Goal: Information Seeking & Learning: Learn about a topic

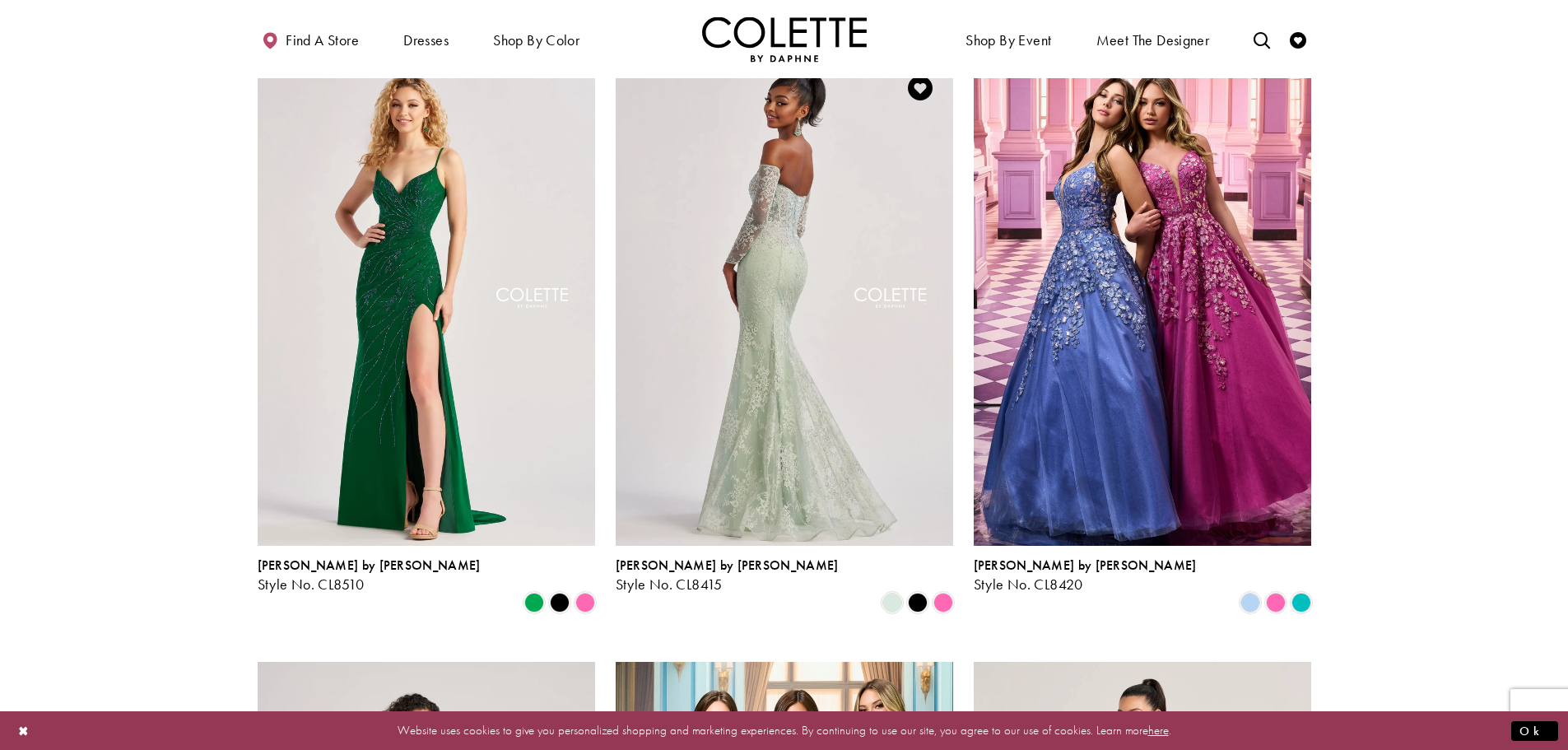
scroll to position [1317, 0]
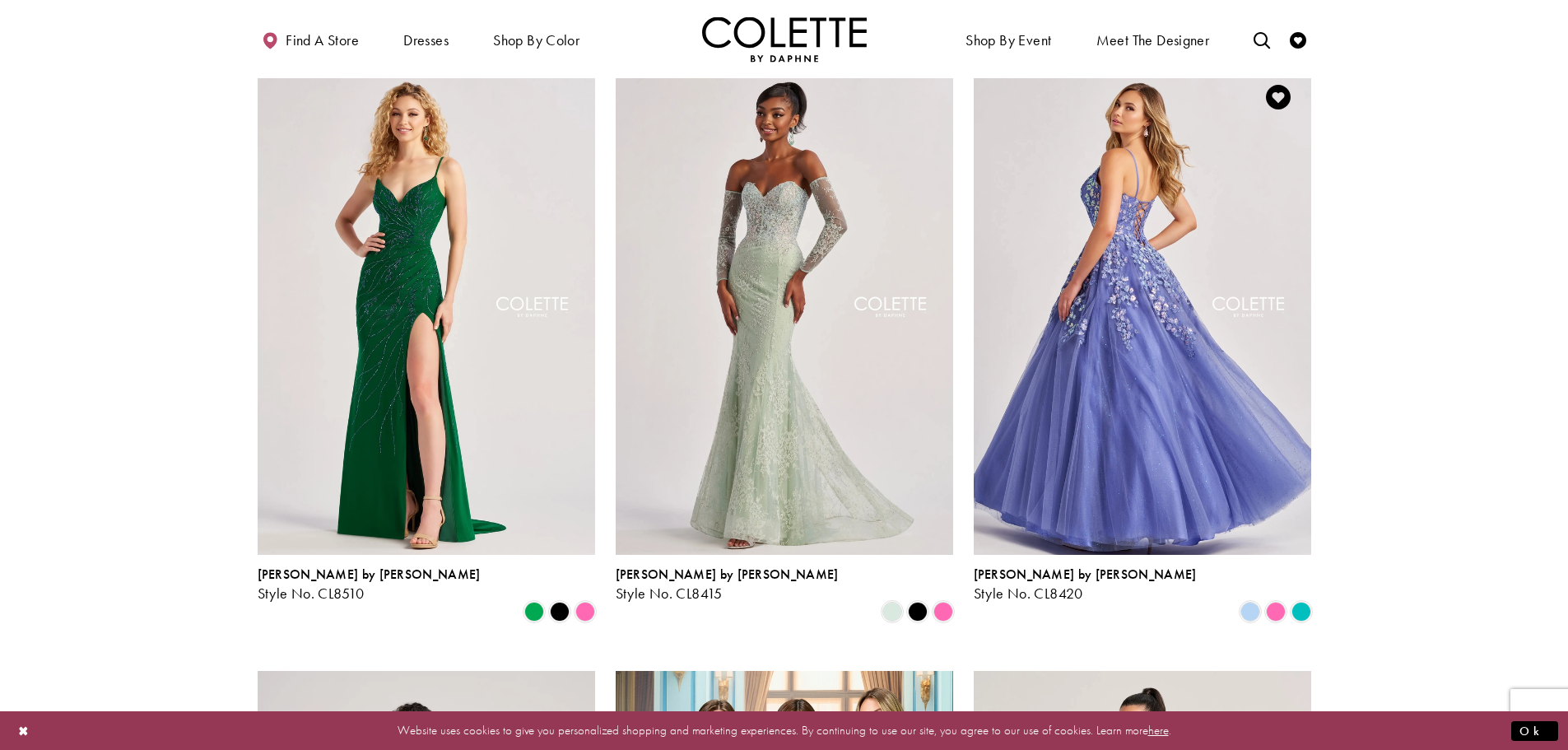
click at [1117, 247] on img "Visit Colette by Daphne Style No. CL8420 Page" at bounding box center [1142, 309] width 337 height 490
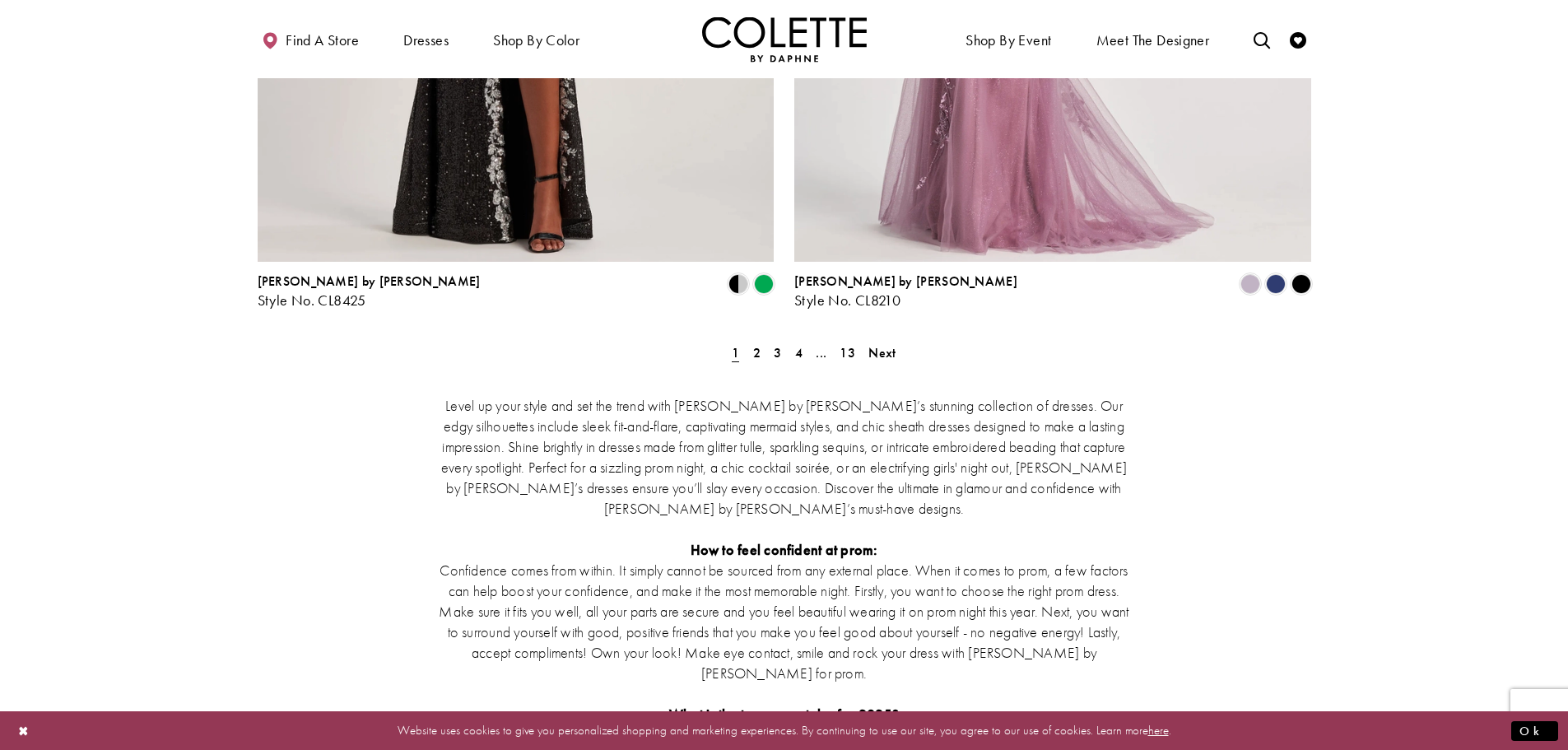
scroll to position [2963, 0]
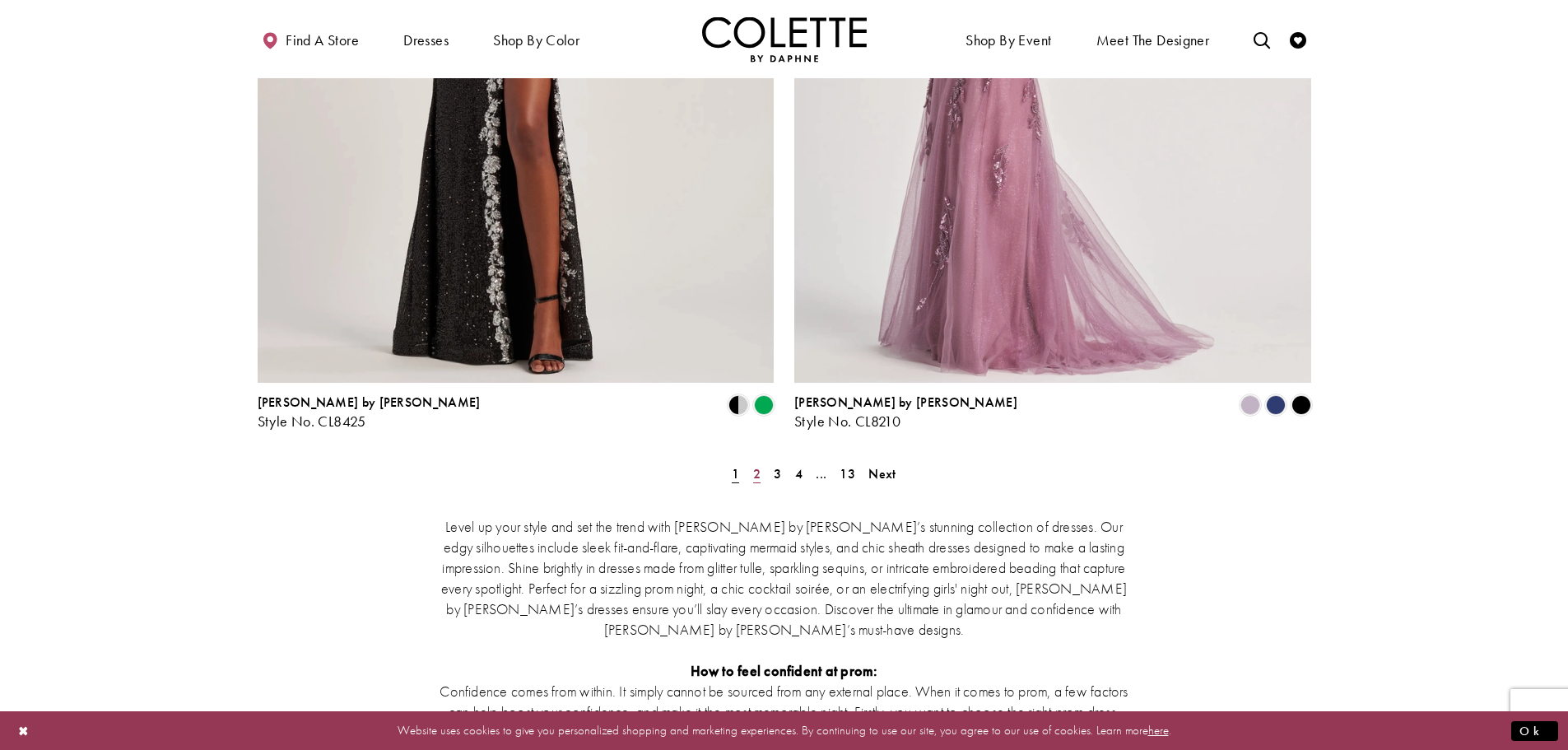
click at [760, 462] on link "2" at bounding box center [757, 474] width 17 height 24
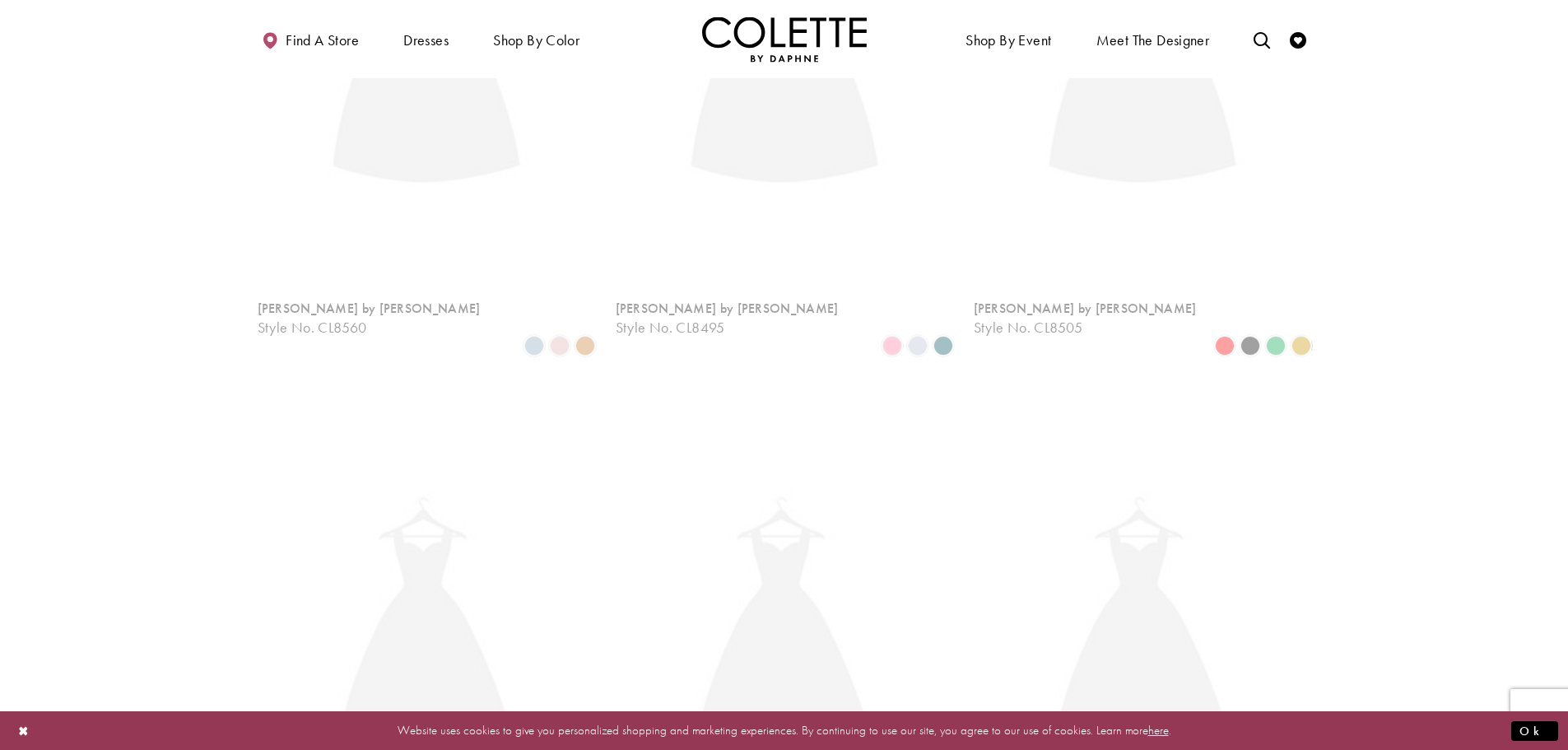
scroll to position [89, 0]
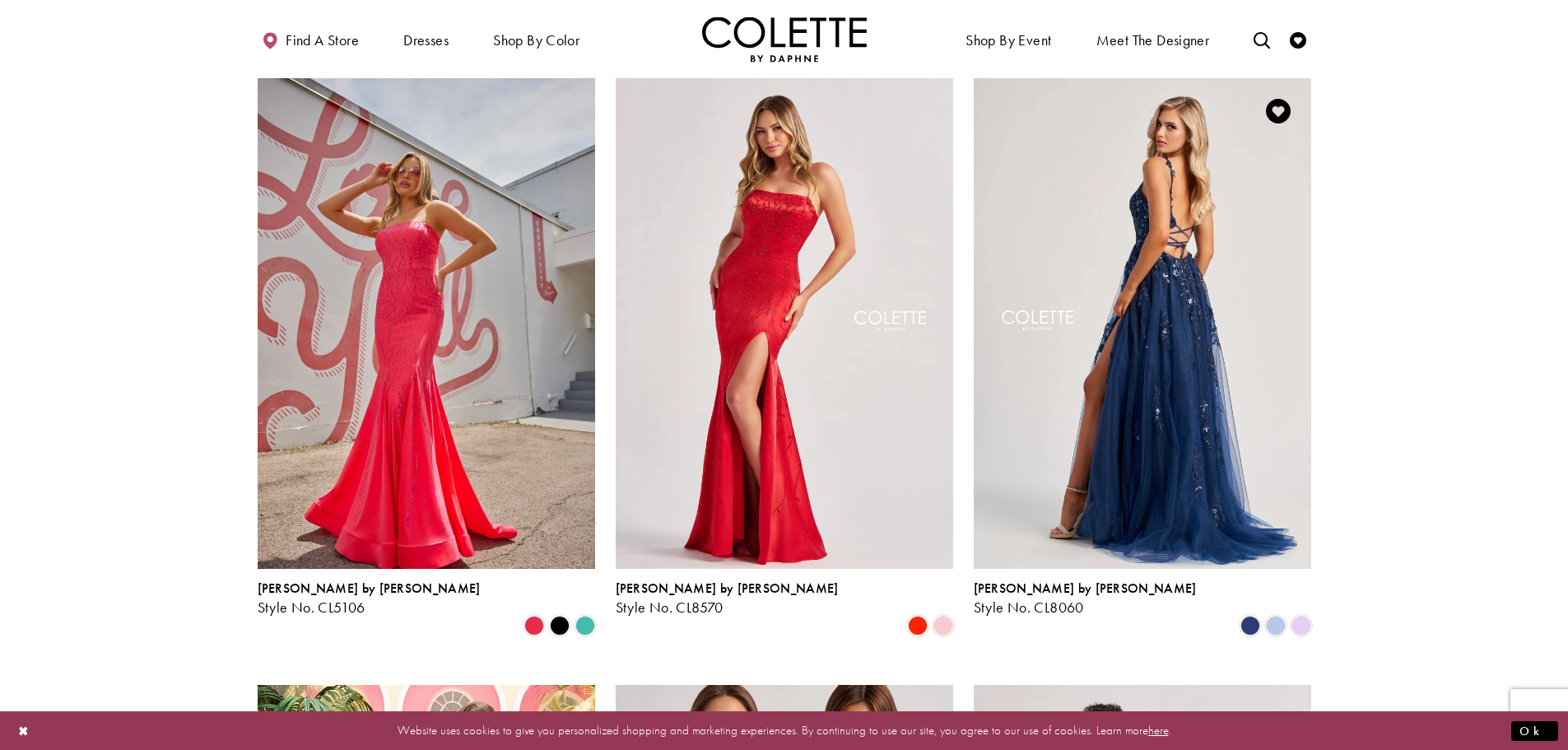
click at [1161, 240] on img "Visit Colette by Daphne Style No. CL8060 Page" at bounding box center [1142, 323] width 337 height 490
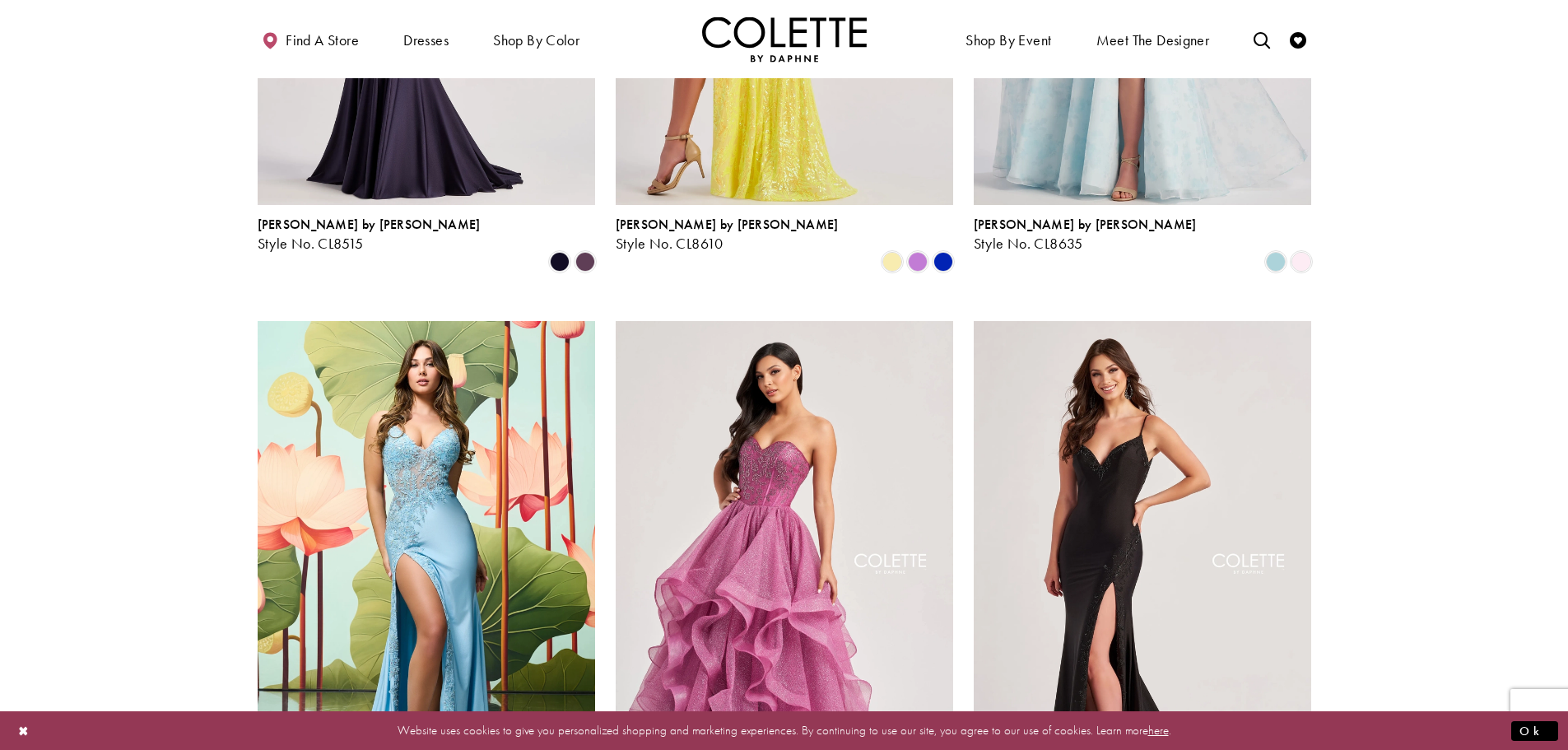
scroll to position [1735, 0]
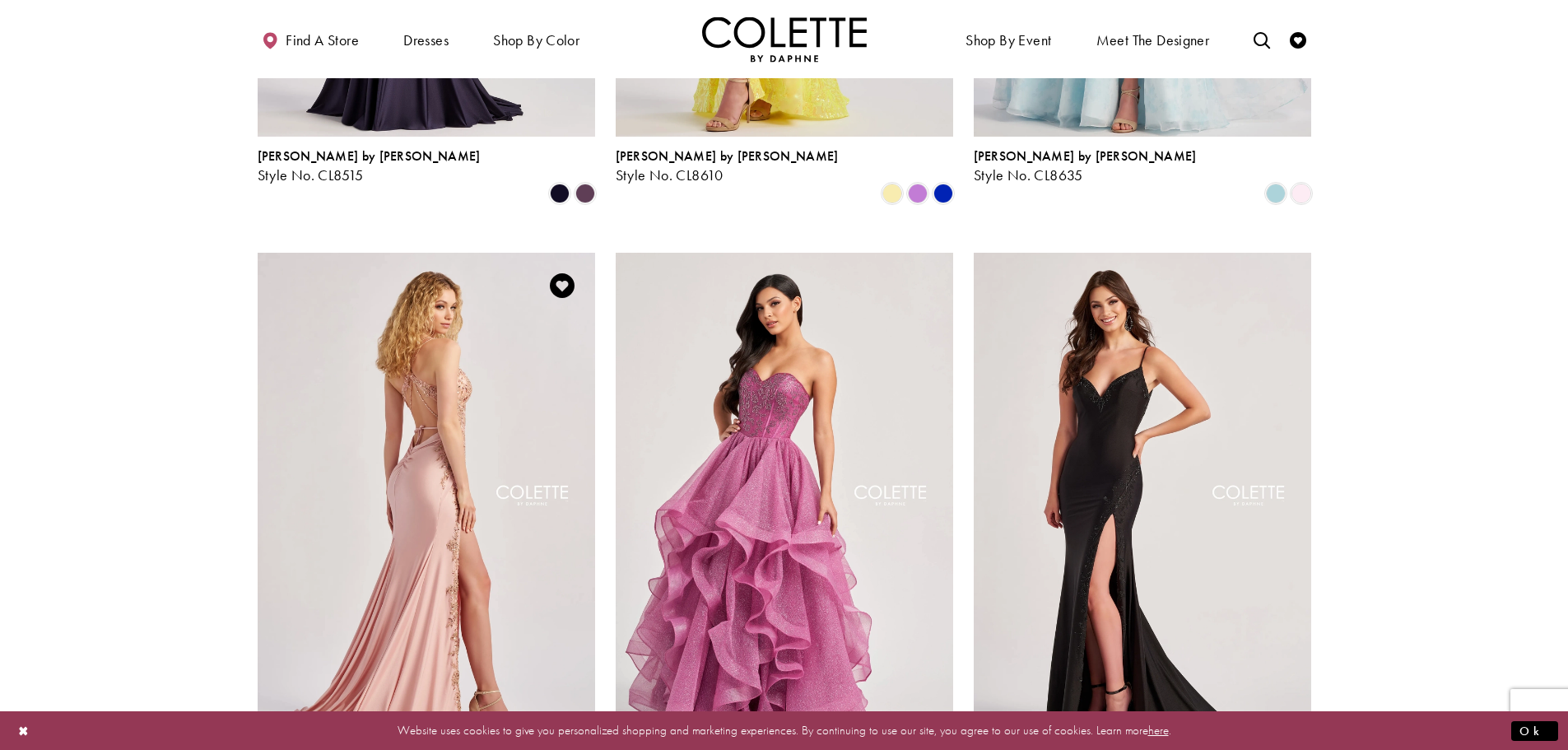
click at [455, 346] on img "Visit Colette by Daphne Style No. CL8535 Page" at bounding box center [426, 497] width 337 height 490
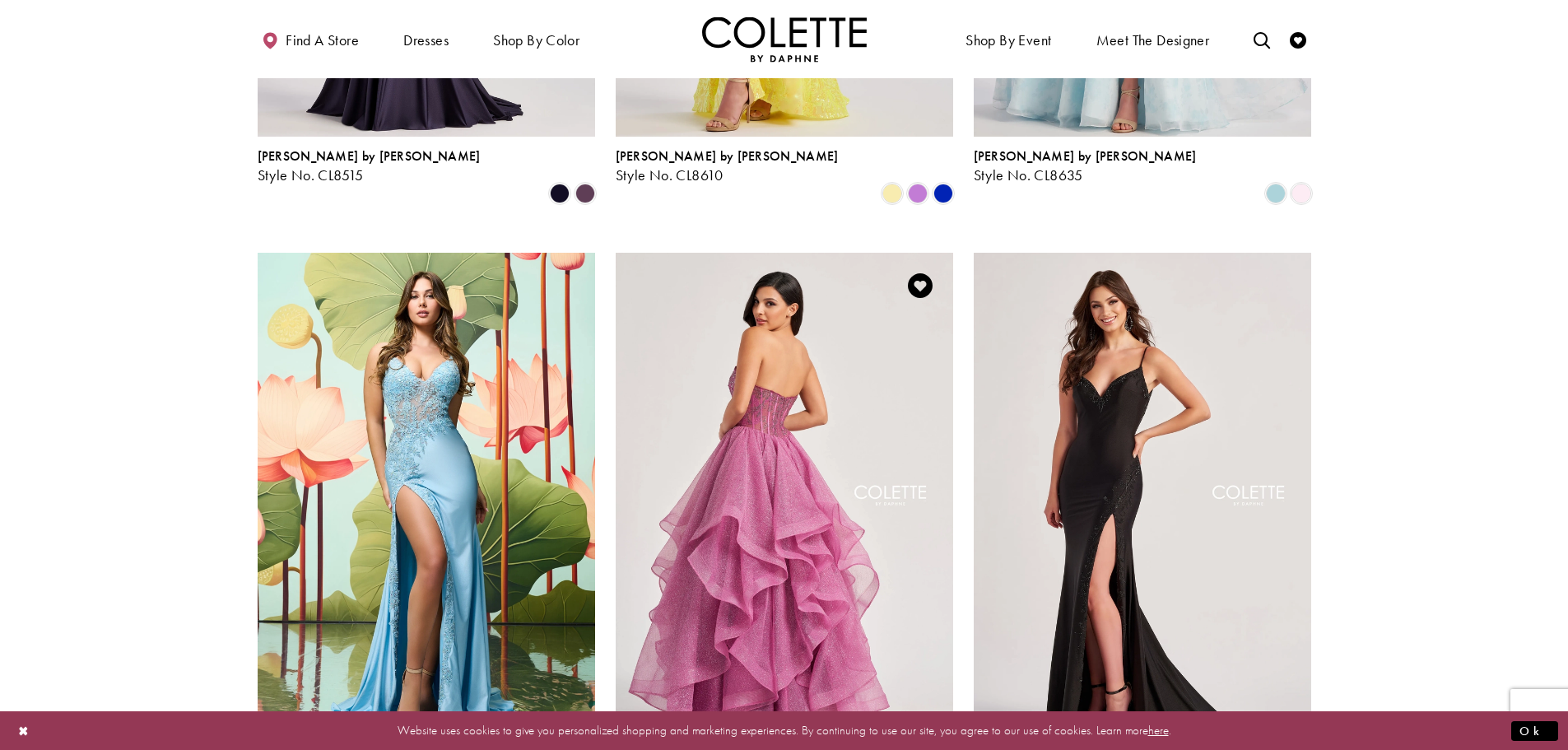
click at [770, 366] on img "Visit Colette by Daphne Style No. CL8200 Page" at bounding box center [784, 497] width 337 height 490
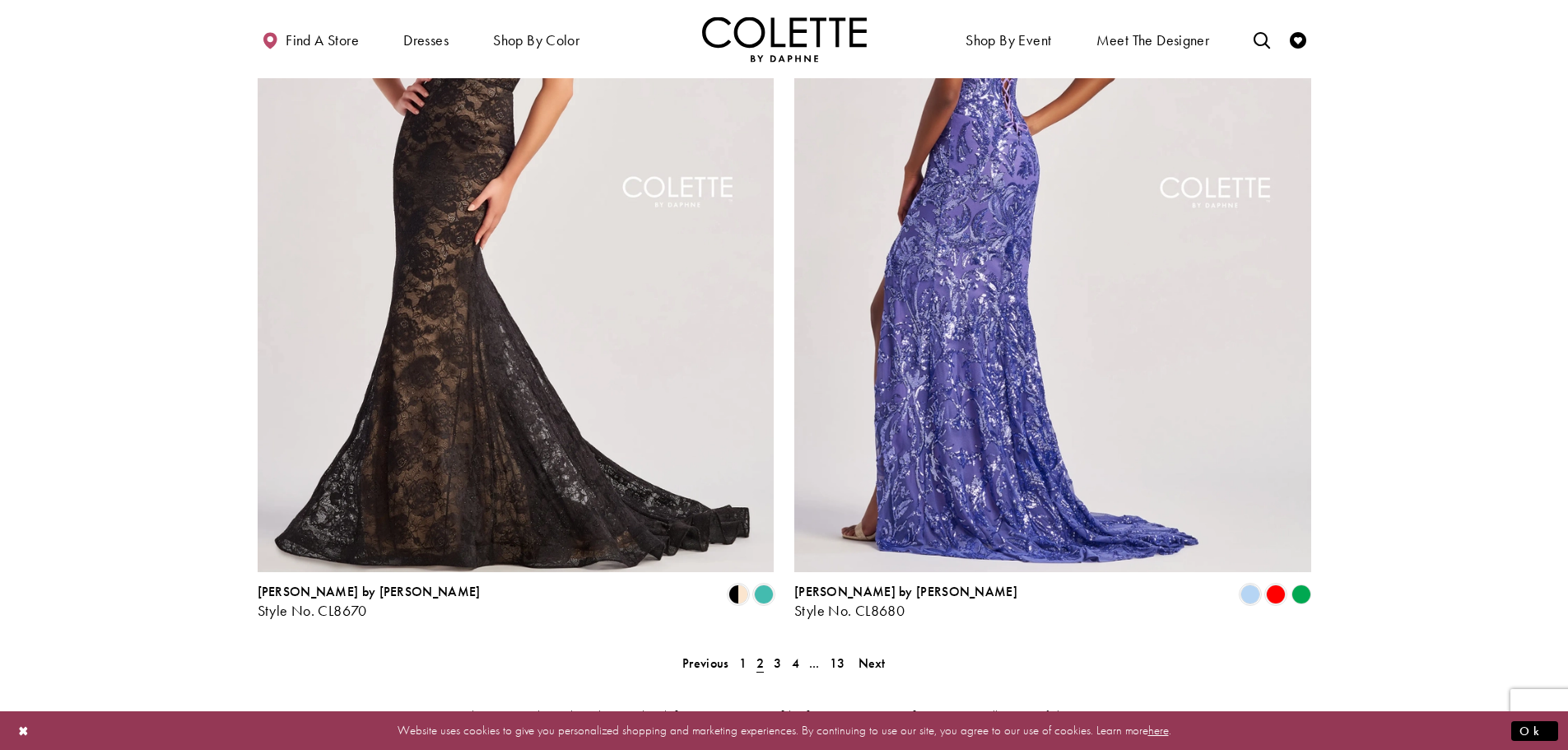
scroll to position [2805, 0]
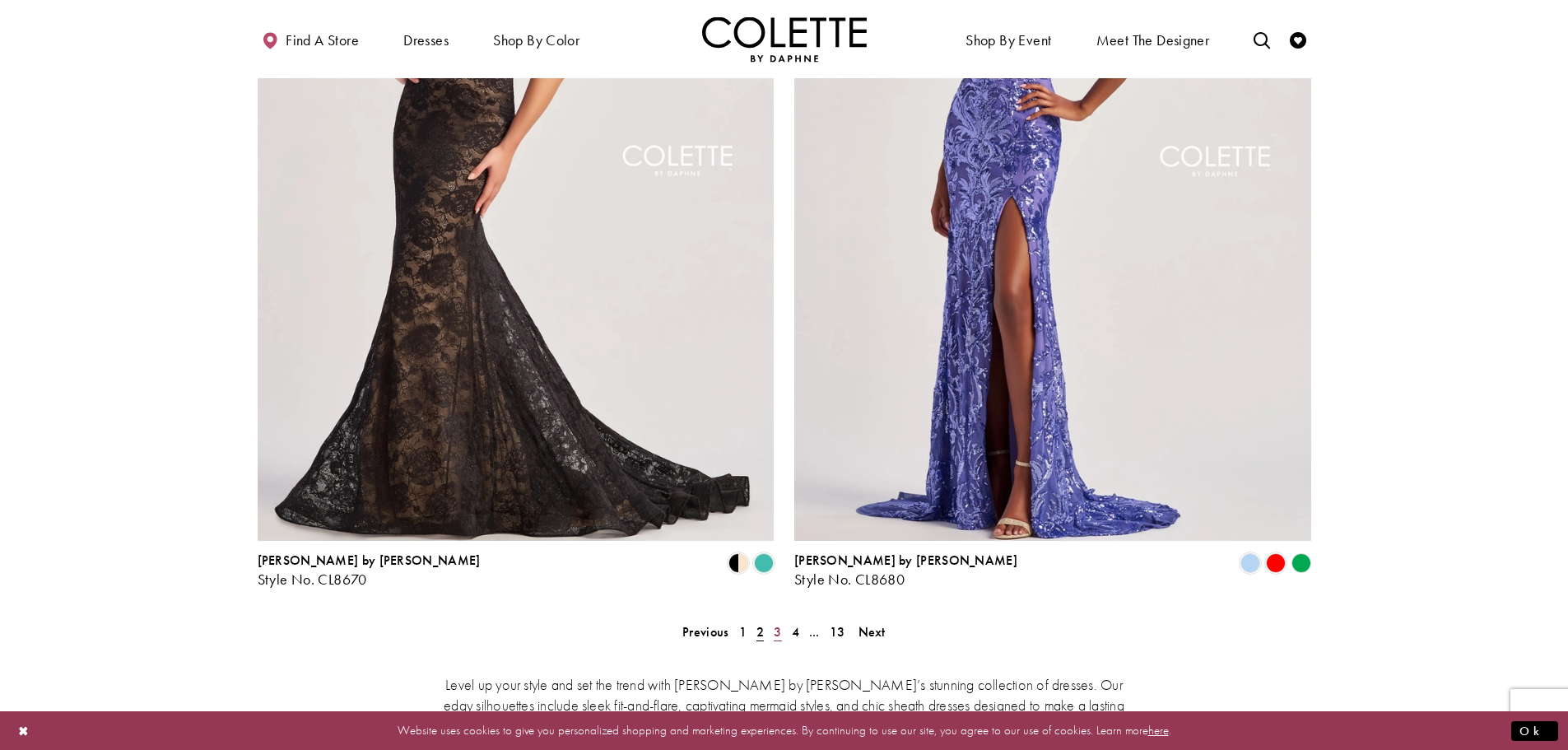
click at [780, 623] on span "3" at bounding box center [777, 631] width 8 height 17
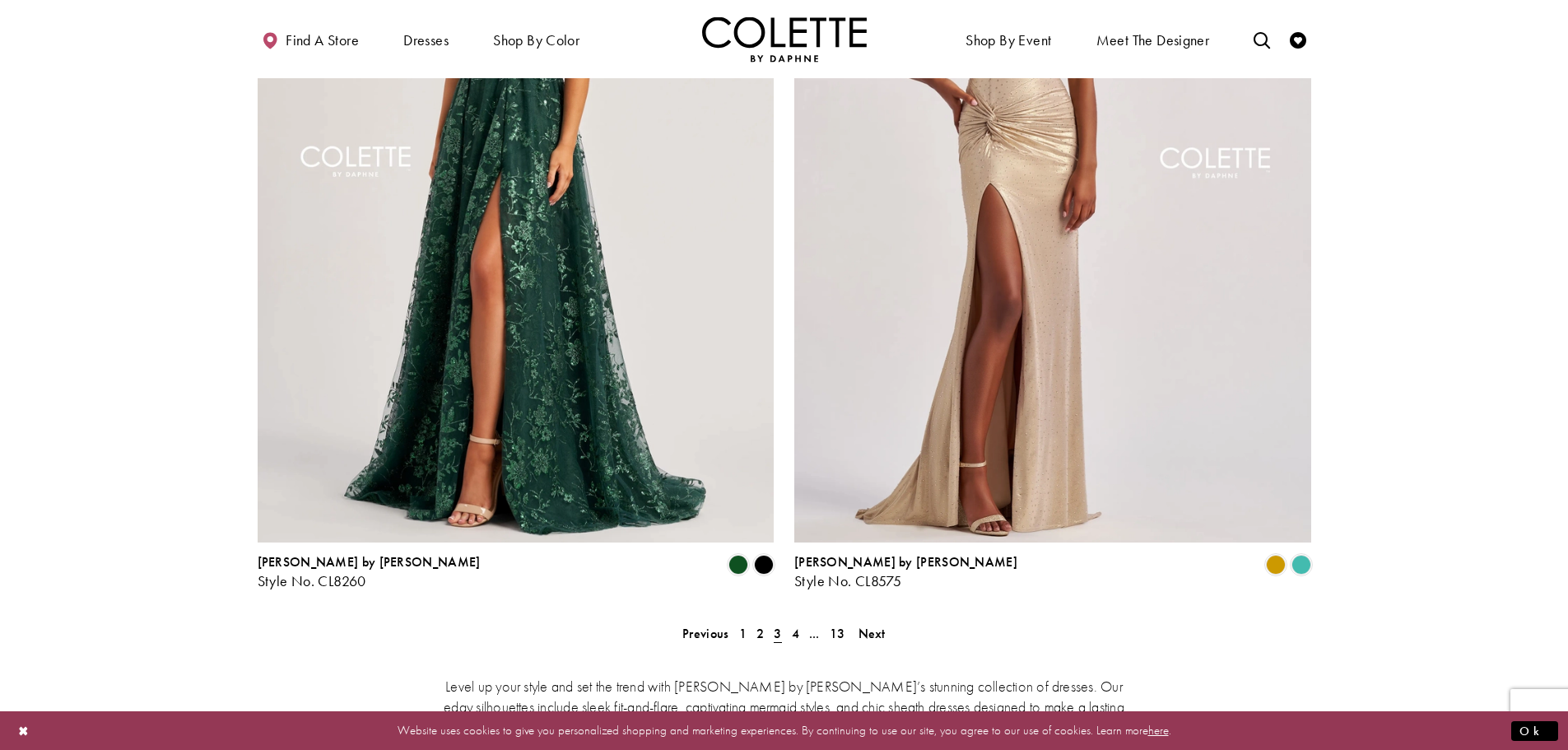
scroll to position [2805, 0]
click at [794, 623] on span "4" at bounding box center [795, 631] width 8 height 17
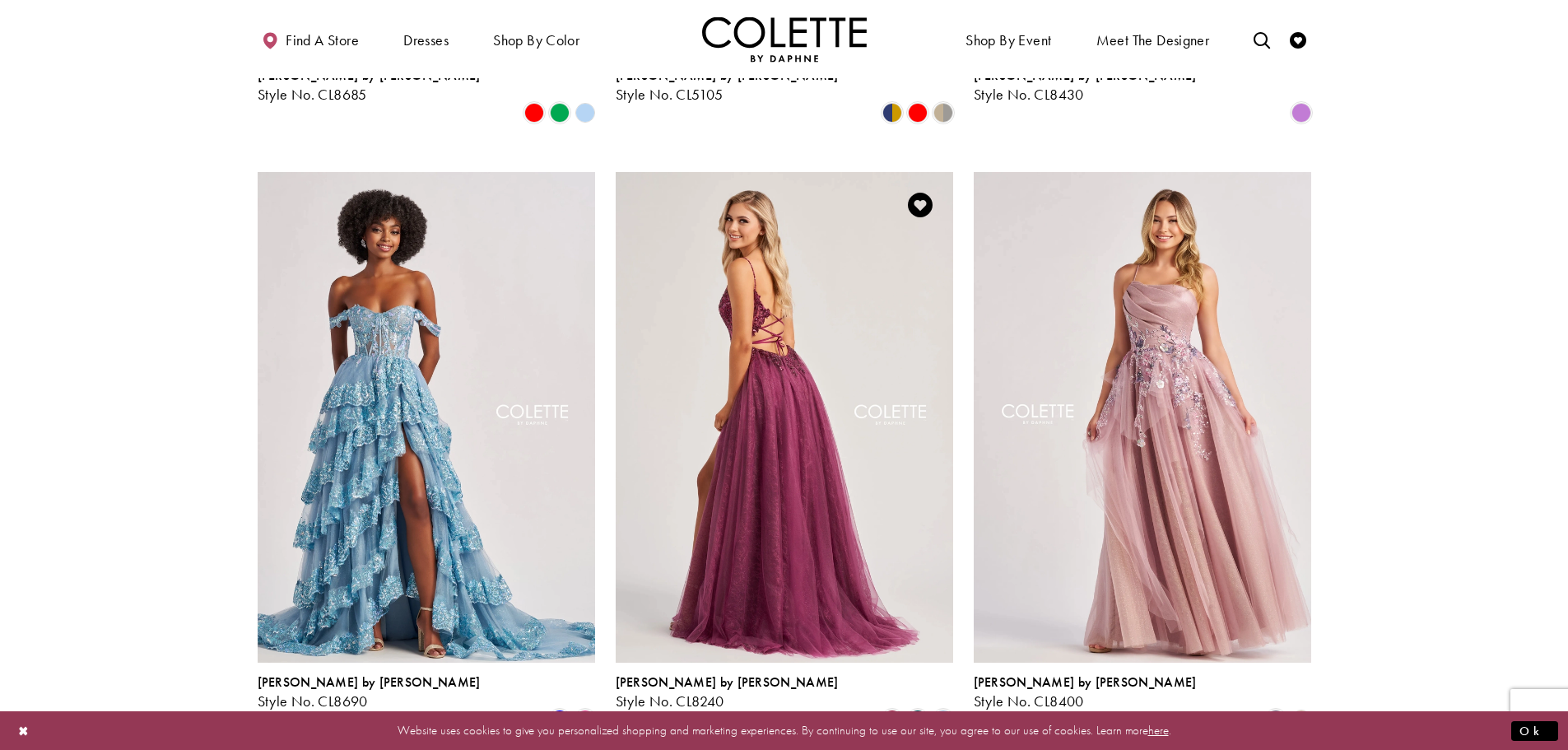
scroll to position [1406, 0]
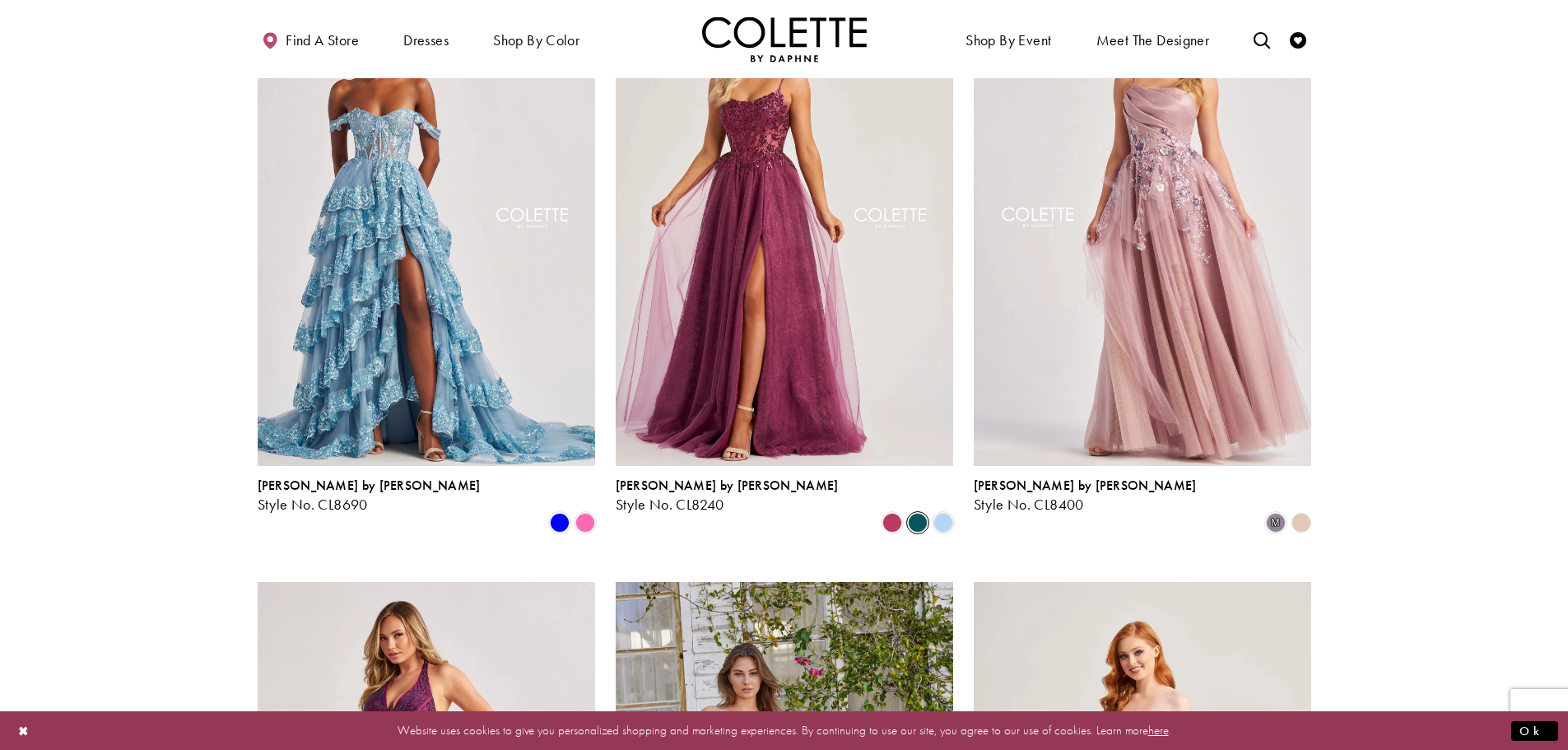
click at [918, 513] on span "Product List" at bounding box center [917, 522] width 20 height 20
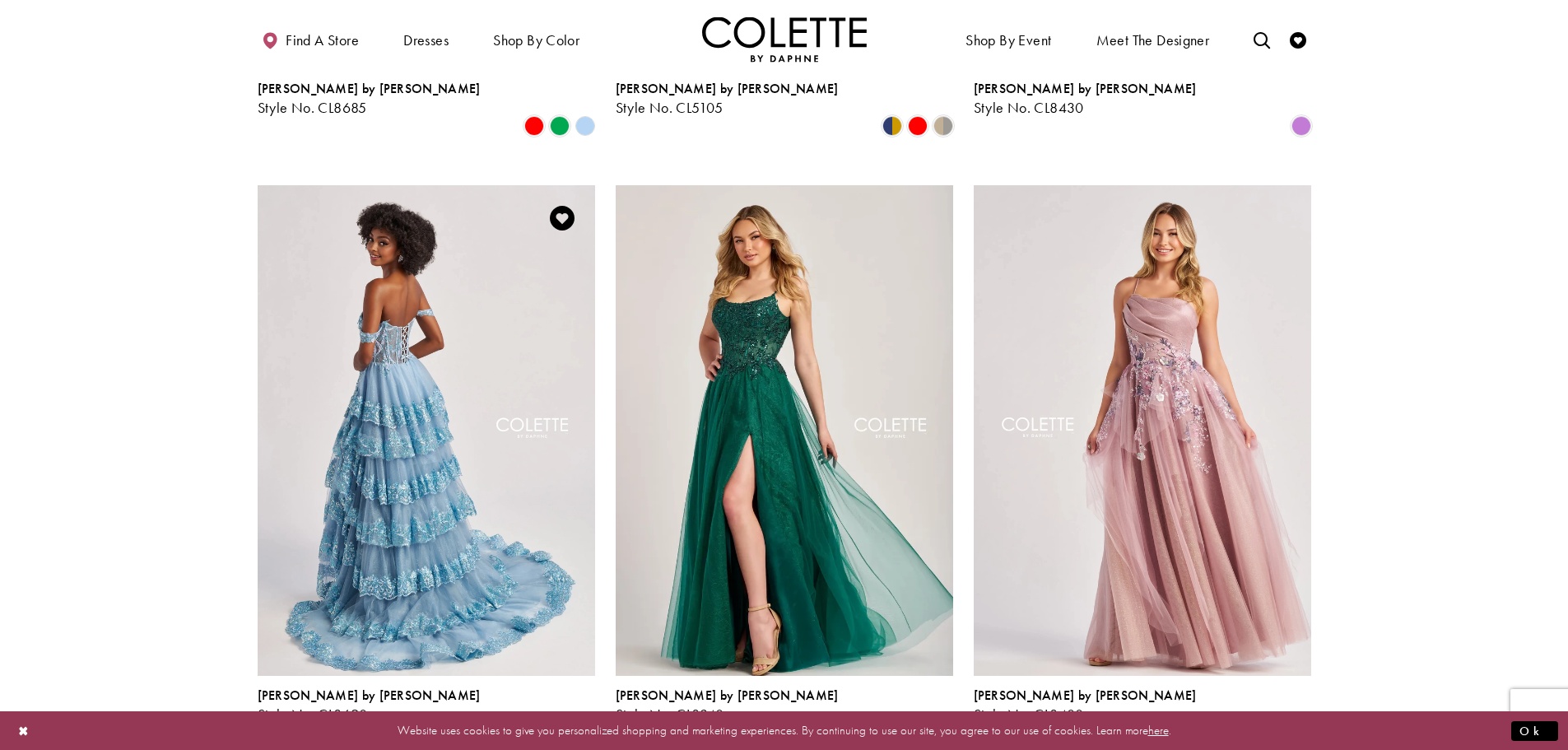
scroll to position [1159, 0]
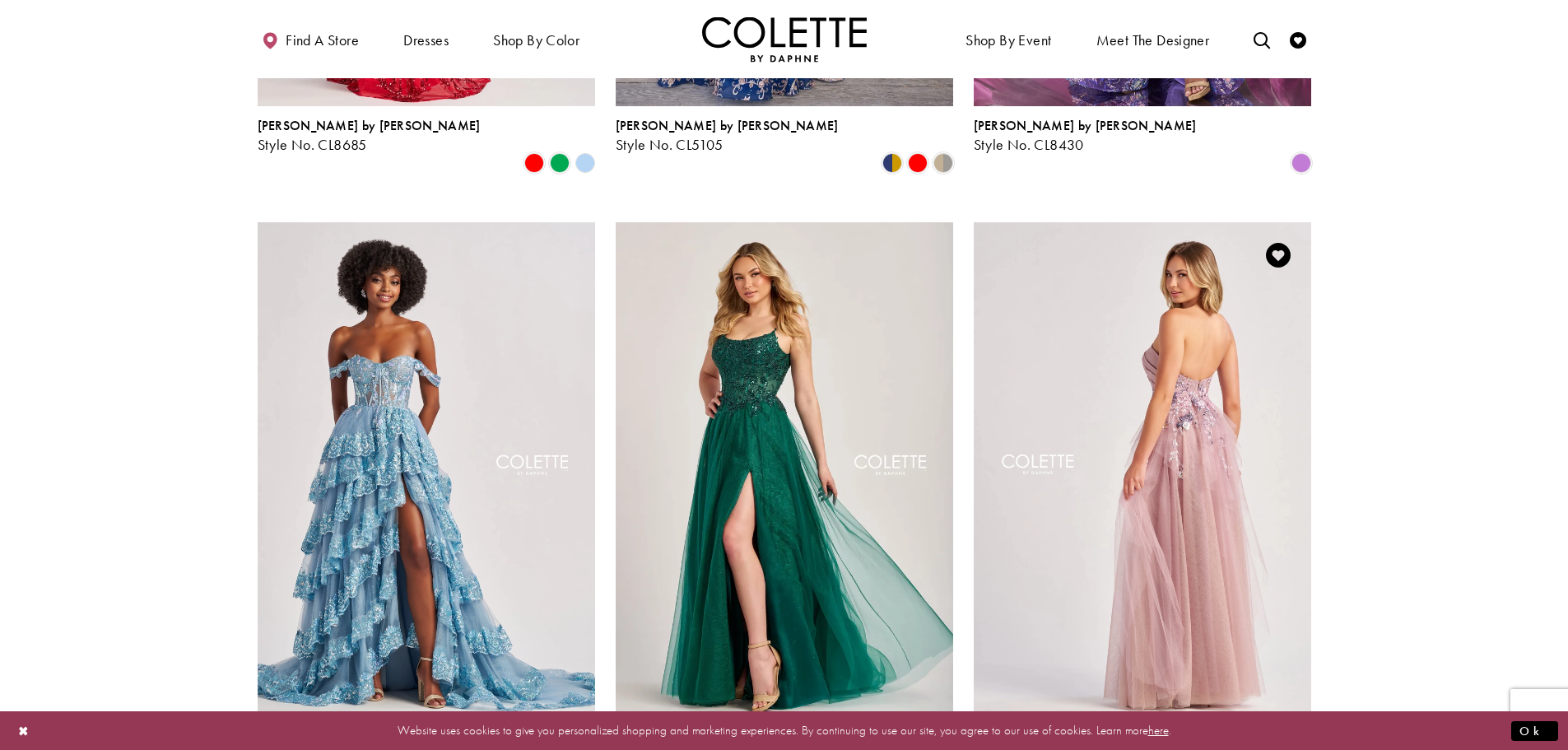
click at [1187, 386] on img "Visit Colette by Daphne Style No. CL8400 Page" at bounding box center [1142, 467] width 337 height 490
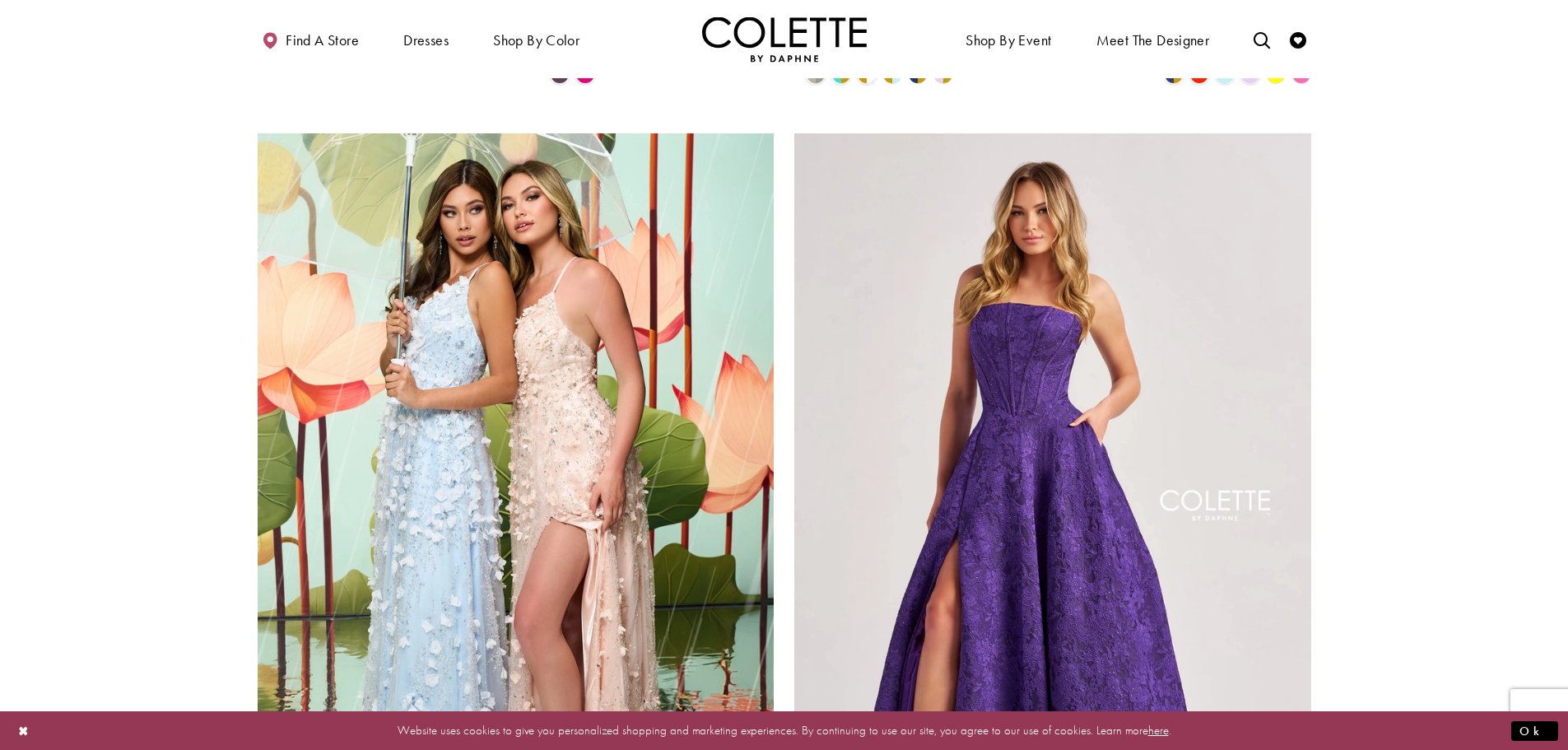
scroll to position [2476, 0]
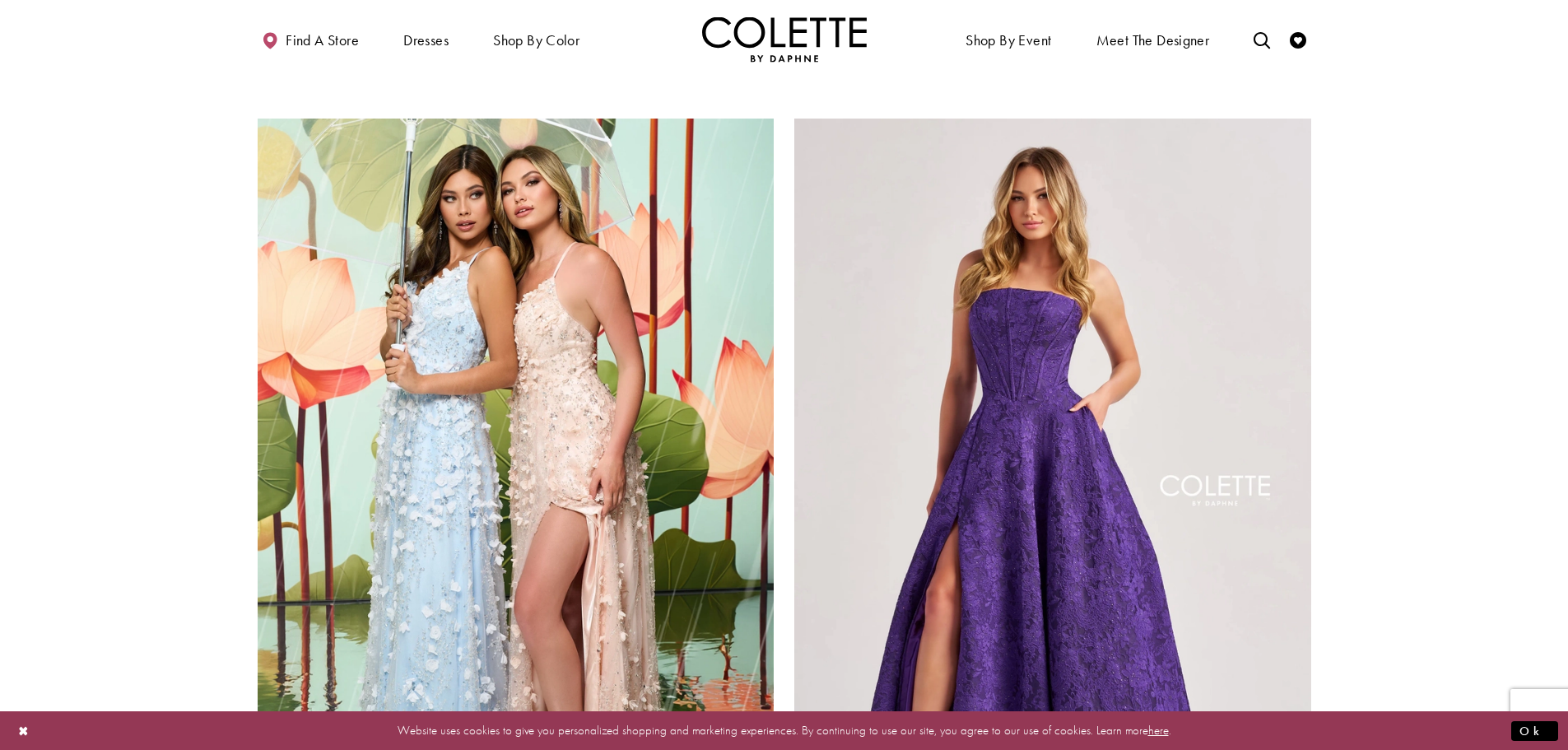
click at [876, 734] on p "Website uses cookies to give you personalized shopping and marketing experience…" at bounding box center [784, 731] width 1331 height 22
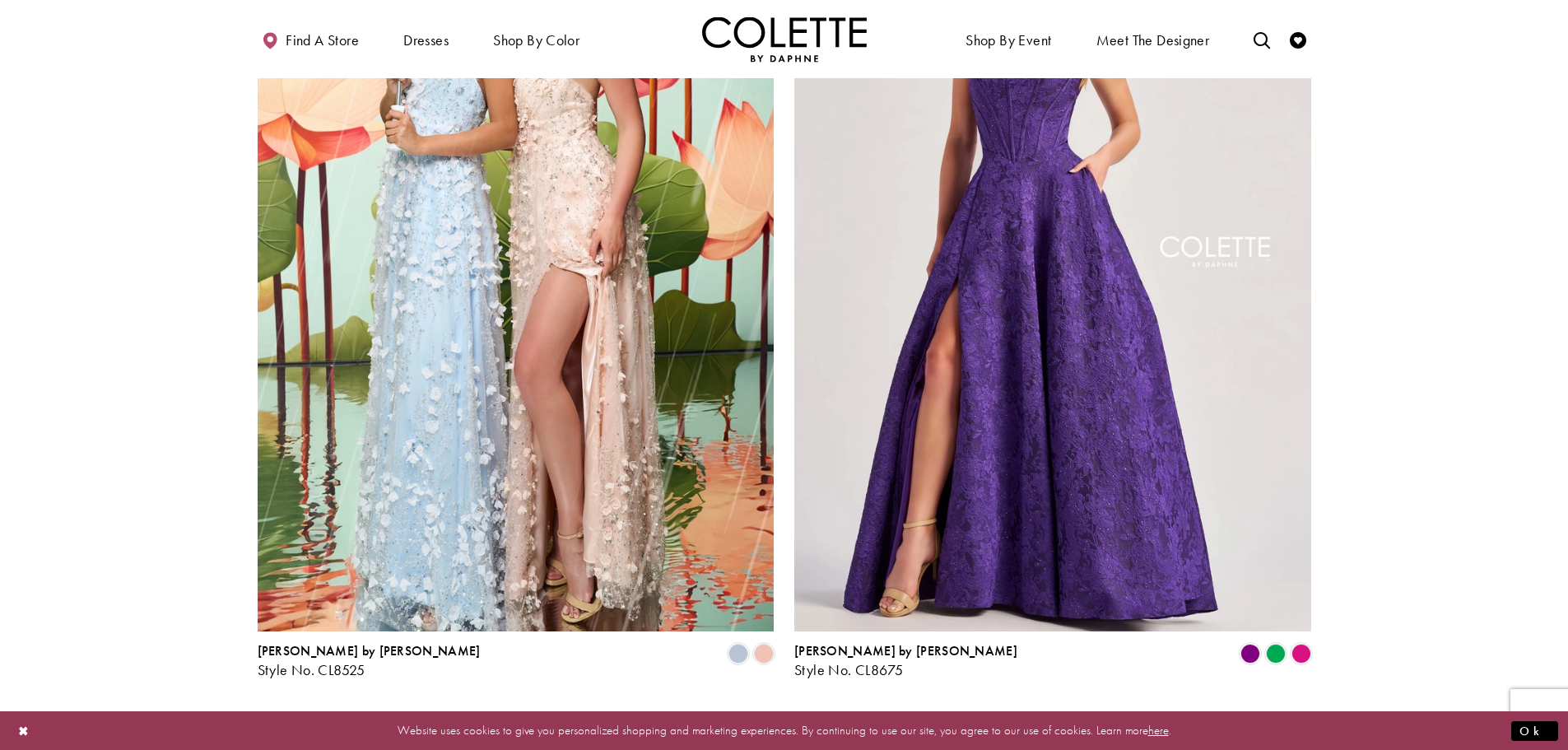
scroll to position [2722, 0]
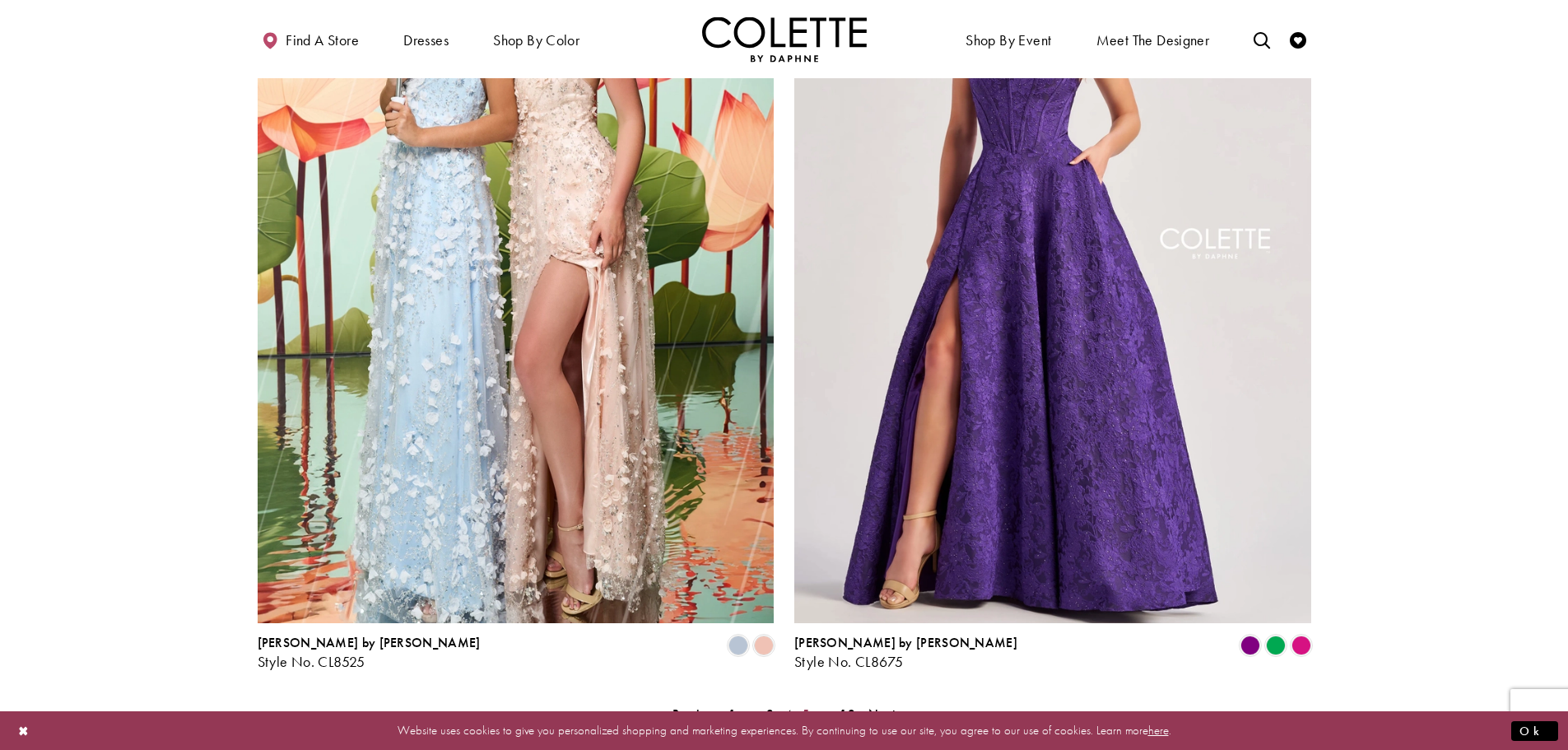
click at [805, 705] on span "5" at bounding box center [805, 714] width 8 height 17
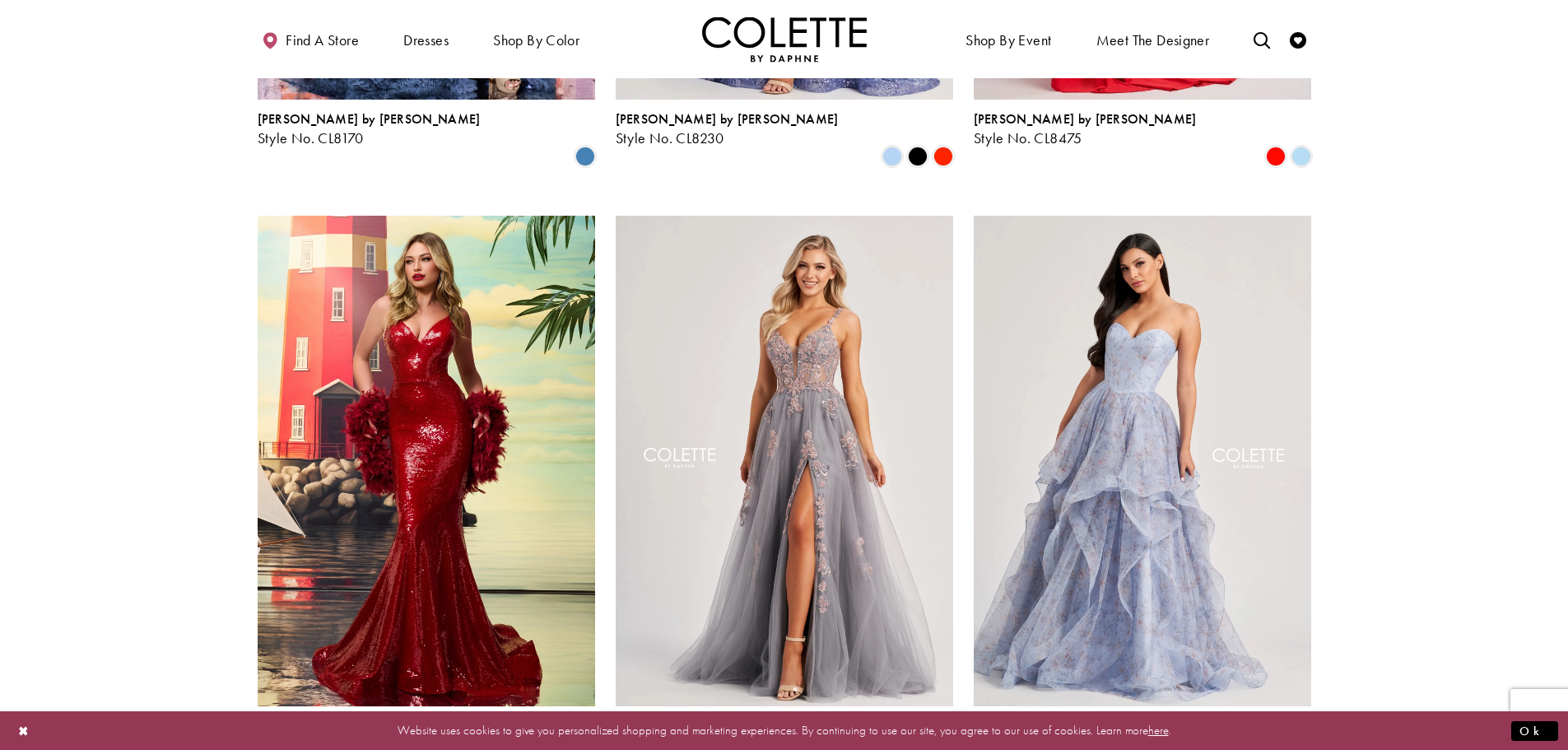
scroll to position [1900, 0]
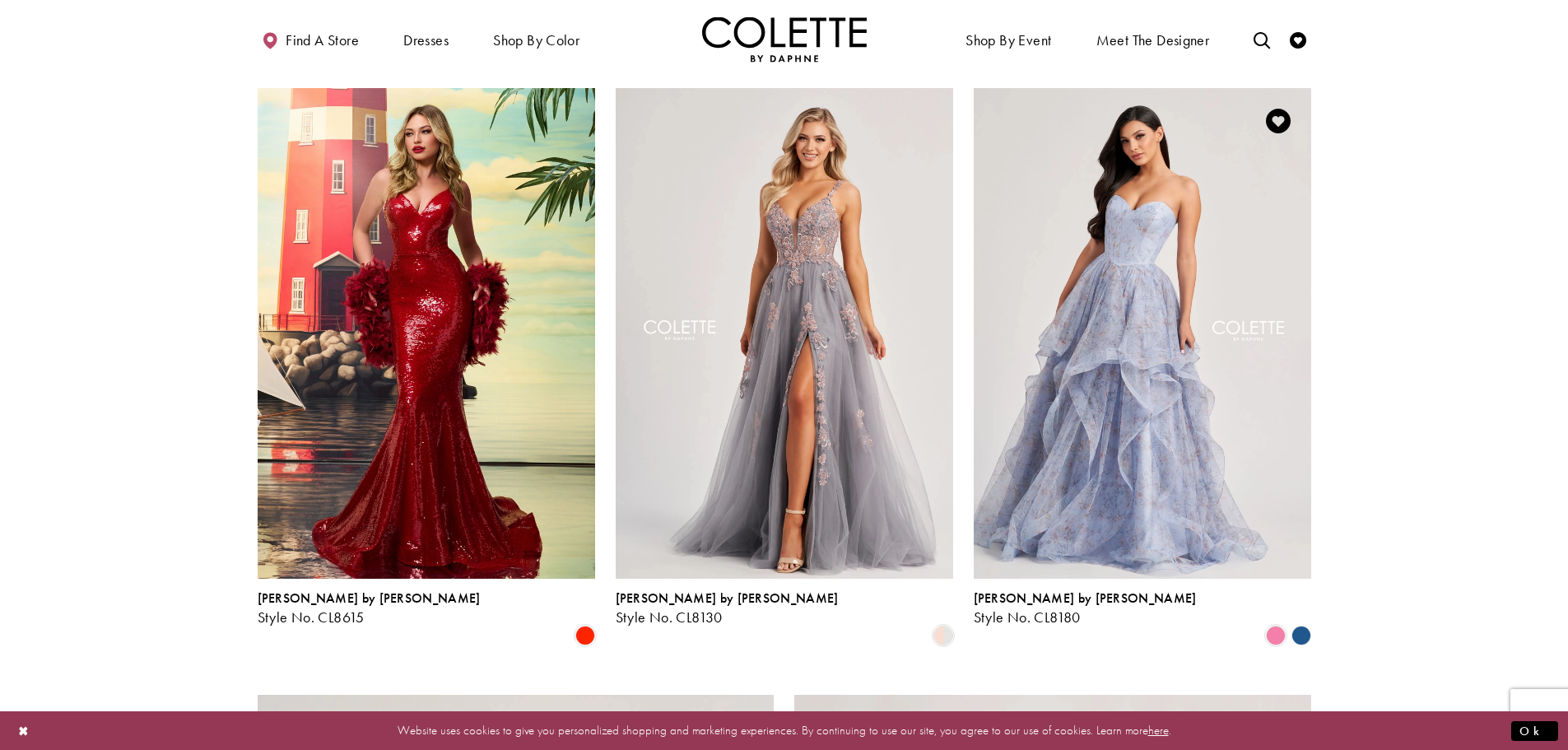
click at [1301, 623] on polygon "Product List" at bounding box center [1300, 635] width 25 height 25
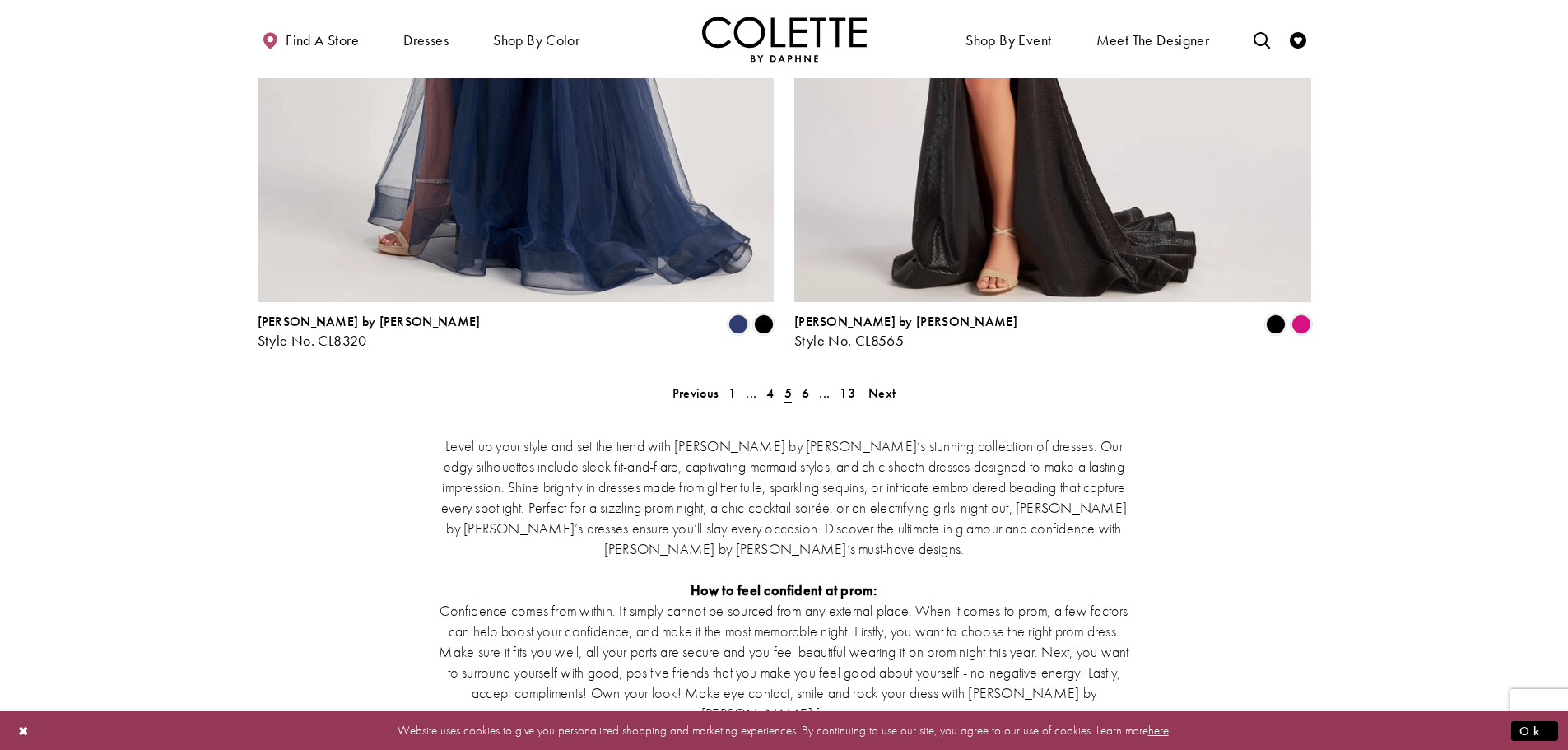
scroll to position [3052, 0]
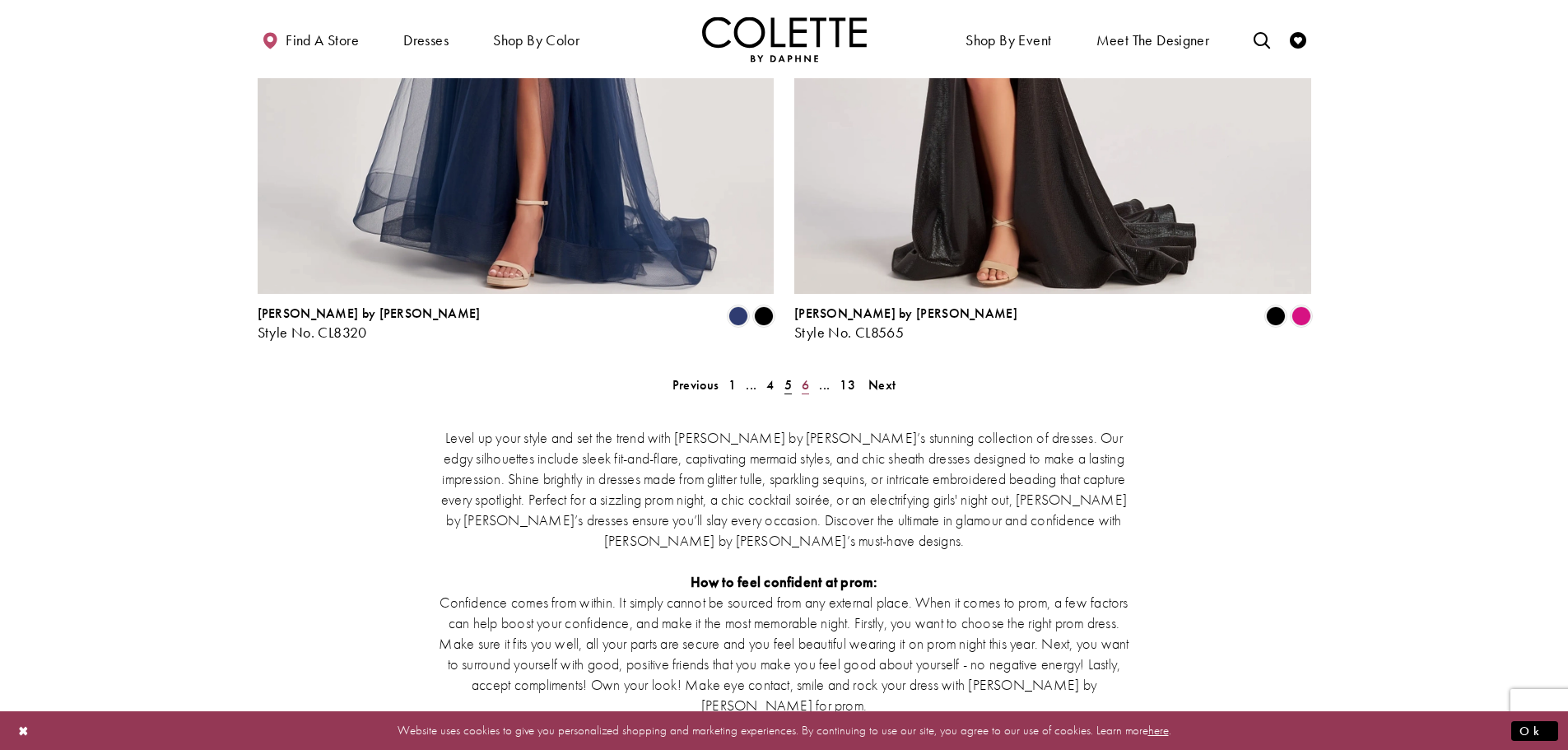
click at [803, 376] on span "6" at bounding box center [805, 385] width 8 height 17
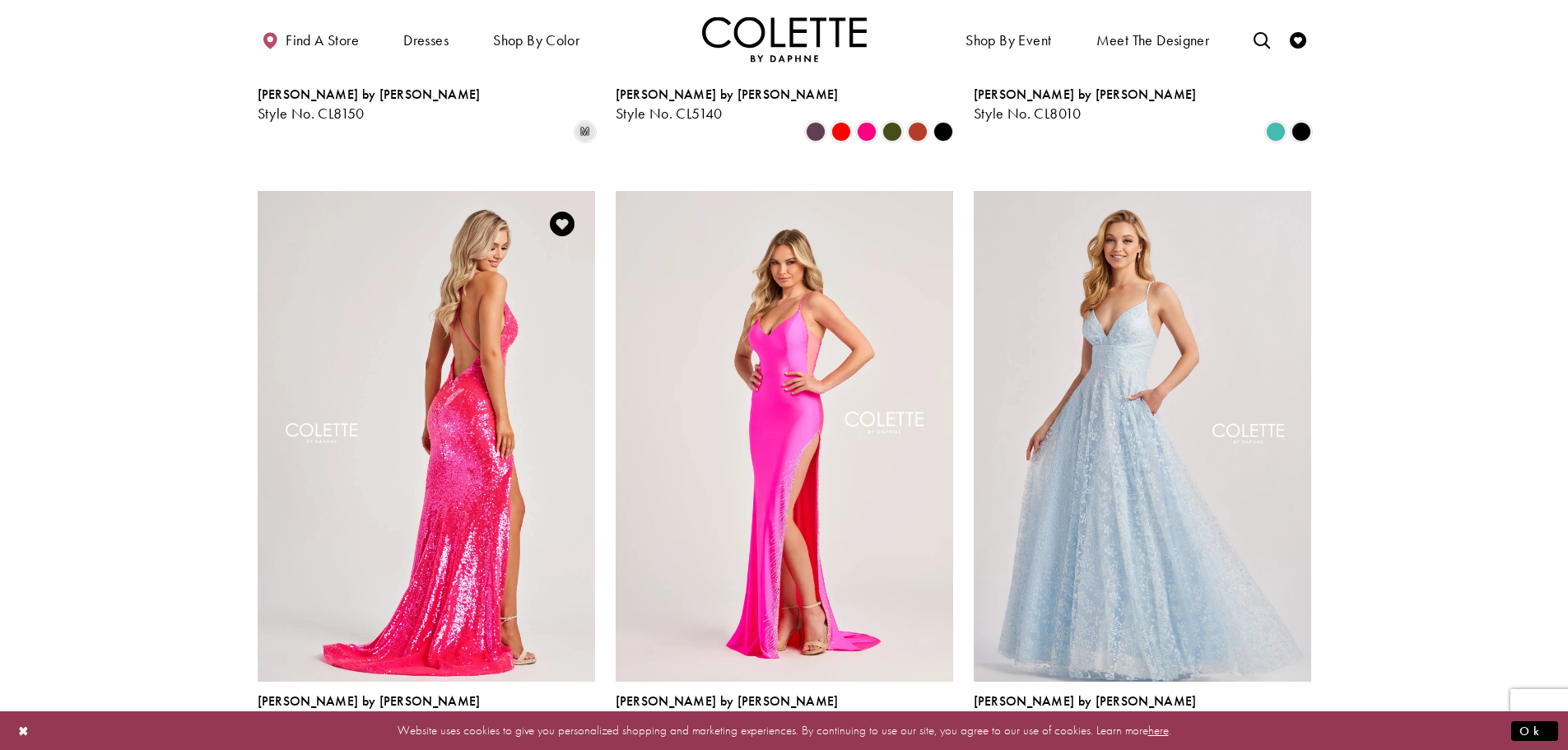
scroll to position [1159, 0]
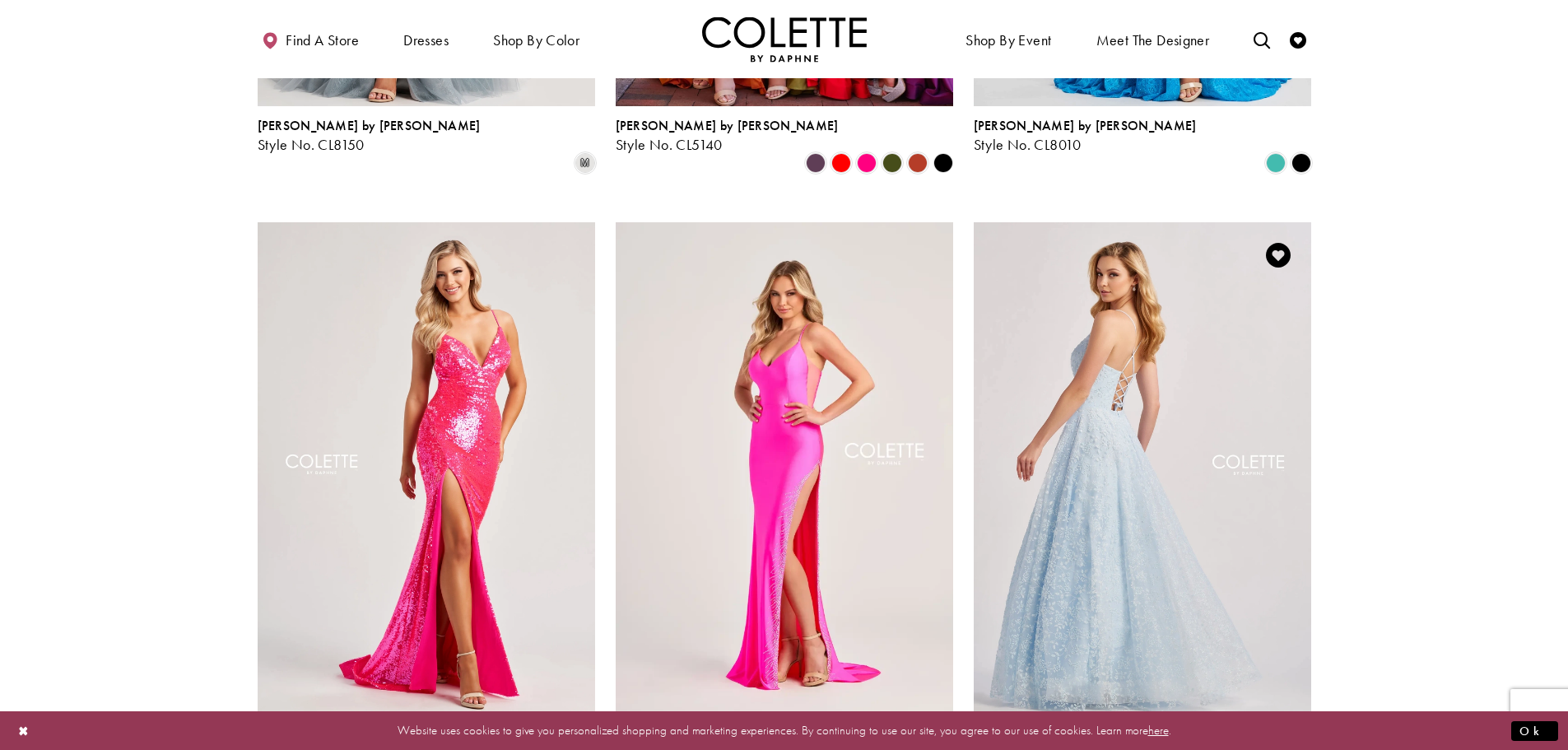
click at [1089, 349] on img "Visit Colette by Daphne Style No. CL8650 Page" at bounding box center [1142, 467] width 337 height 490
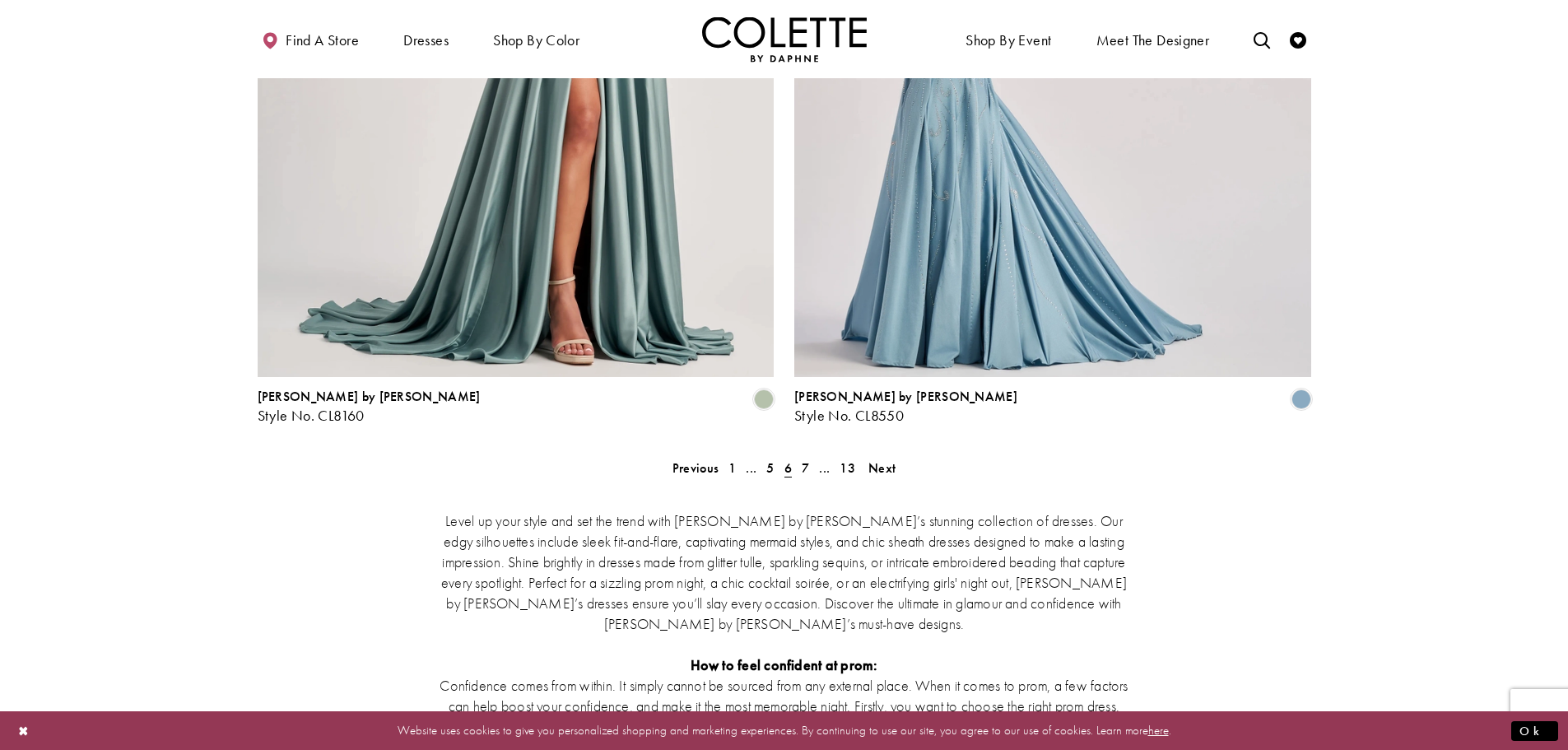
scroll to position [2970, 0]
click at [803, 458] on span "7" at bounding box center [805, 467] width 8 height 17
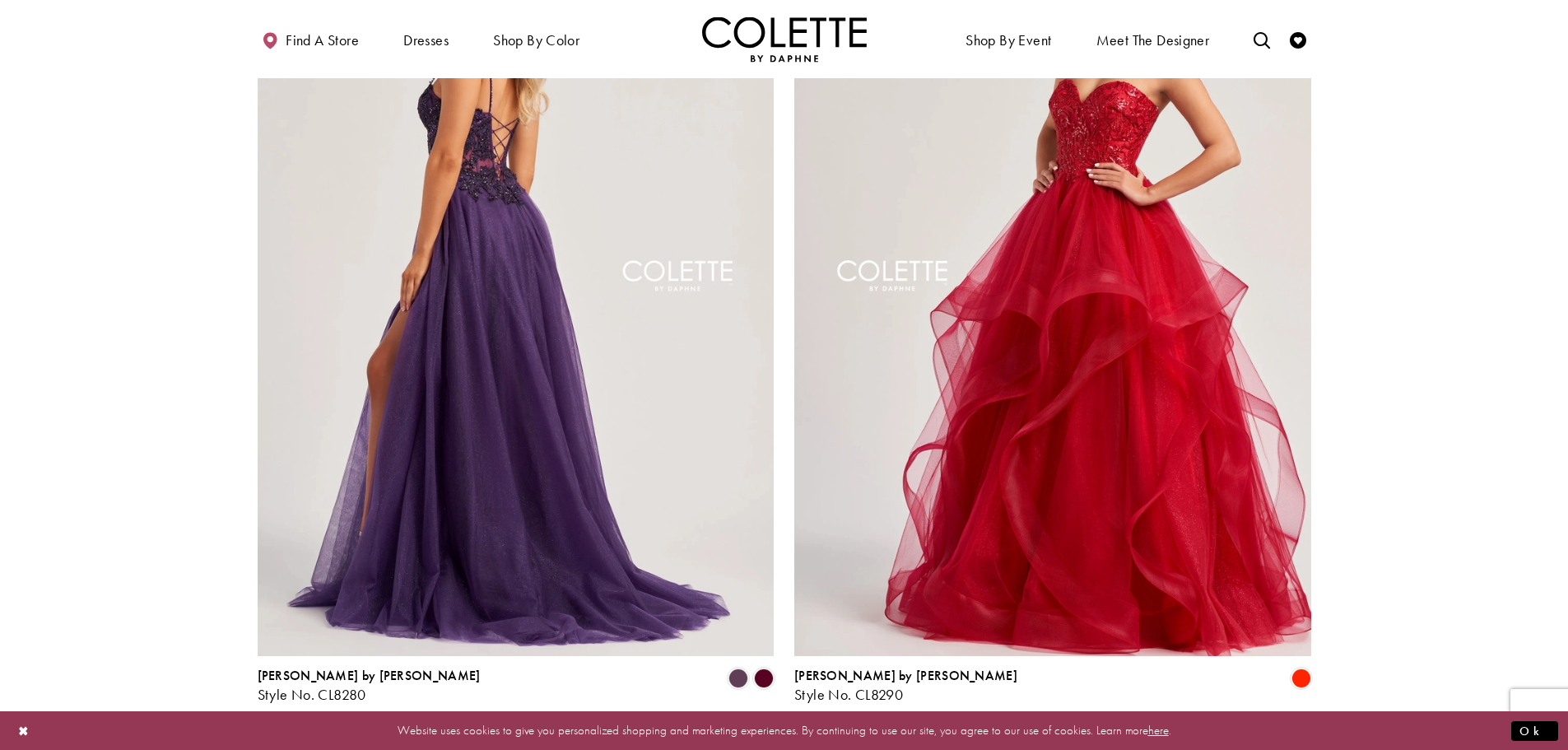
scroll to position [2722, 0]
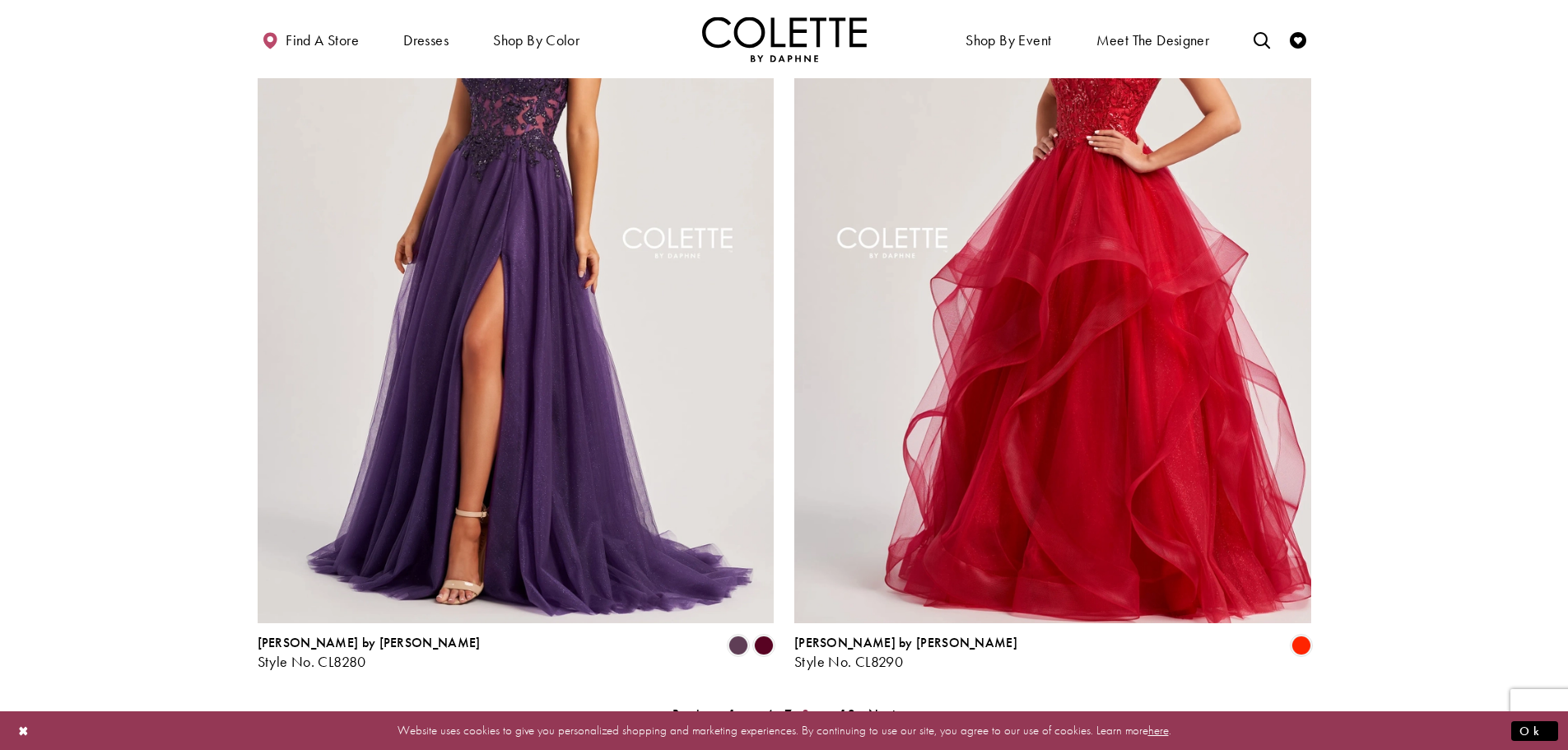
click at [806, 705] on span "8" at bounding box center [805, 714] width 8 height 17
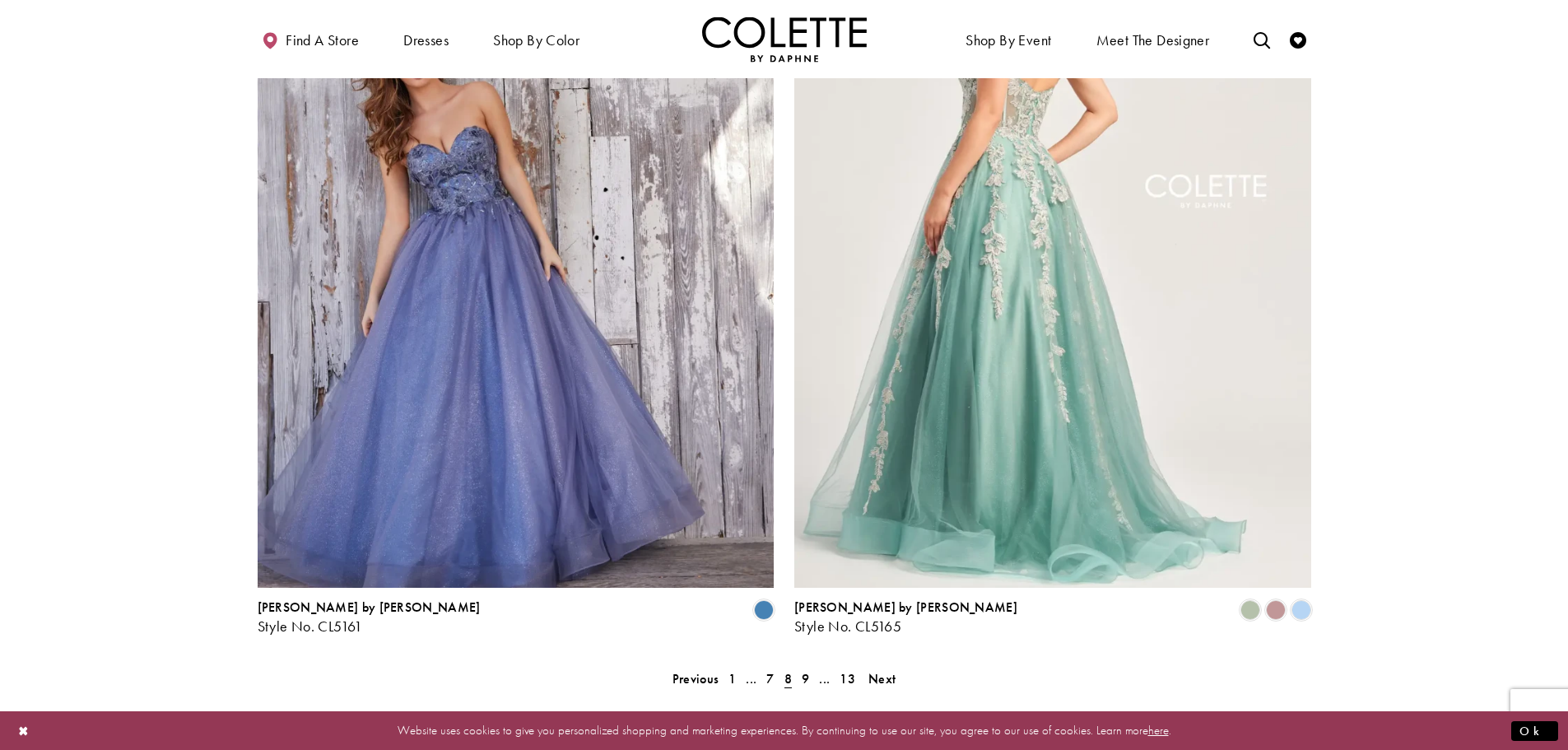
scroll to position [2805, 0]
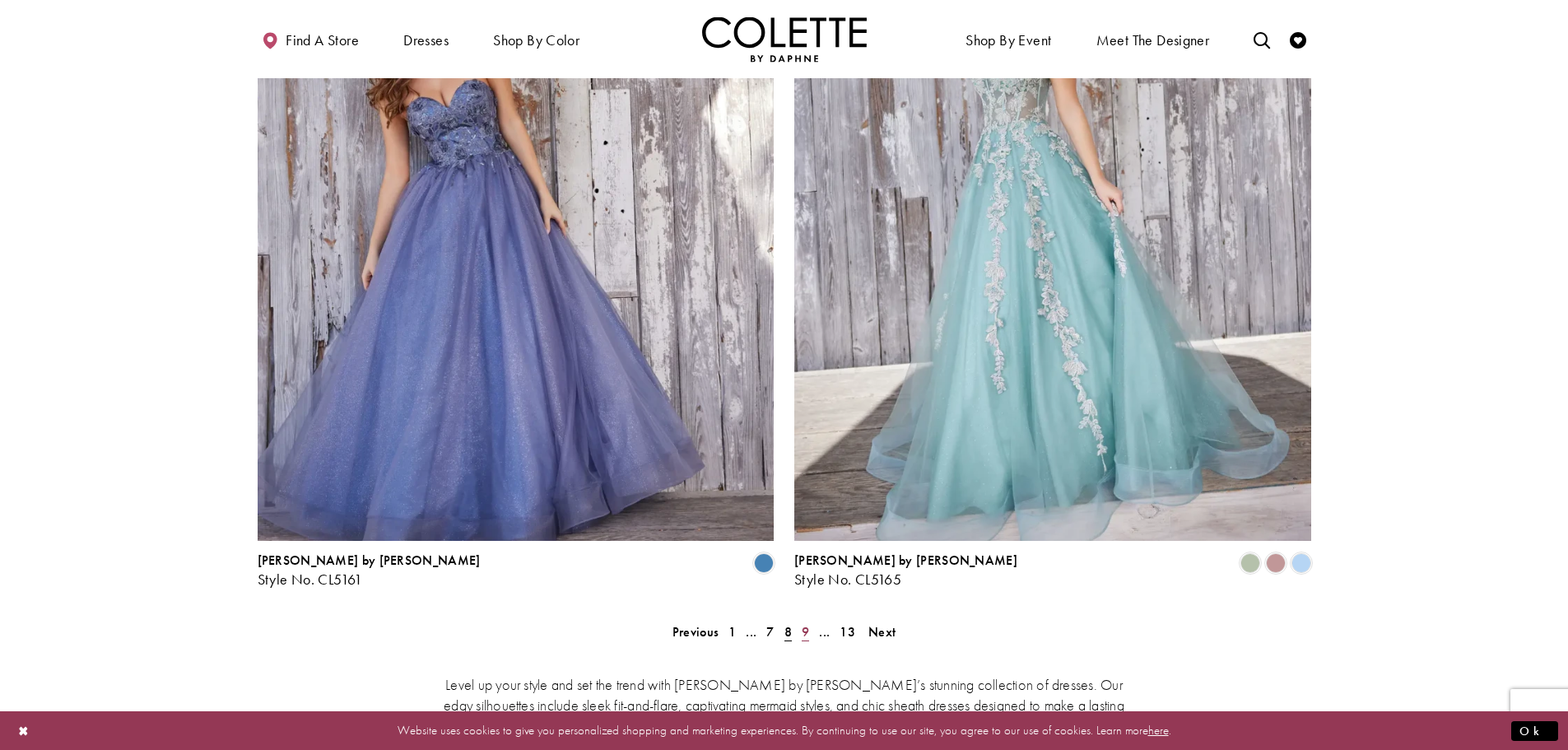
click at [806, 623] on span "9" at bounding box center [805, 631] width 8 height 17
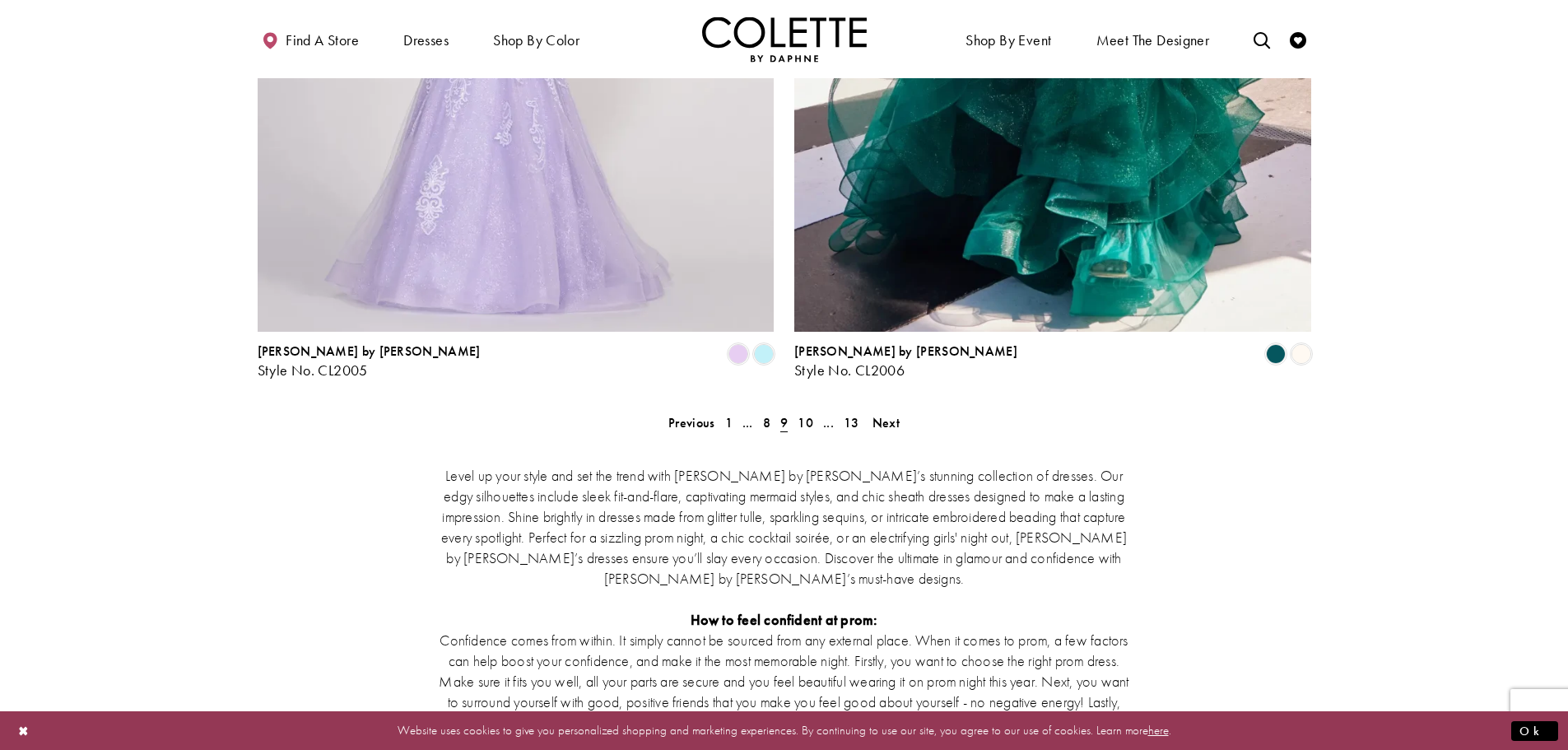
scroll to position [3052, 0]
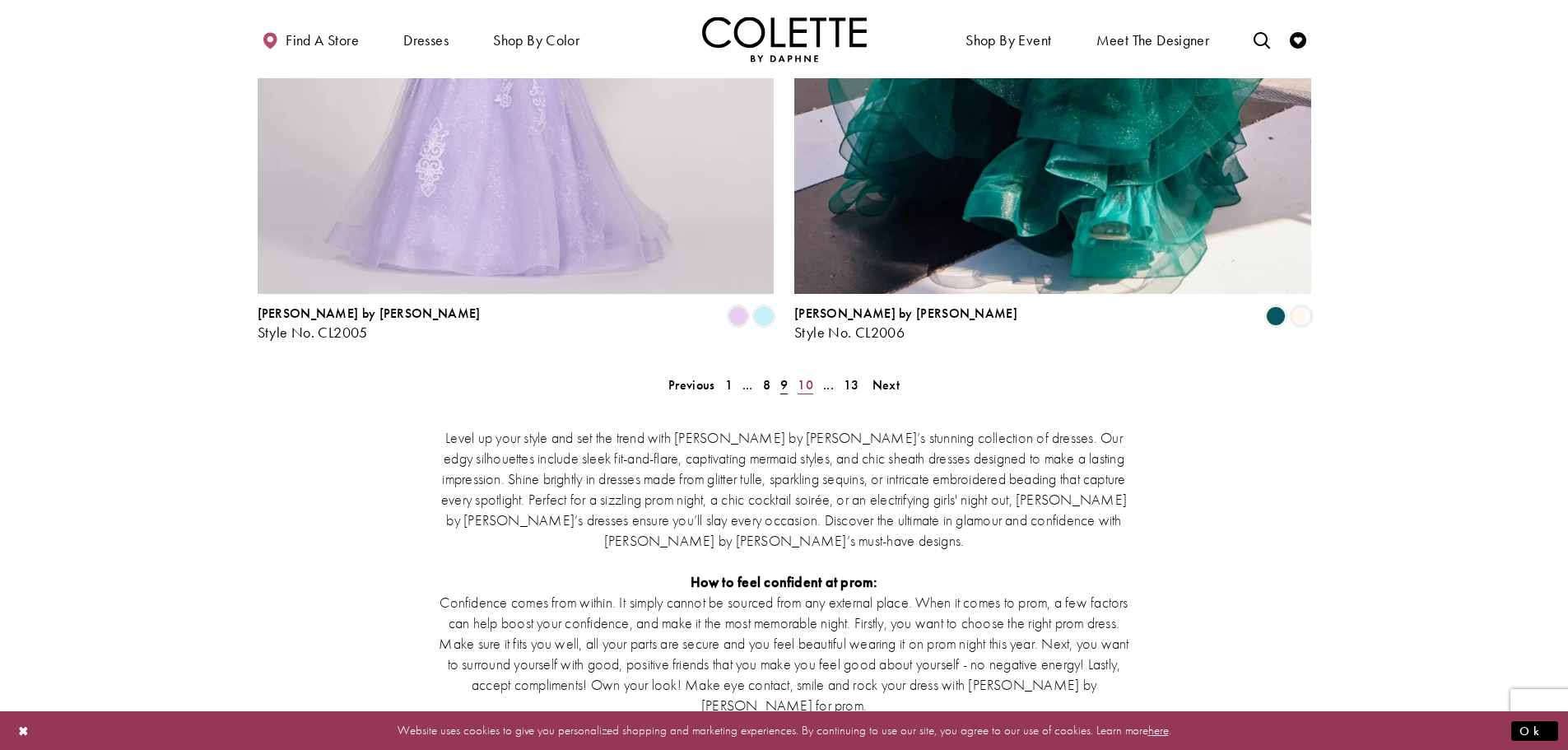
click at [805, 376] on span "10" at bounding box center [805, 385] width 16 height 17
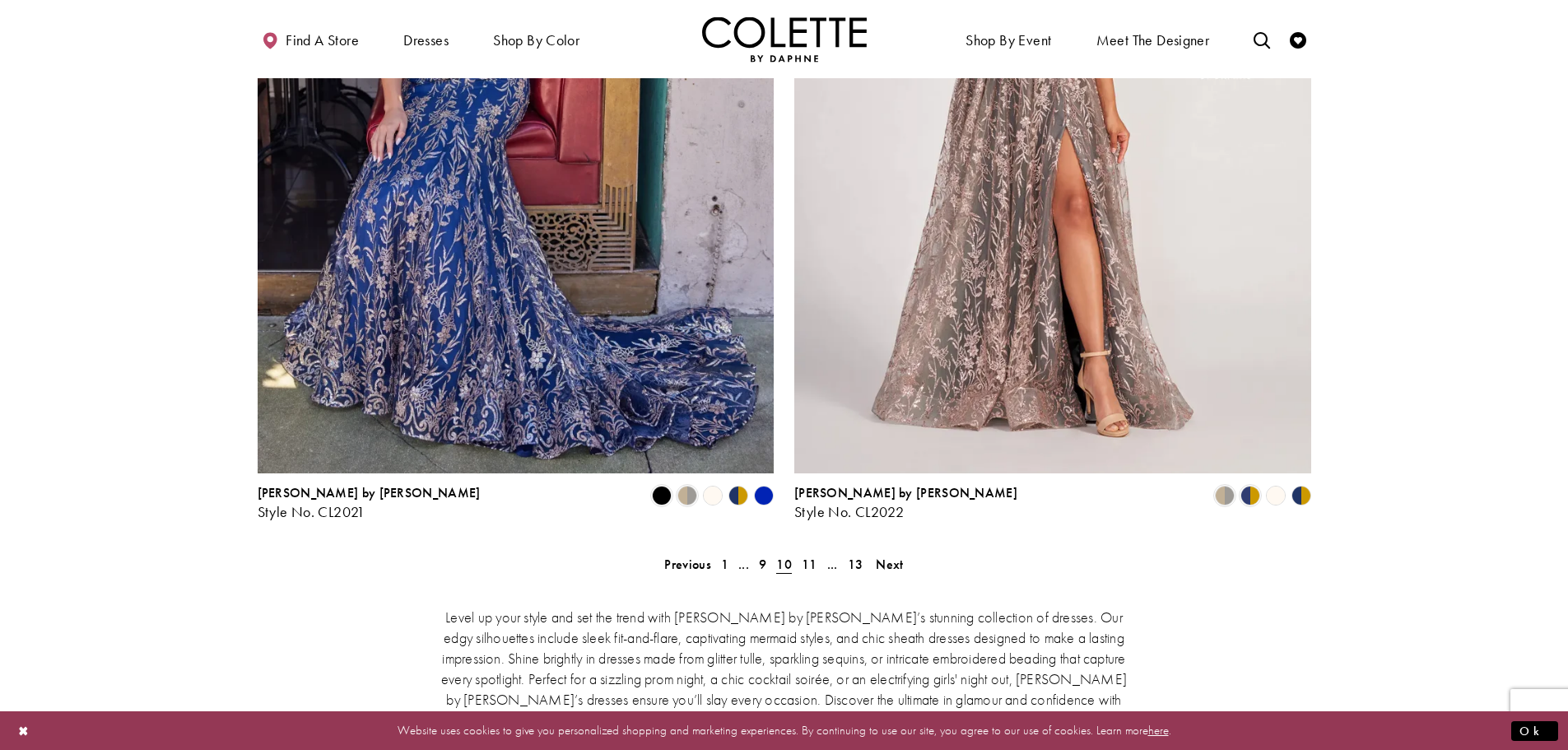
scroll to position [2888, 0]
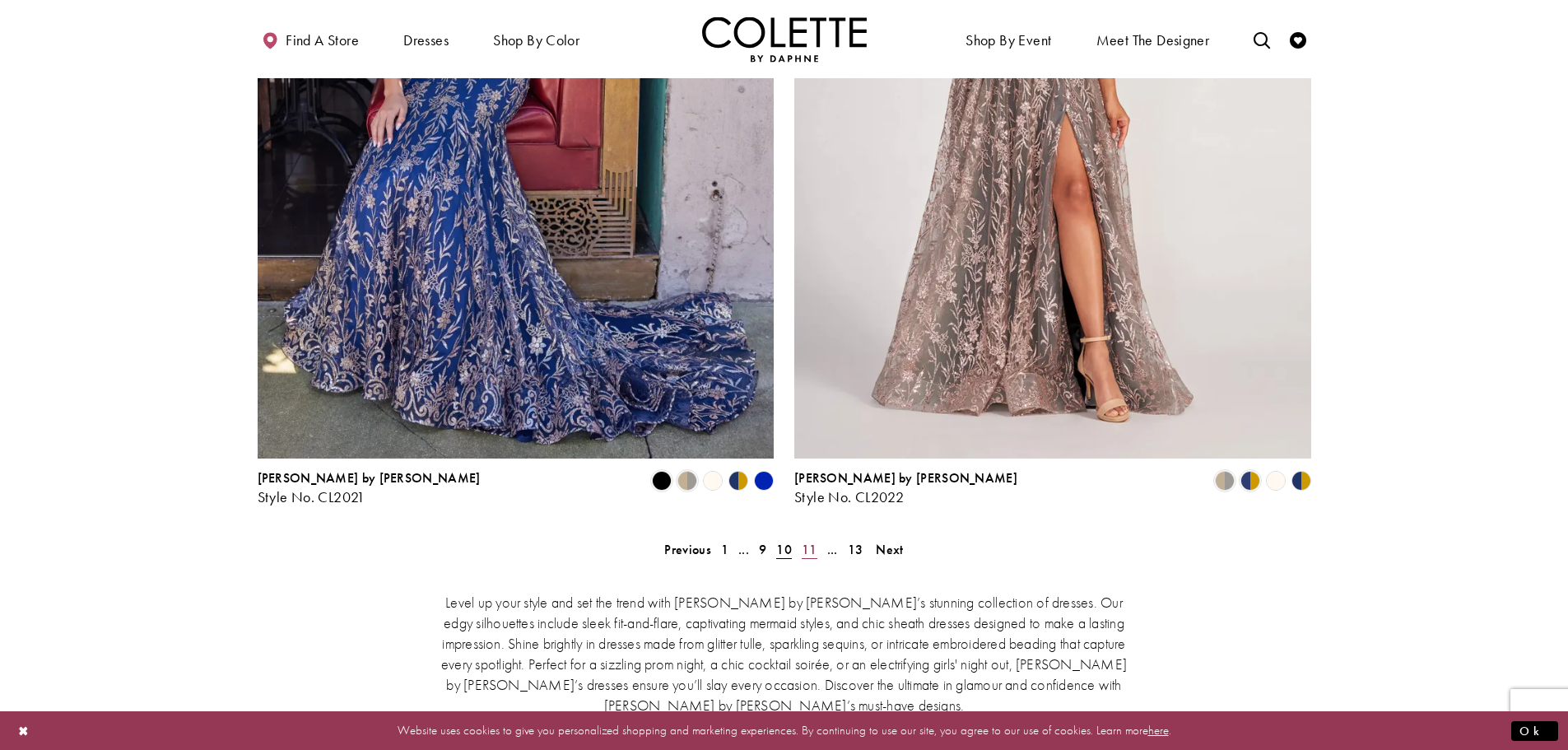
click at [807, 541] on span "11" at bounding box center [810, 549] width 16 height 17
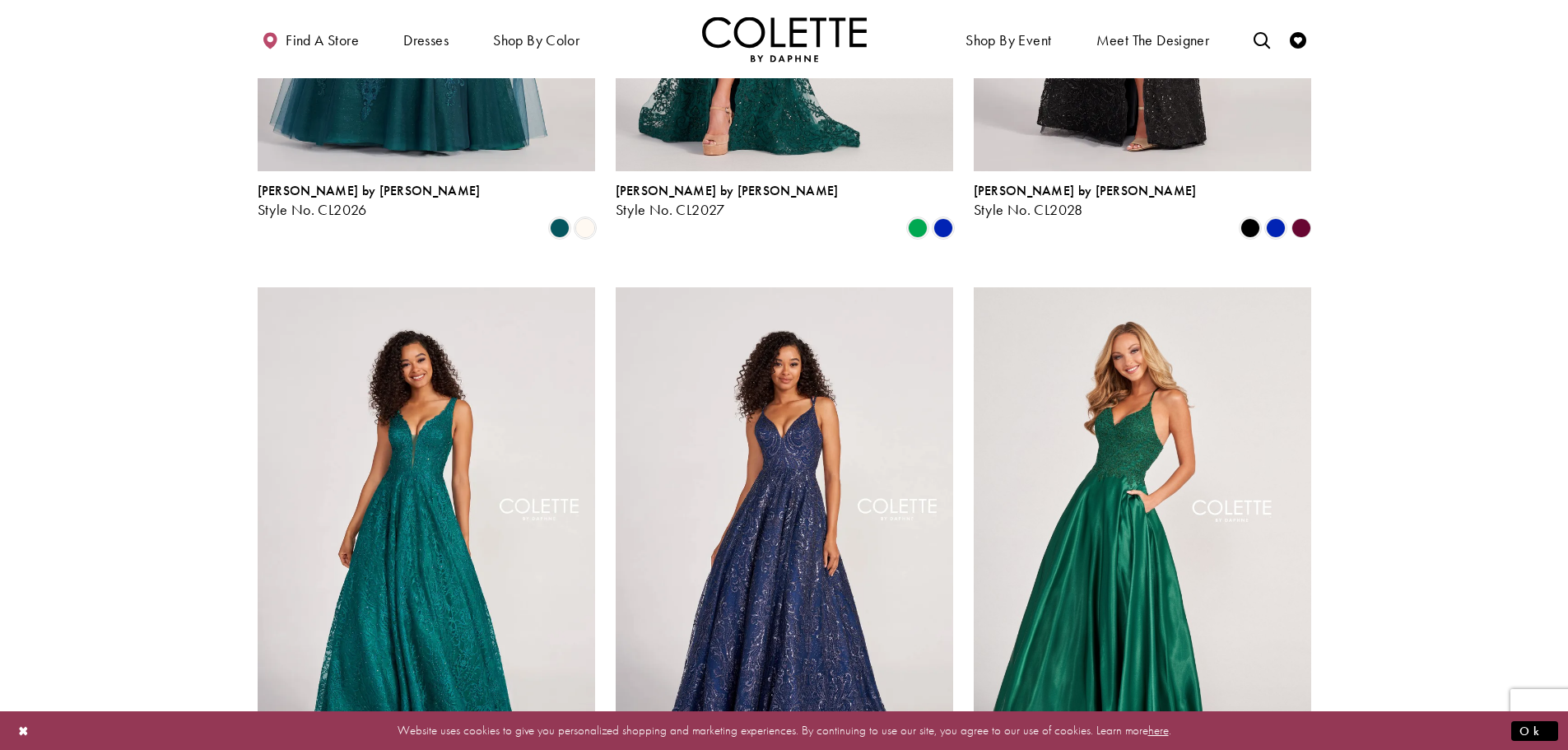
scroll to position [1159, 0]
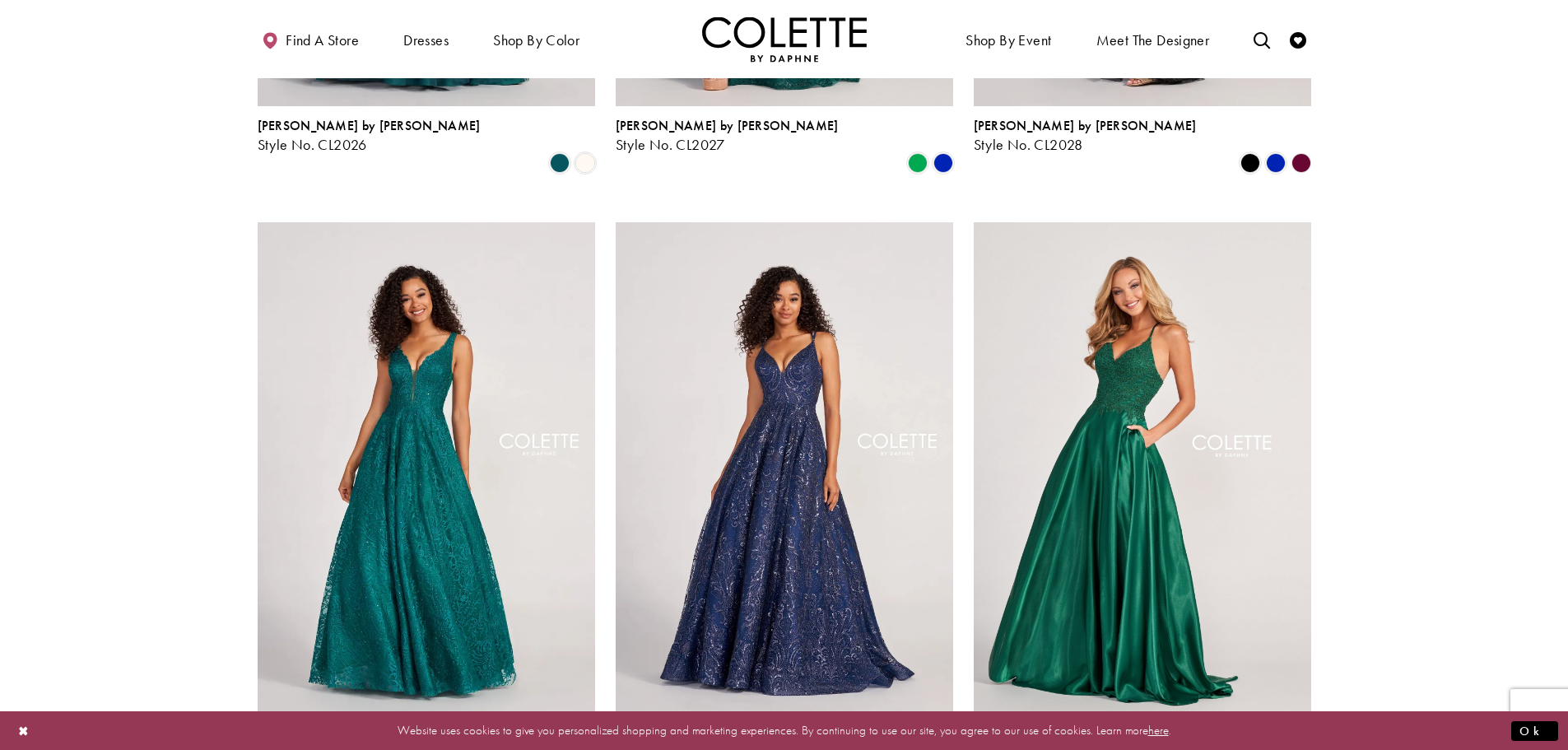
drag, startPoint x: 1314, startPoint y: 474, endPoint x: 1338, endPoint y: 552, distance: 81.6
click at [1338, 552] on section at bounding box center [784, 603] width 1568 height 3262
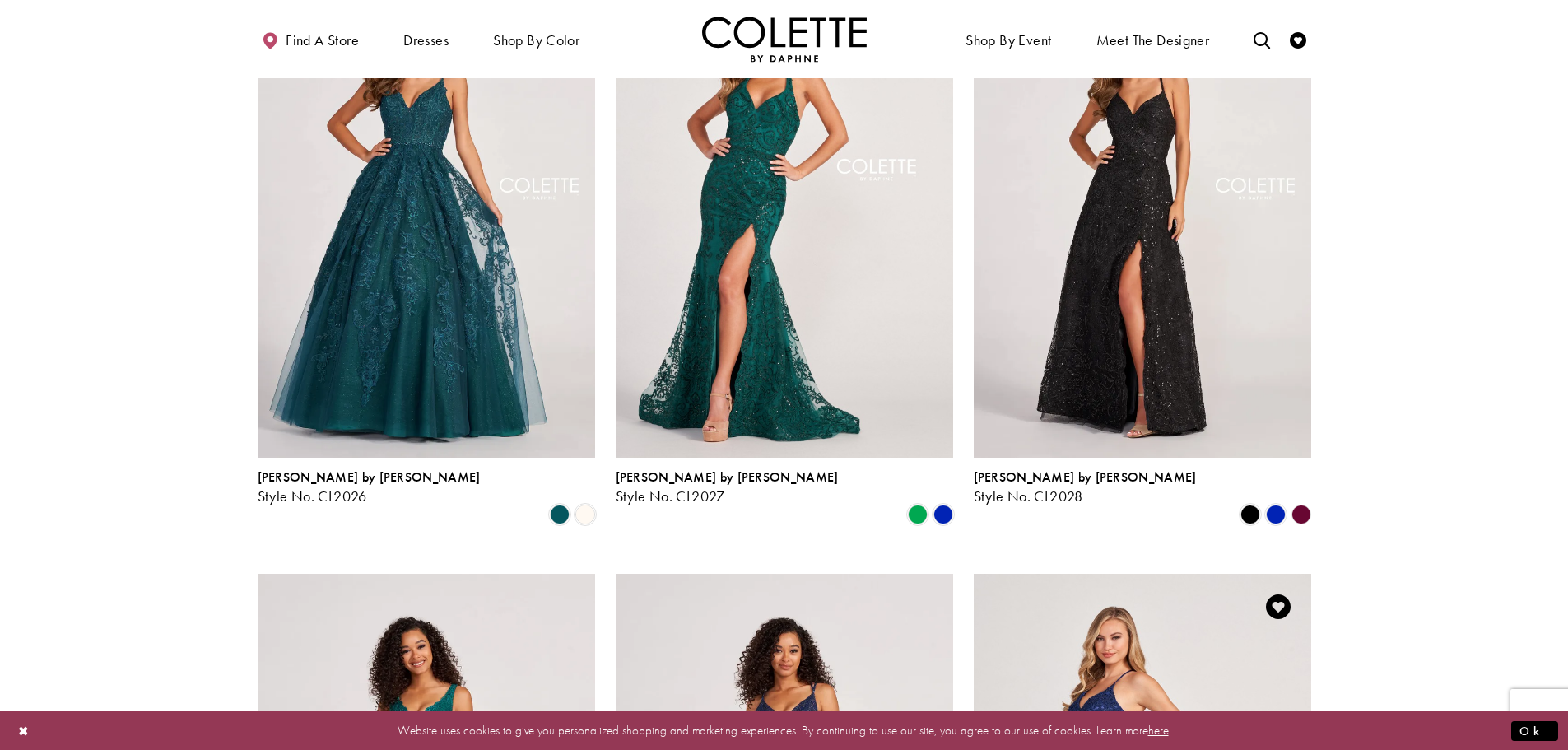
scroll to position [747, 0]
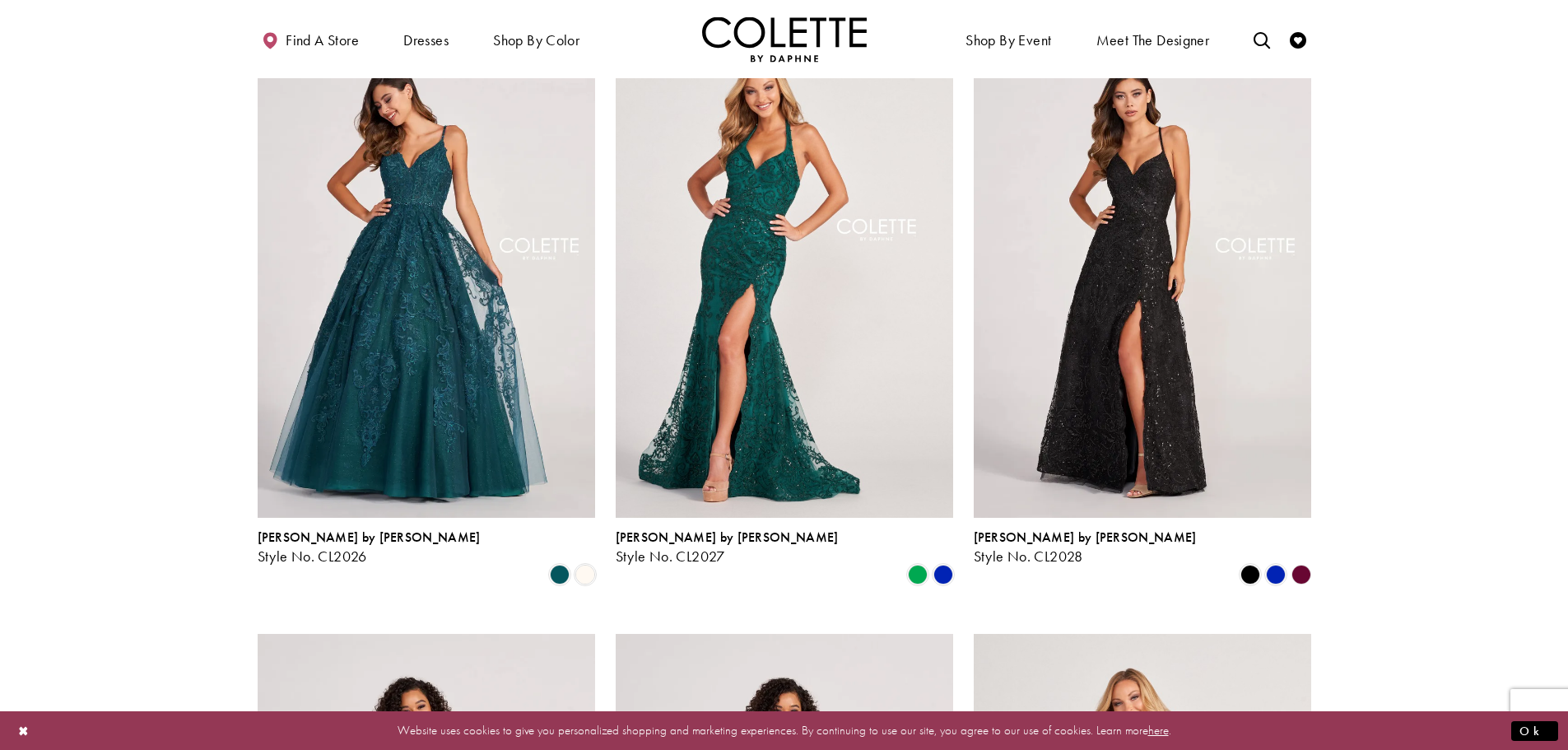
click at [1302, 561] on polygon "Product List" at bounding box center [1300, 574] width 25 height 25
click at [1300, 561] on polygon "Product List" at bounding box center [1300, 574] width 25 height 25
drag, startPoint x: 1536, startPoint y: 734, endPoint x: 1522, endPoint y: 721, distance: 19.1
click at [1536, 732] on button "Ok" at bounding box center [1534, 731] width 47 height 21
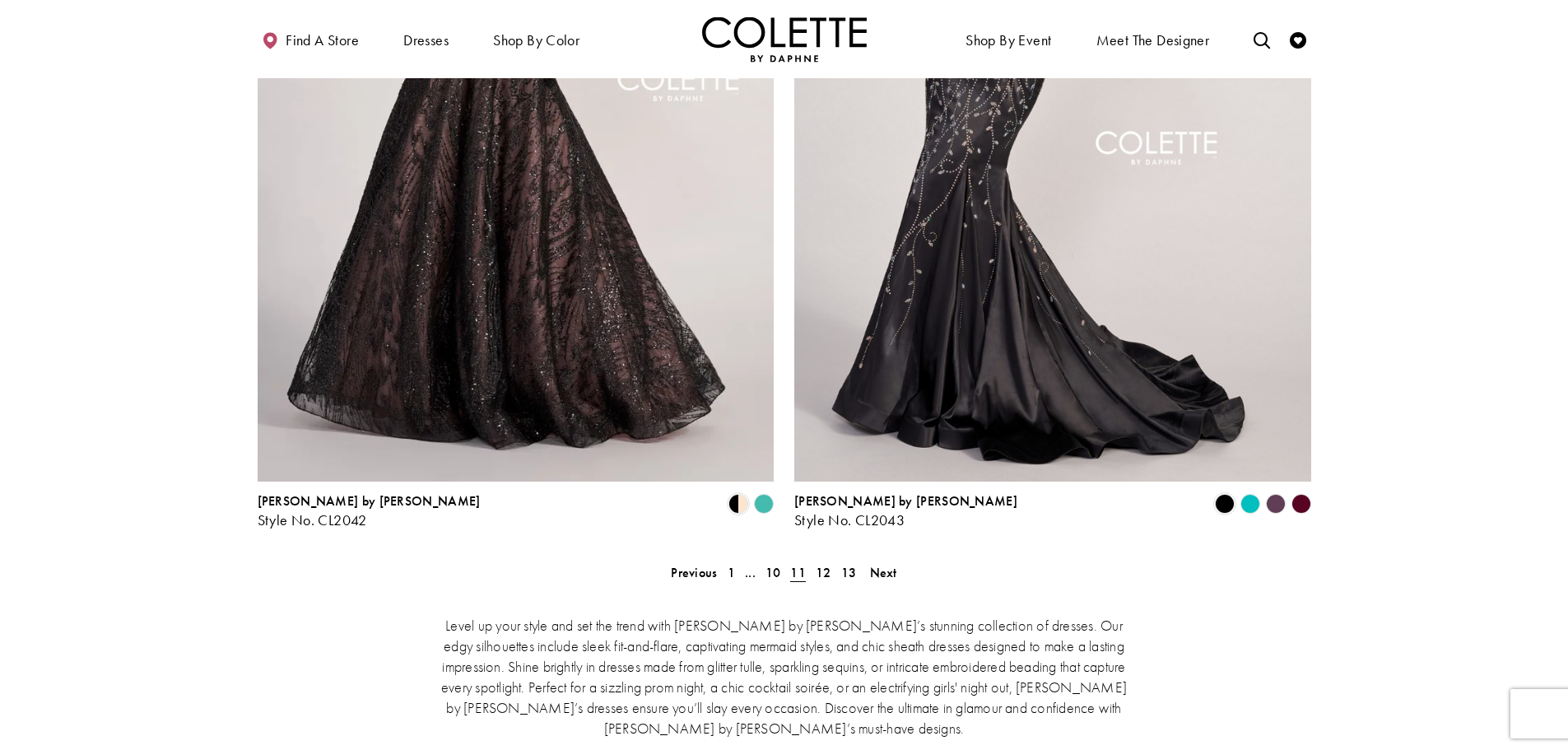
scroll to position [2888, 0]
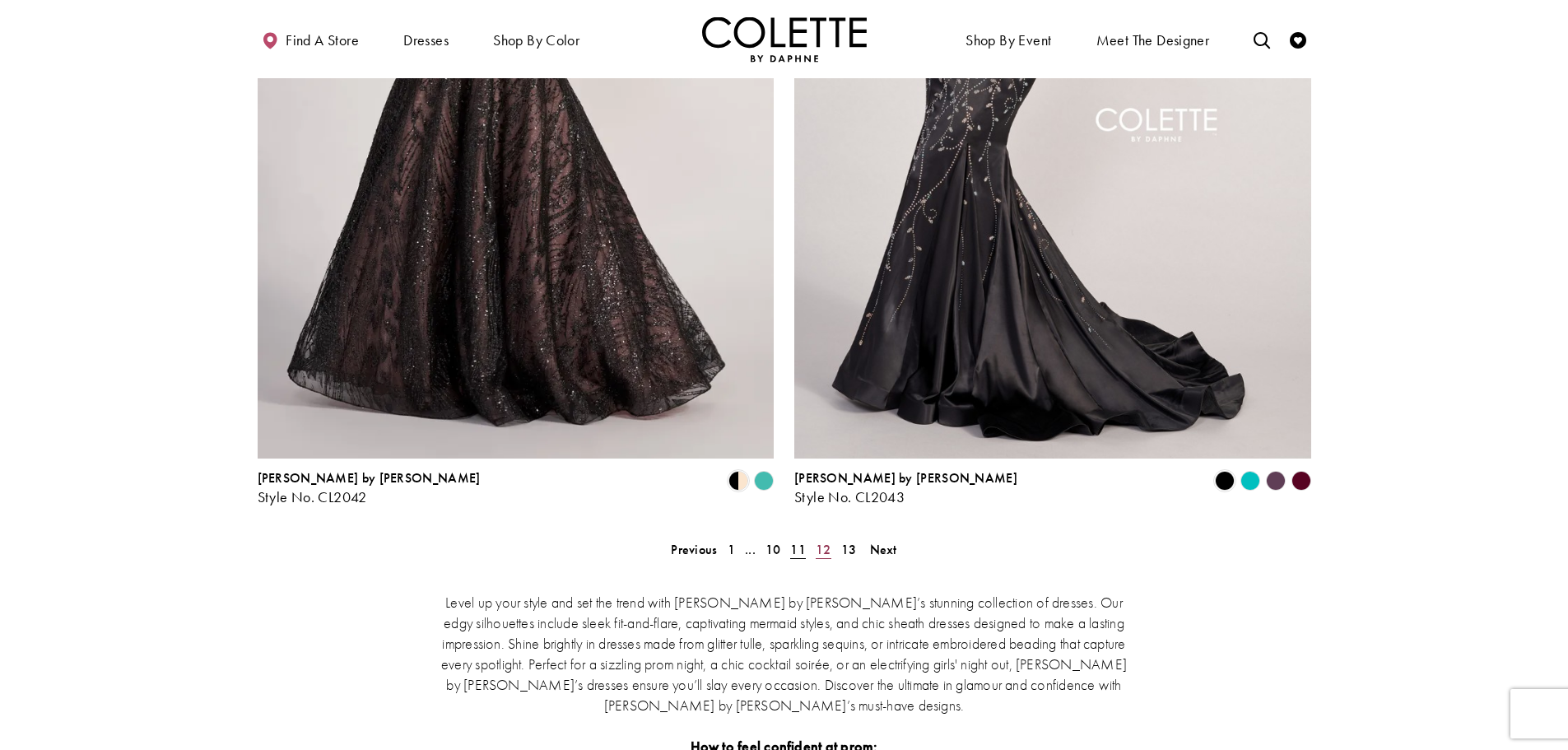
click at [824, 541] on span "12" at bounding box center [823, 549] width 16 height 17
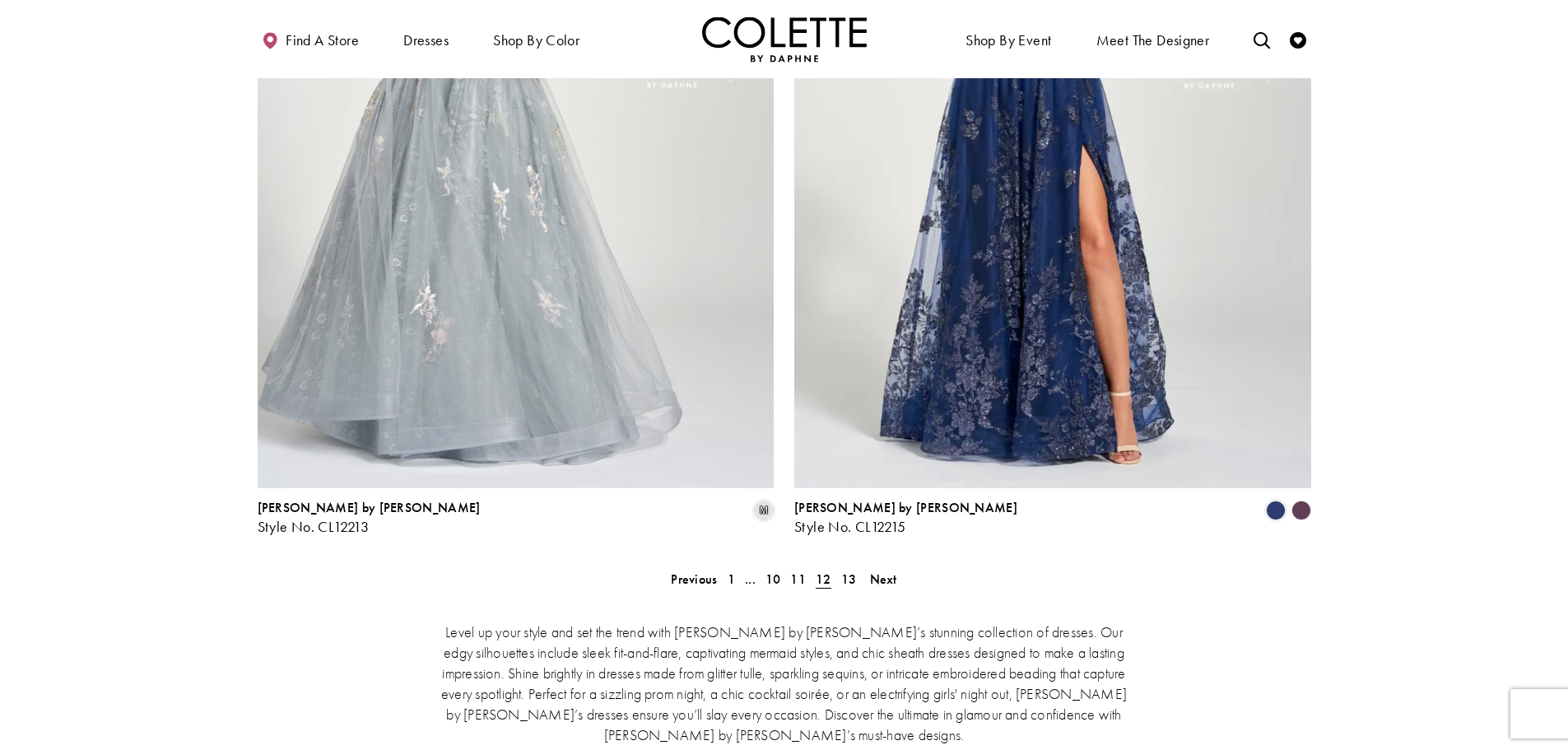
scroll to position [2970, 0]
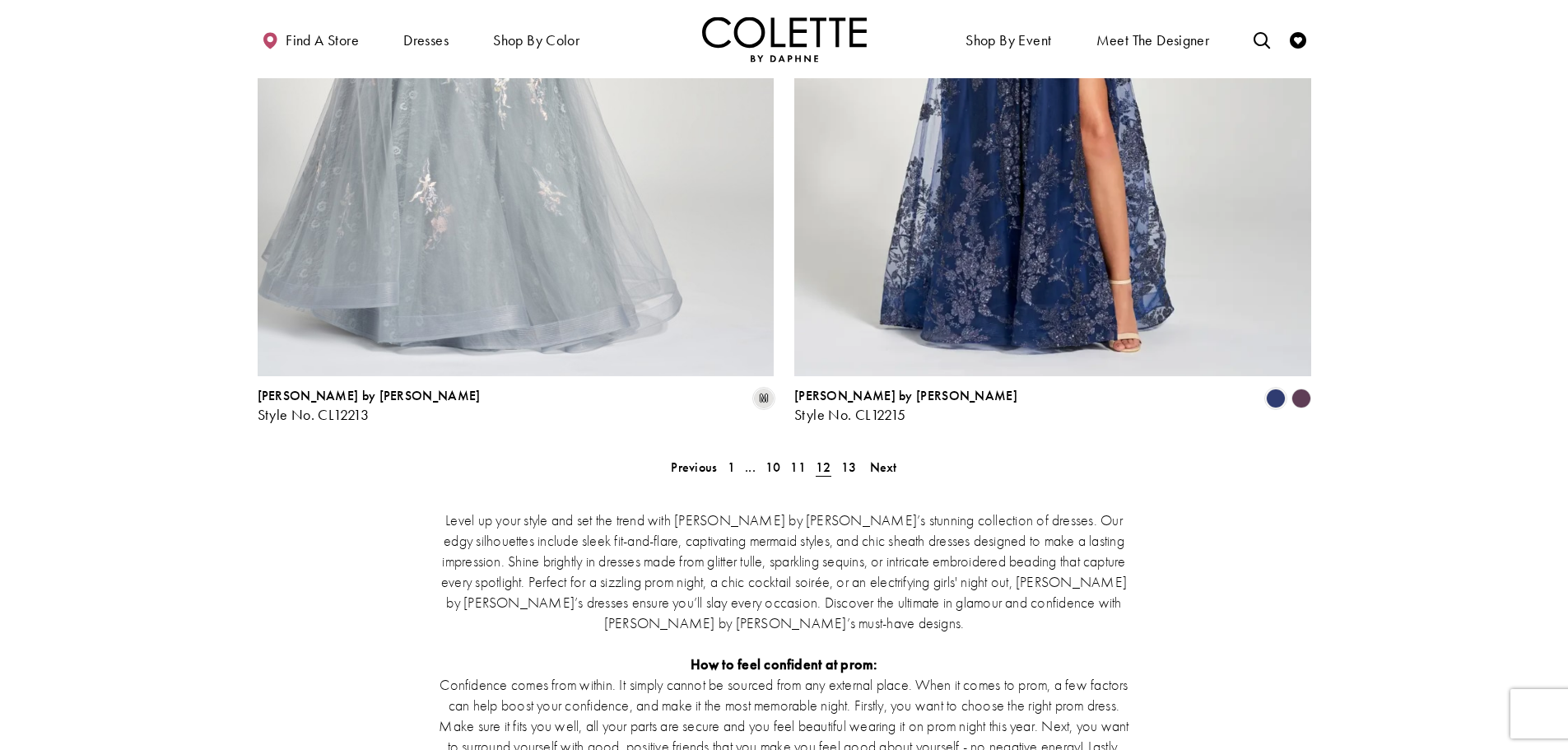
click at [1297, 386] on polygon "Product List" at bounding box center [1300, 398] width 25 height 25
click at [854, 458] on span "13" at bounding box center [848, 467] width 16 height 17
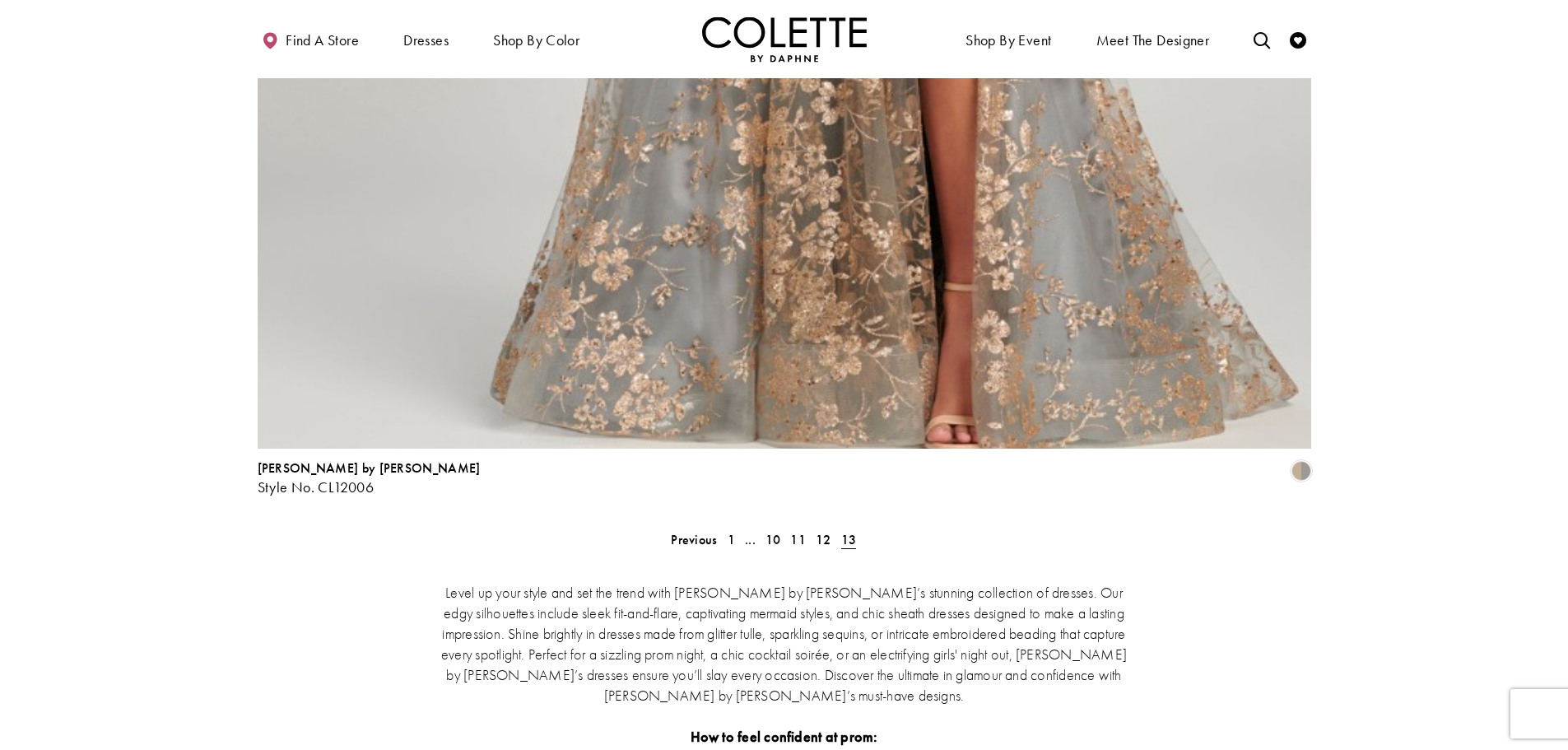
scroll to position [3134, 0]
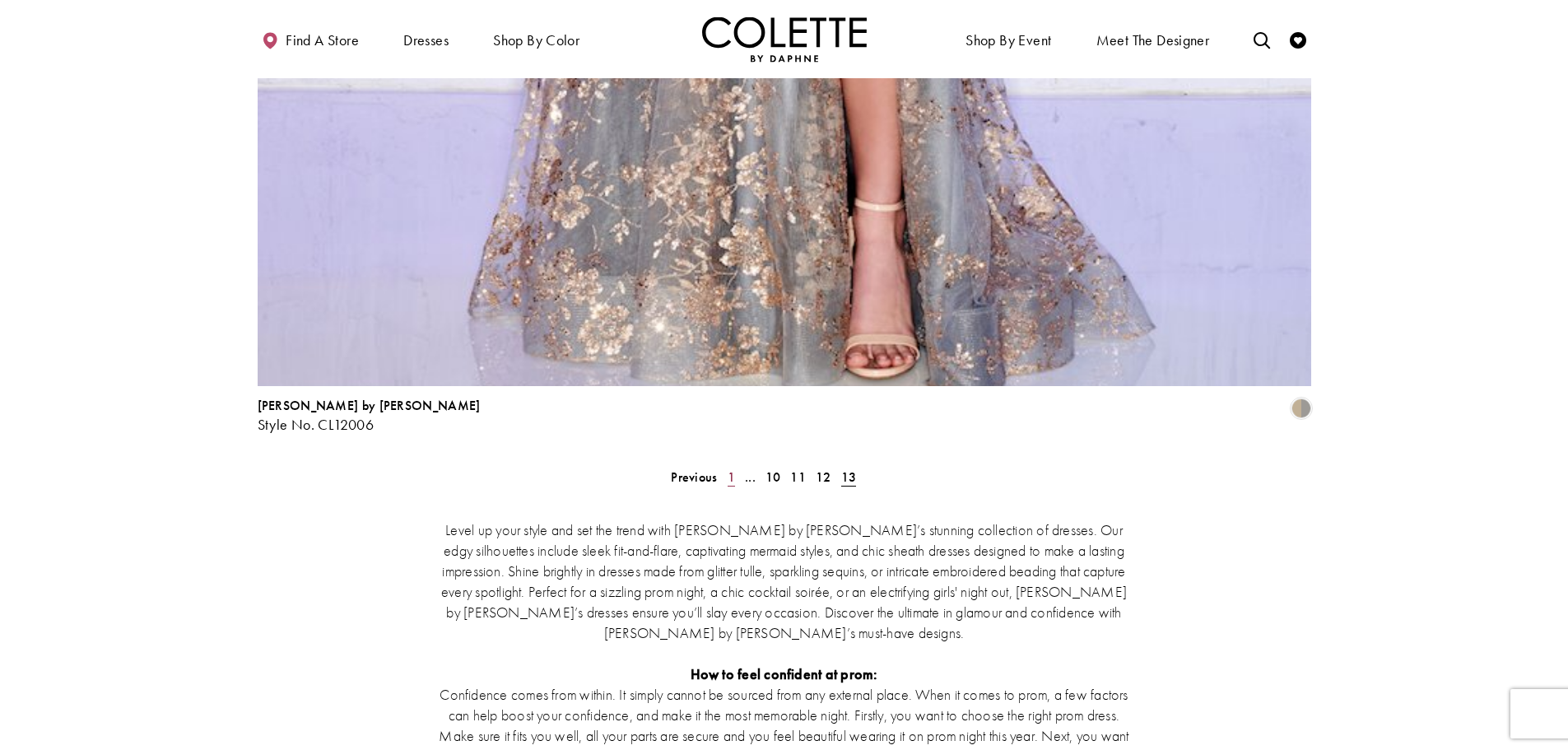
click at [728, 468] on span "1" at bounding box center [731, 477] width 8 height 17
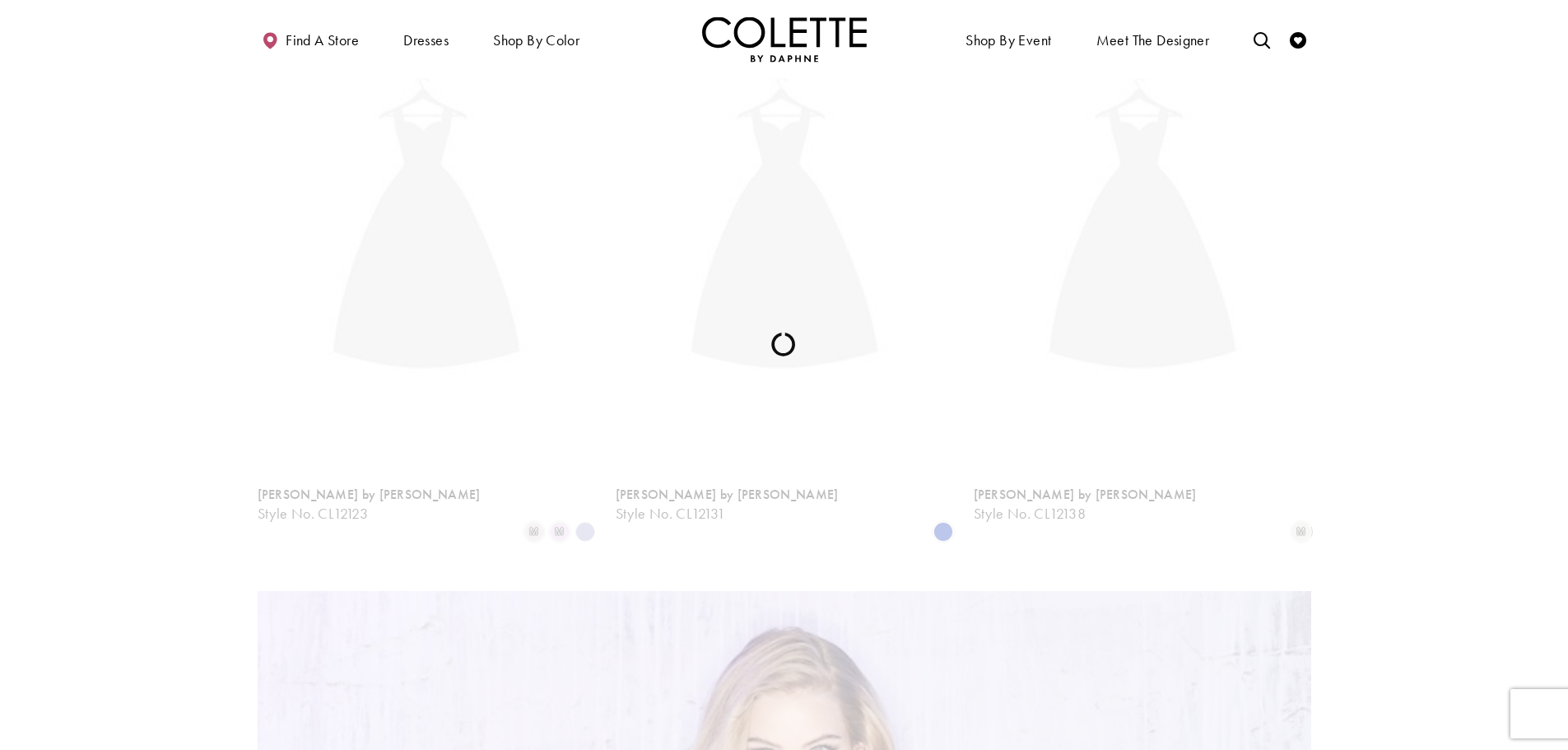
scroll to position [89, 0]
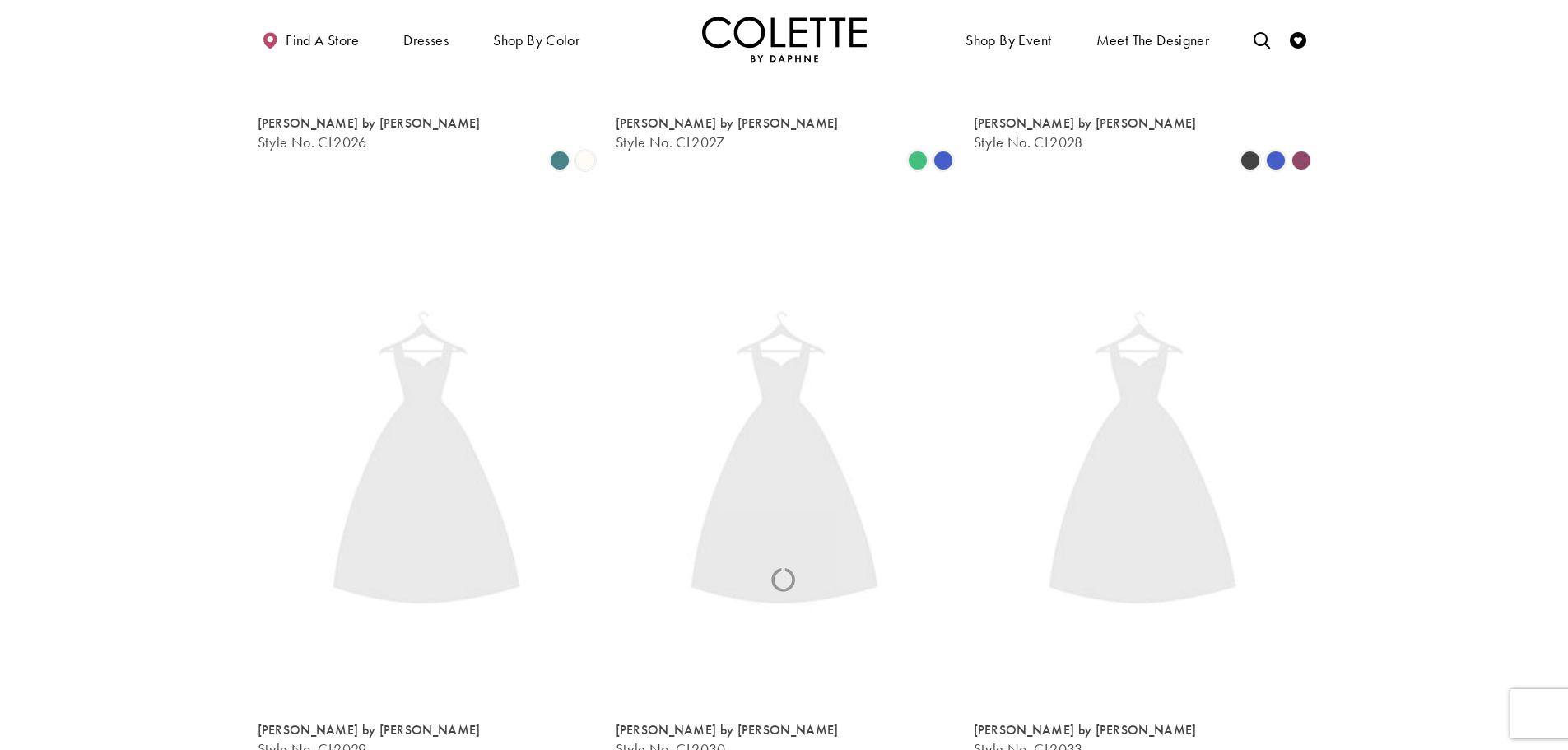
scroll to position [89, 0]
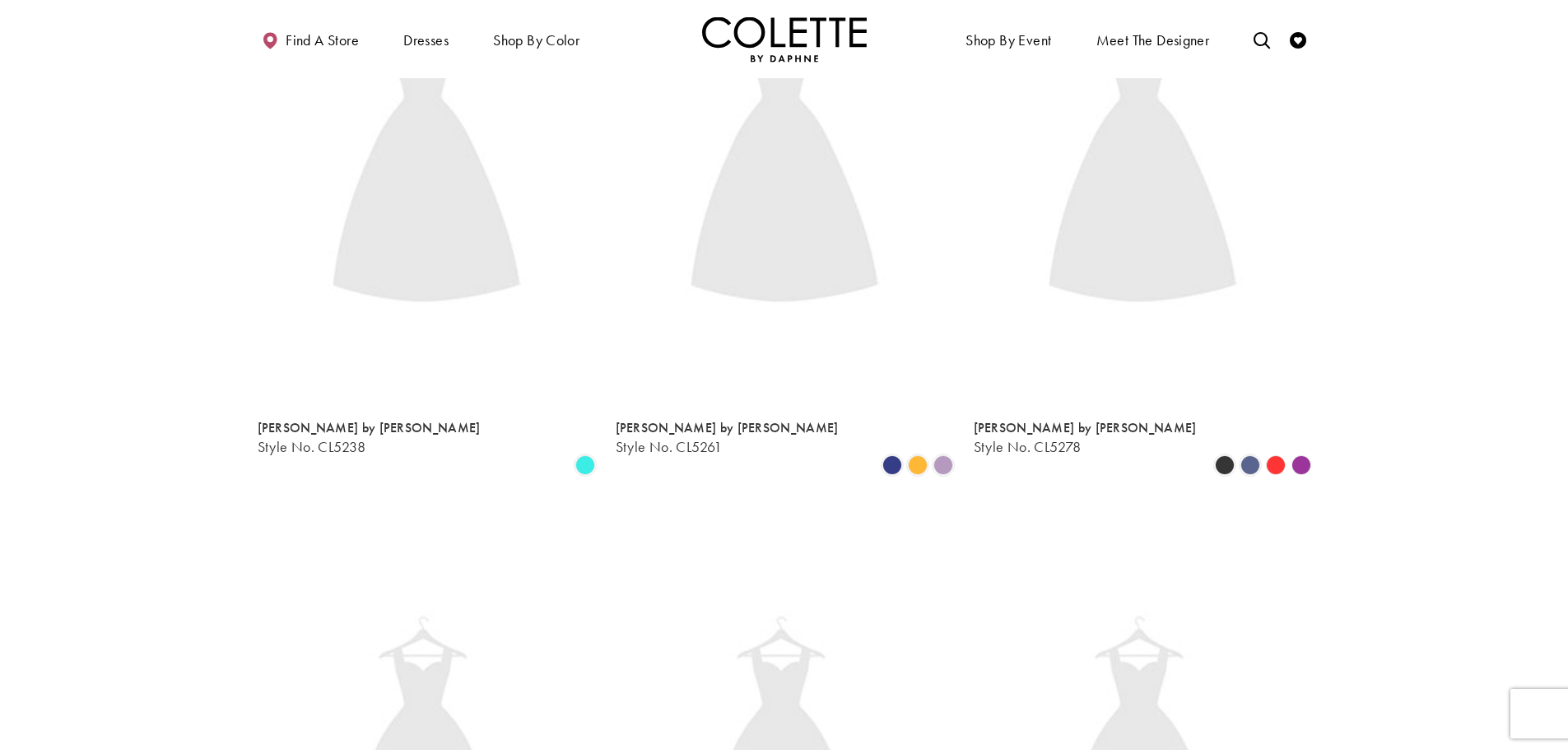
scroll to position [89, 0]
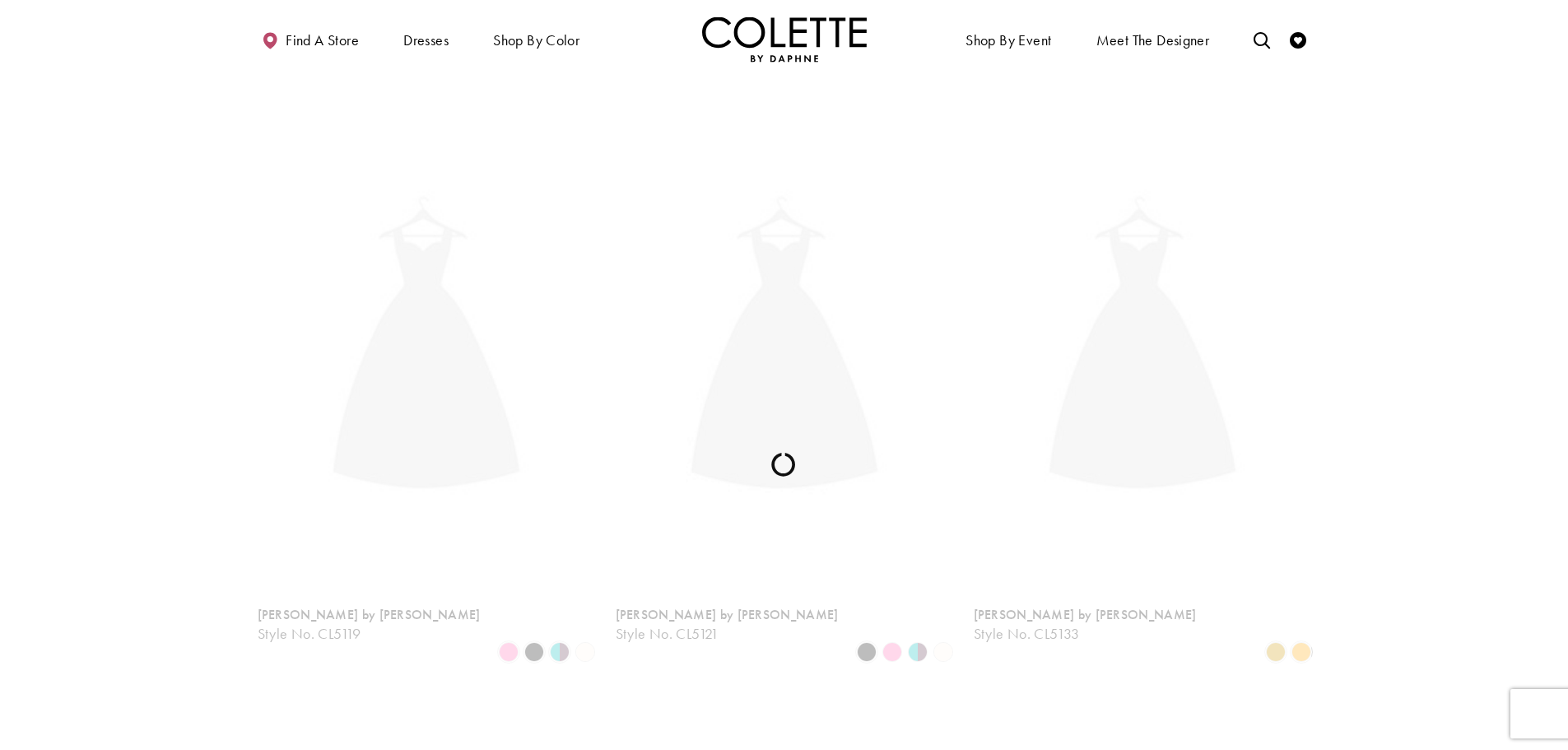
scroll to position [89, 0]
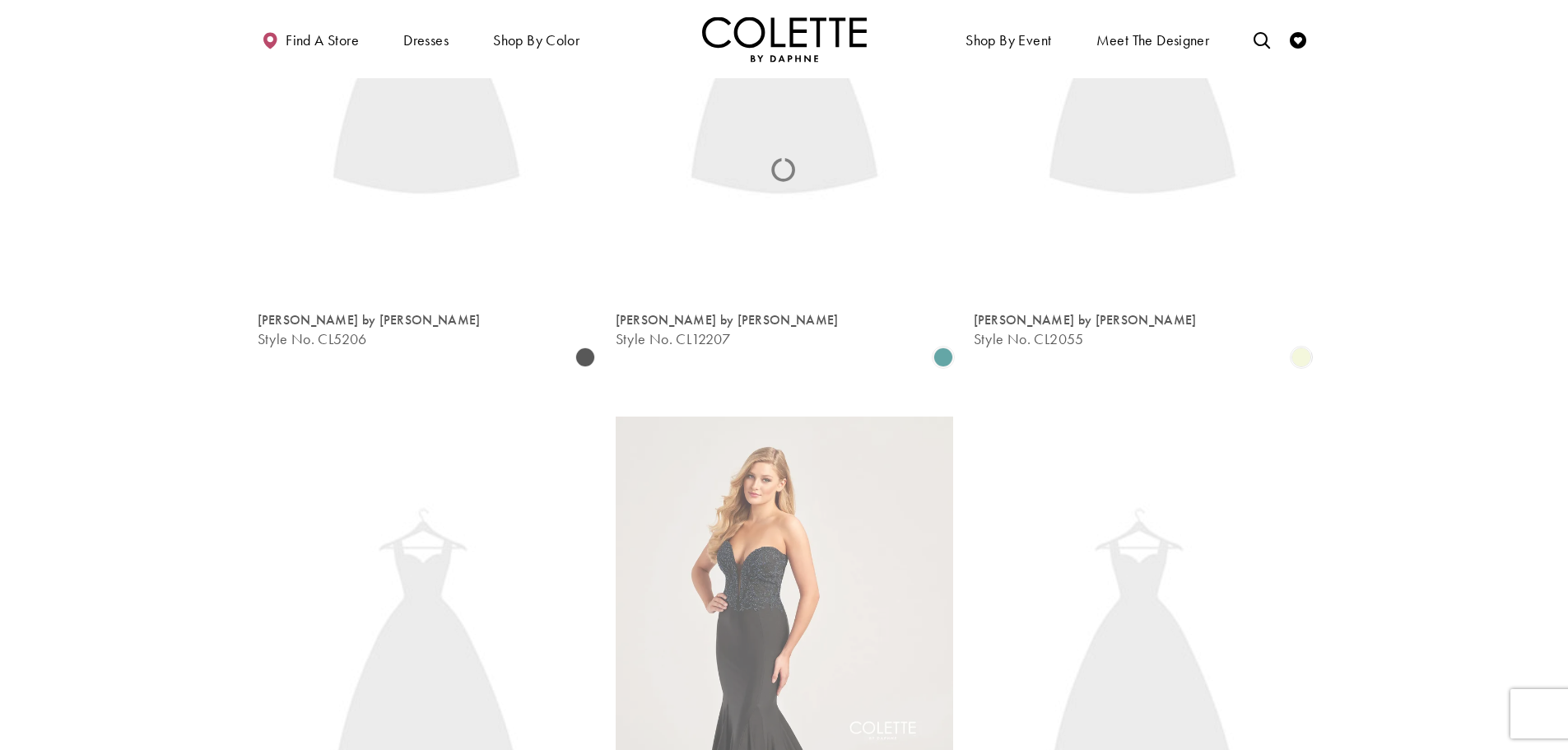
scroll to position [89, 0]
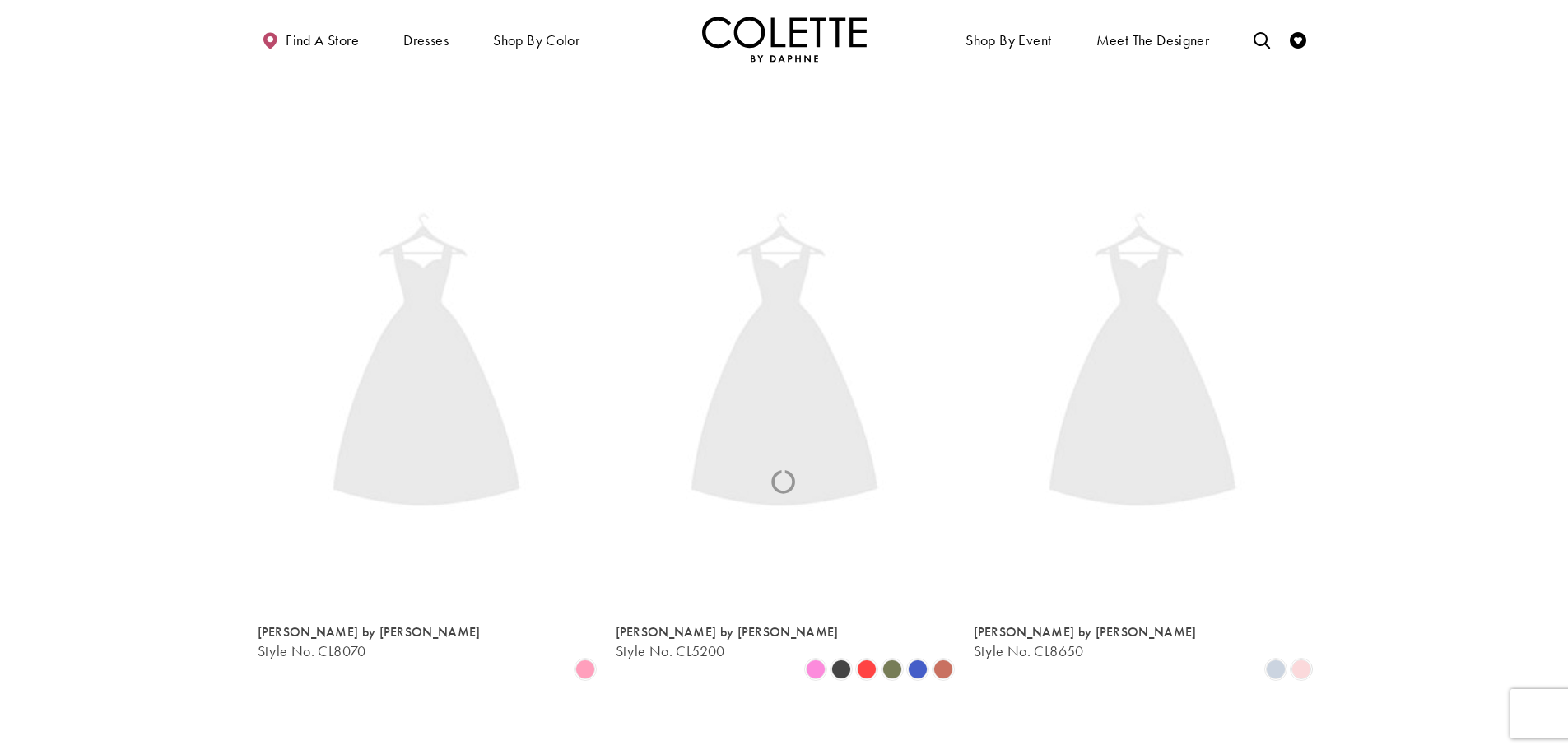
scroll to position [89, 0]
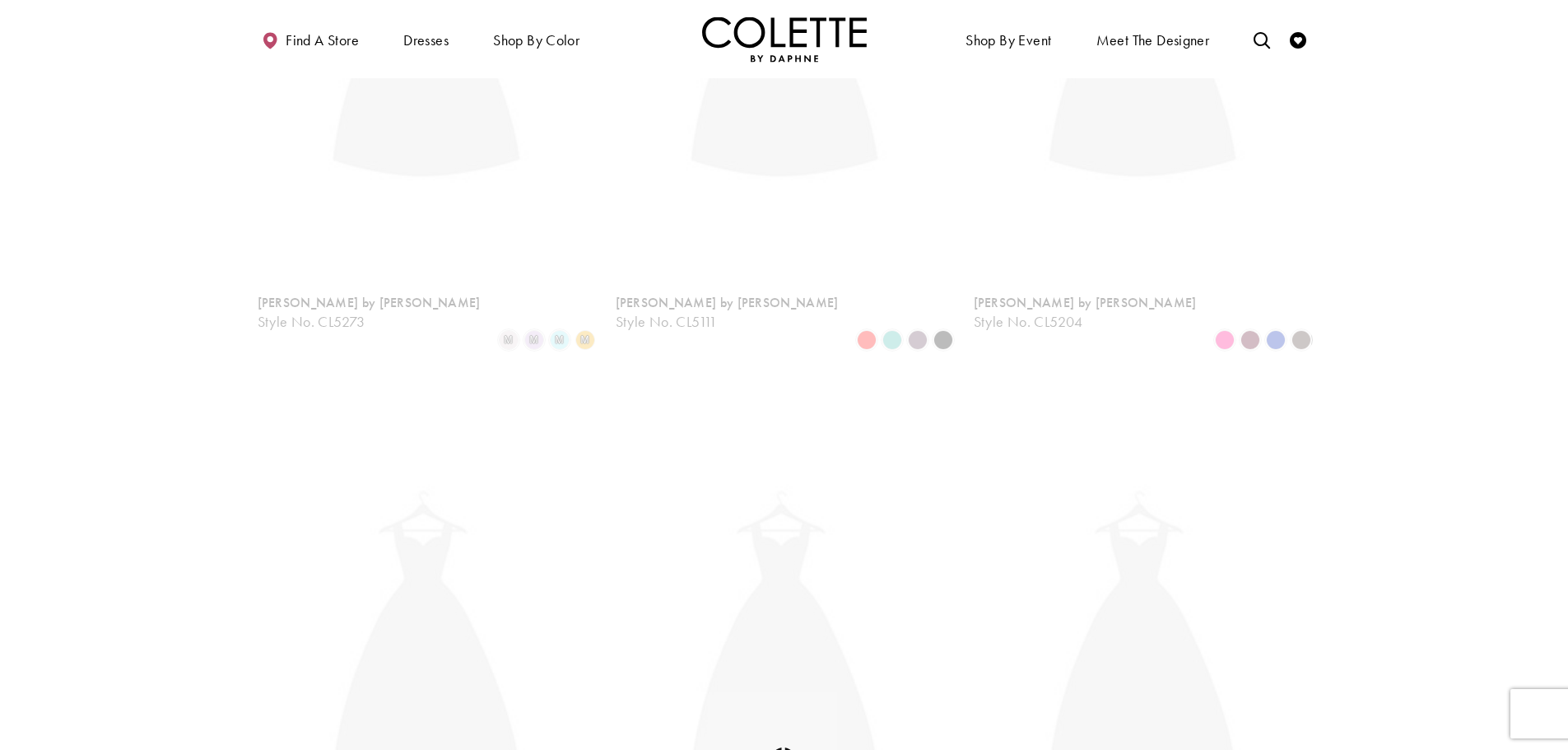
scroll to position [89, 0]
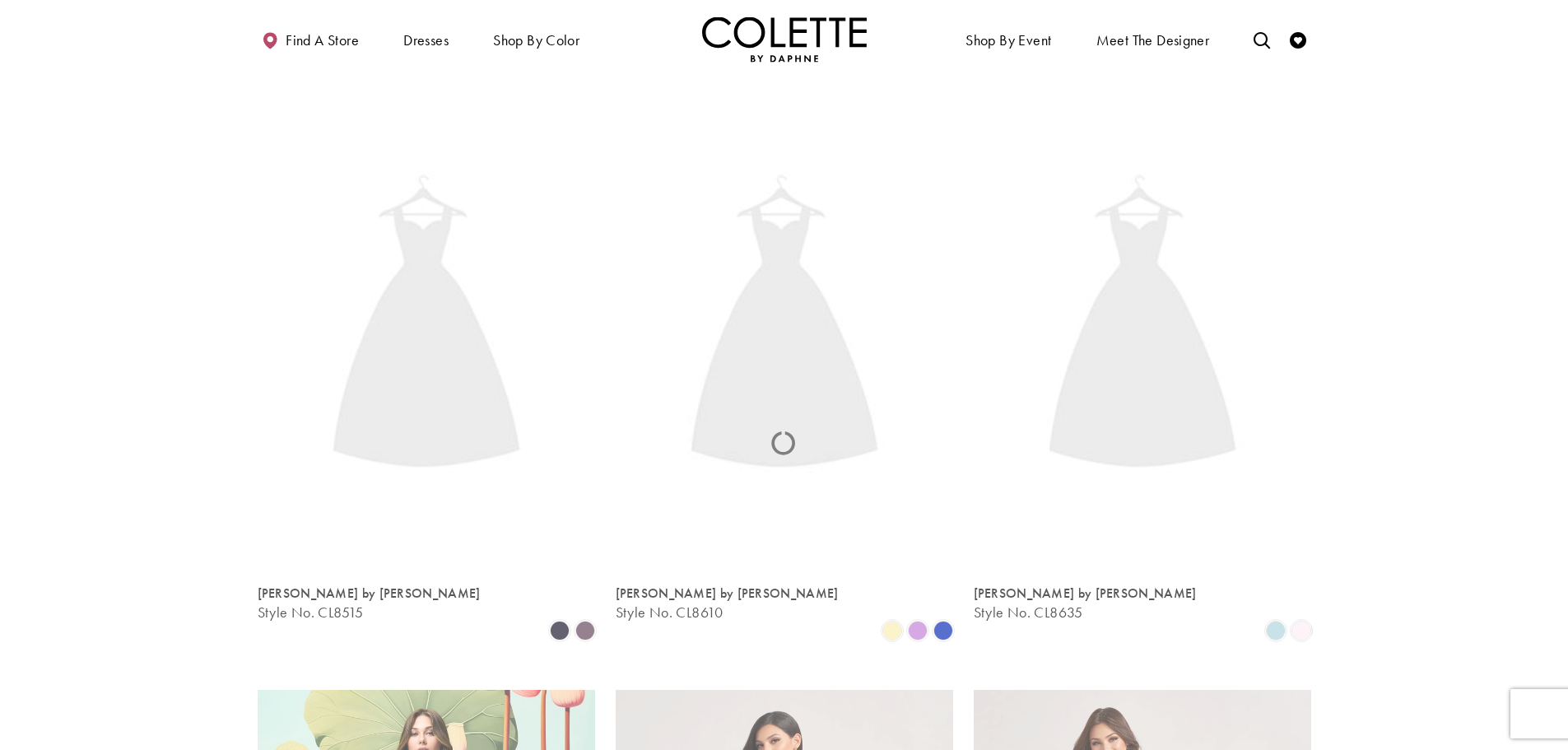
scroll to position [89, 0]
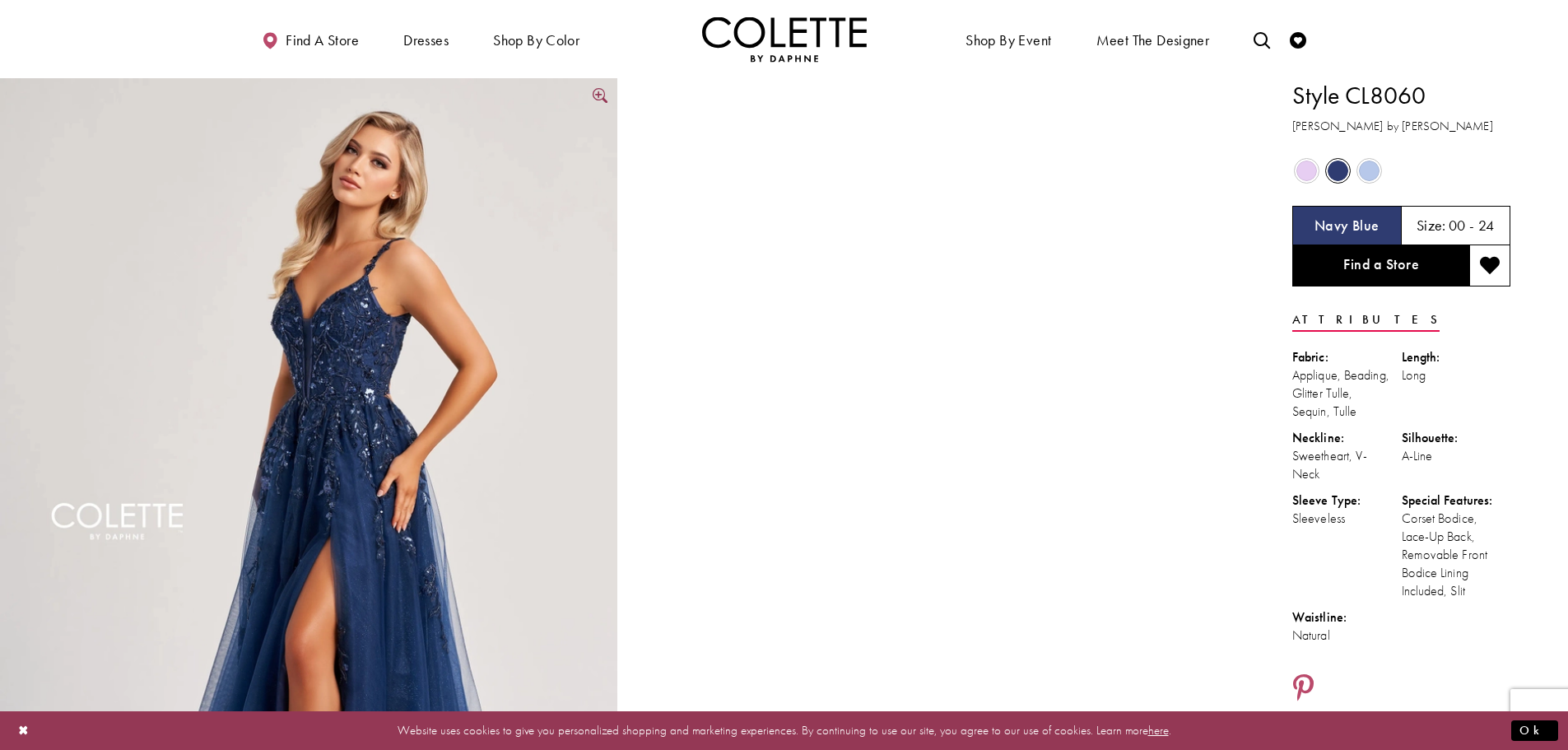
click at [348, 358] on img "Full size Style CL8060 Colette by Daphne #0 default Navy Blue frontface vertica…" at bounding box center [309, 541] width 618 height 926
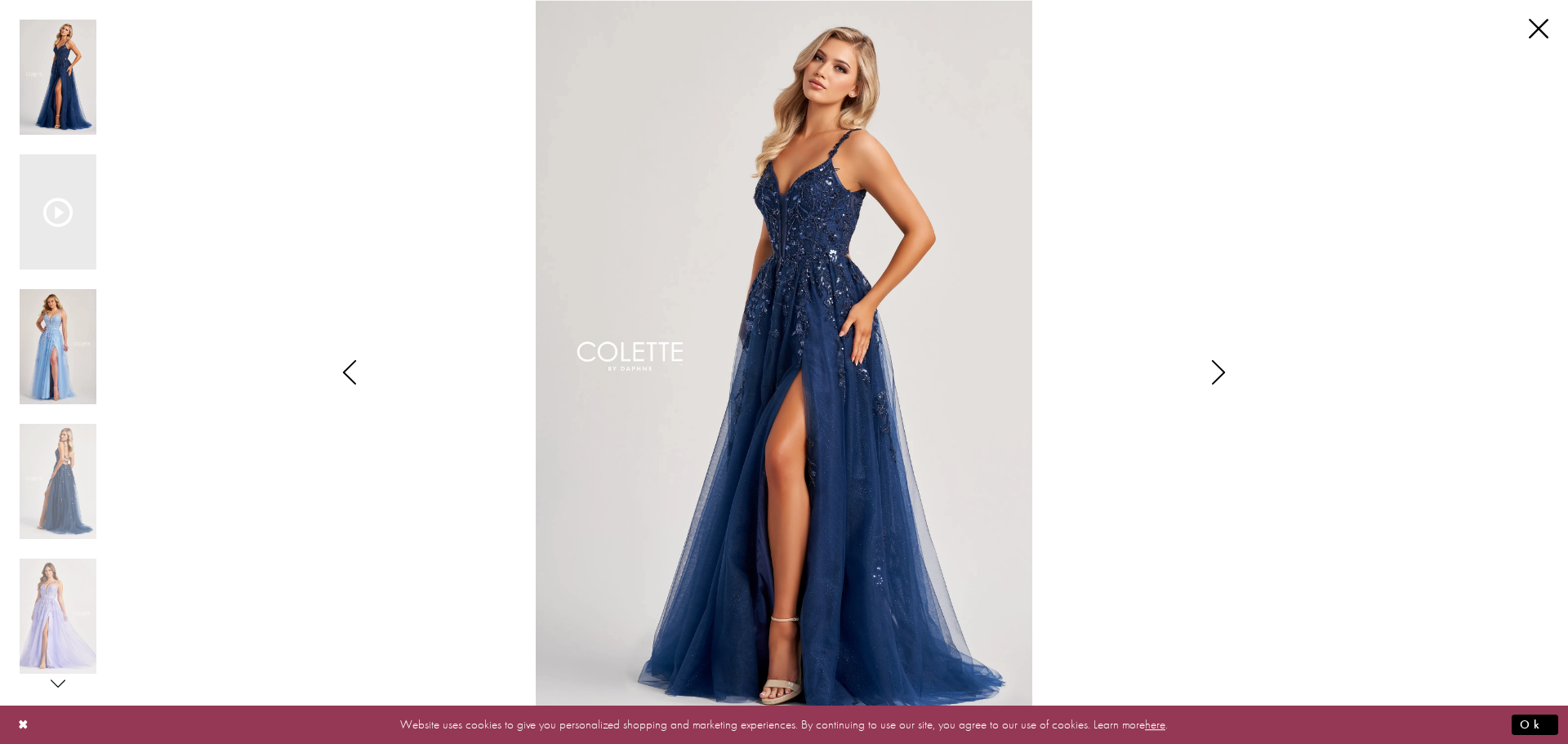
click at [48, 348] on img "Scroll List" at bounding box center [58, 347] width 76 height 115
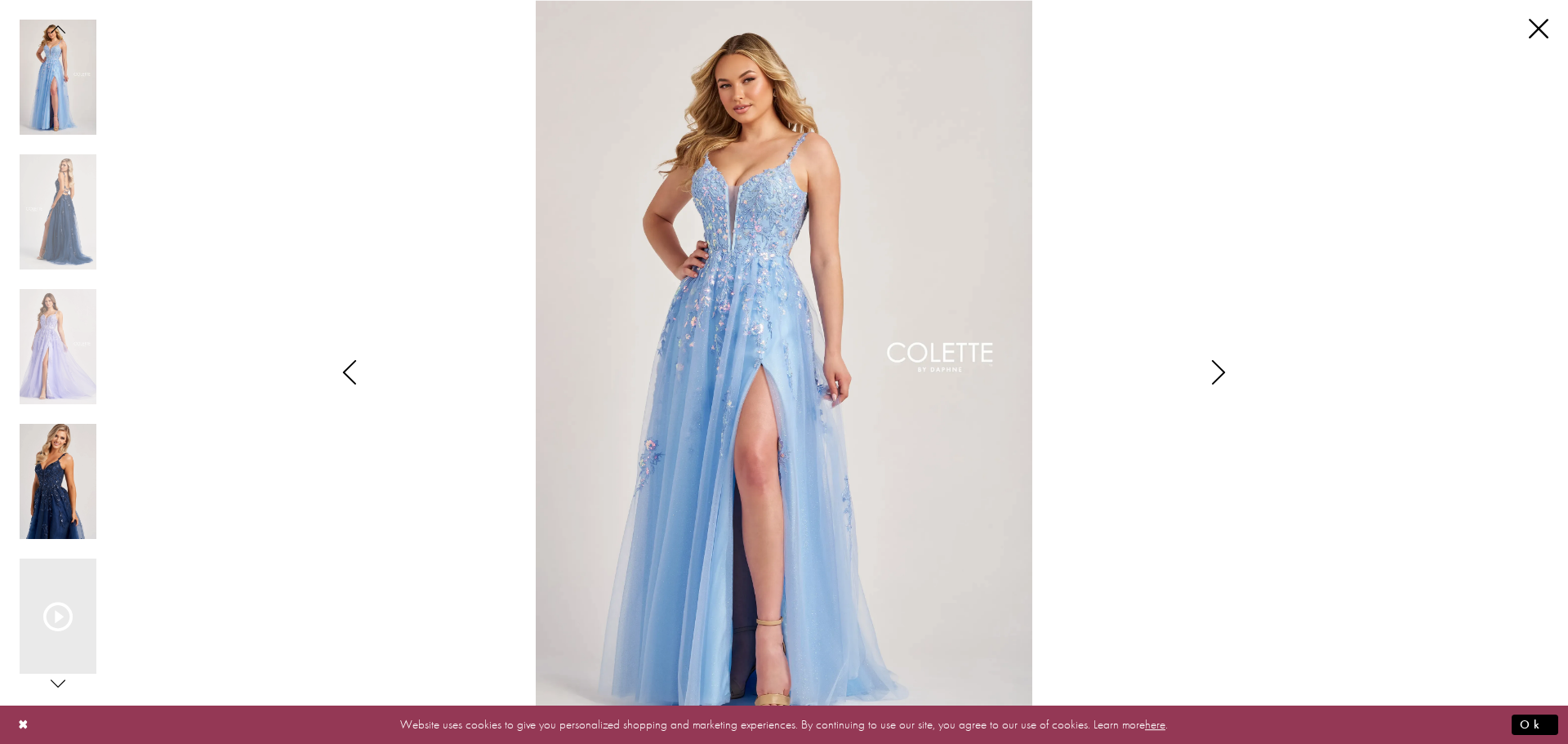
click at [58, 484] on img "Scroll List" at bounding box center [58, 481] width 76 height 115
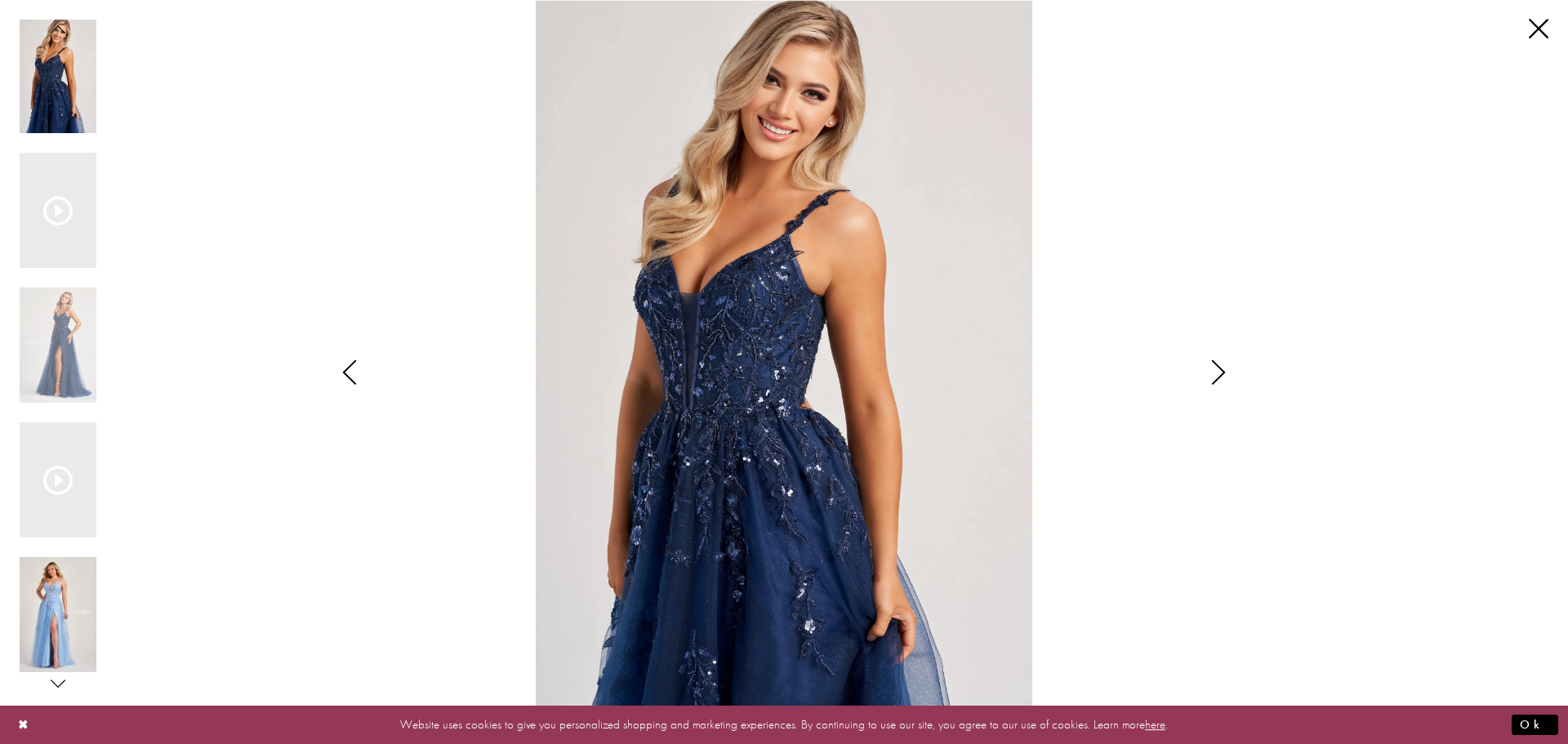
click at [49, 605] on img "Scroll List" at bounding box center [58, 614] width 76 height 115
click at [346, 367] on icon "Style CL8060 Colette by Daphne Views dialog" at bounding box center [349, 372] width 41 height 25
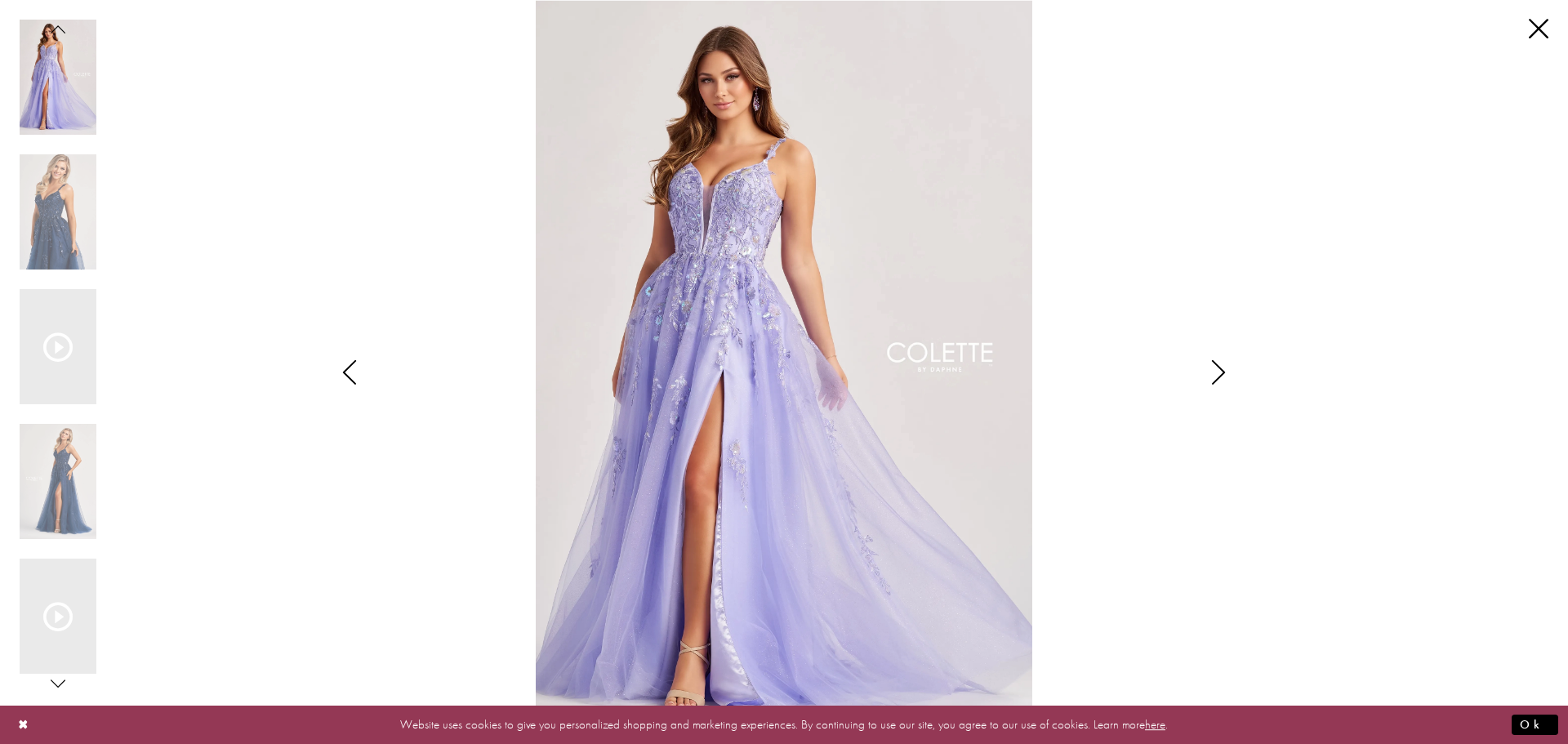
click at [346, 370] on icon "Style CL8060 Colette by Daphne Views dialog" at bounding box center [349, 372] width 41 height 25
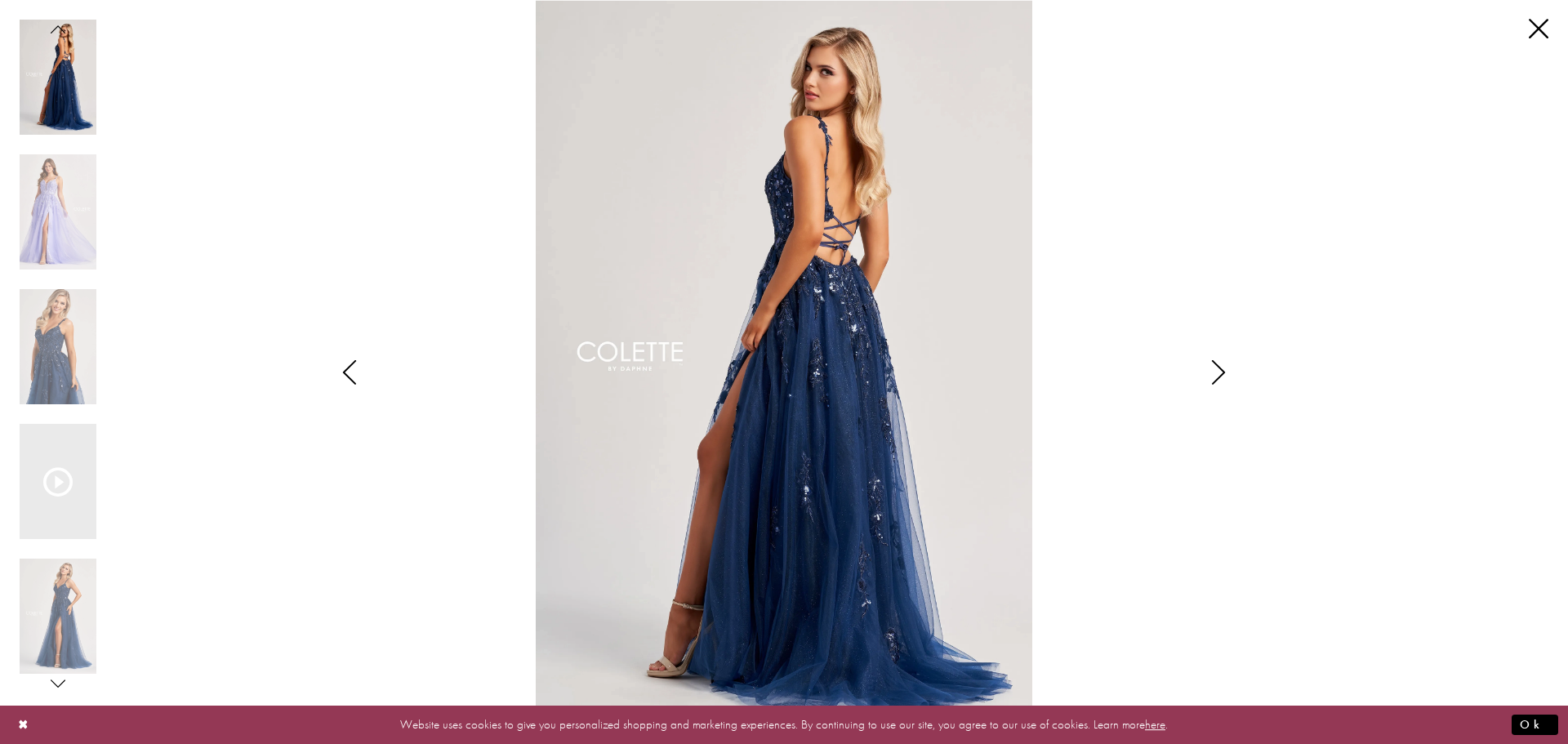
click at [346, 371] on icon "Style CL8060 Colette by Daphne Views dialog" at bounding box center [349, 372] width 41 height 25
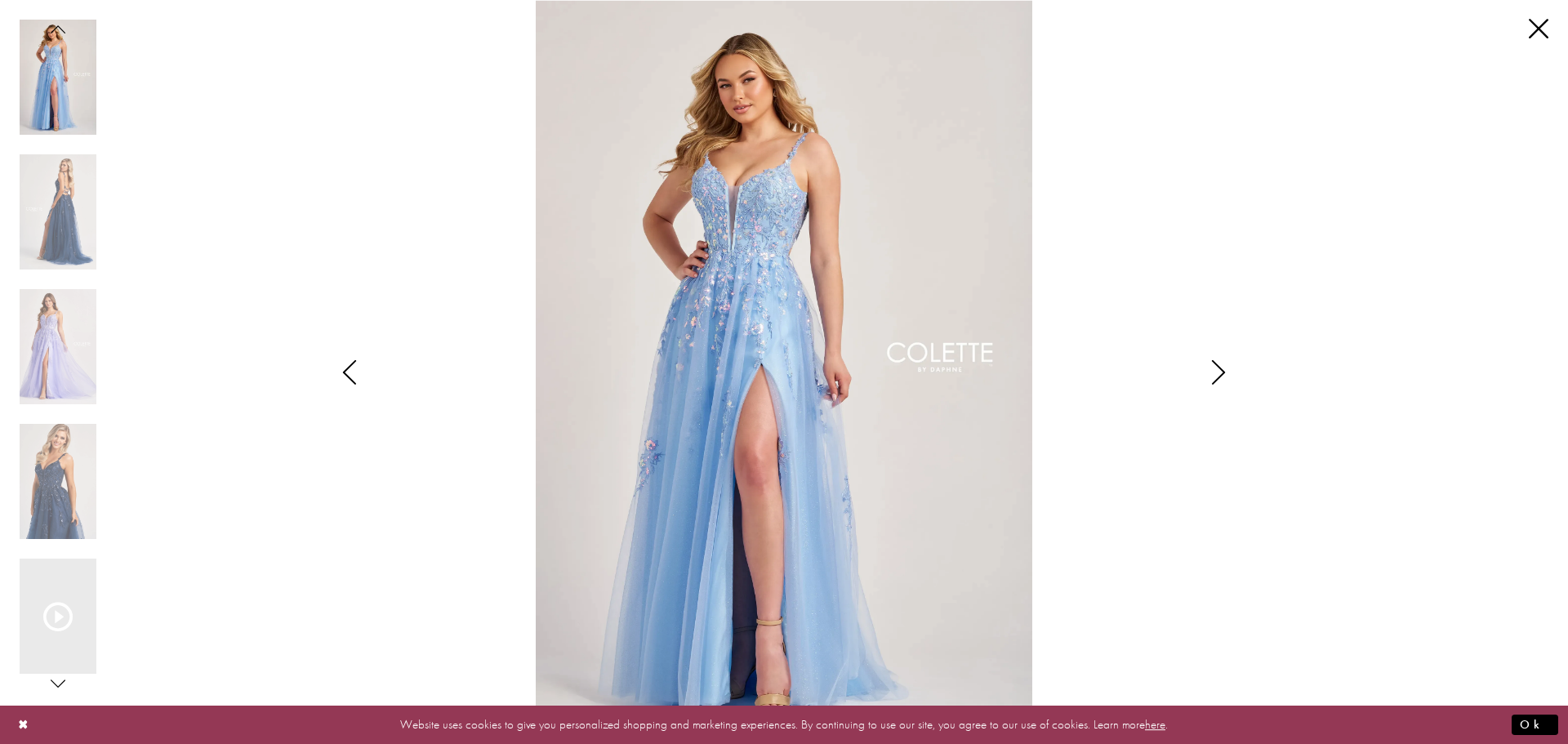
click at [346, 371] on icon "Style CL8060 Colette by Daphne Views dialog" at bounding box center [349, 372] width 41 height 25
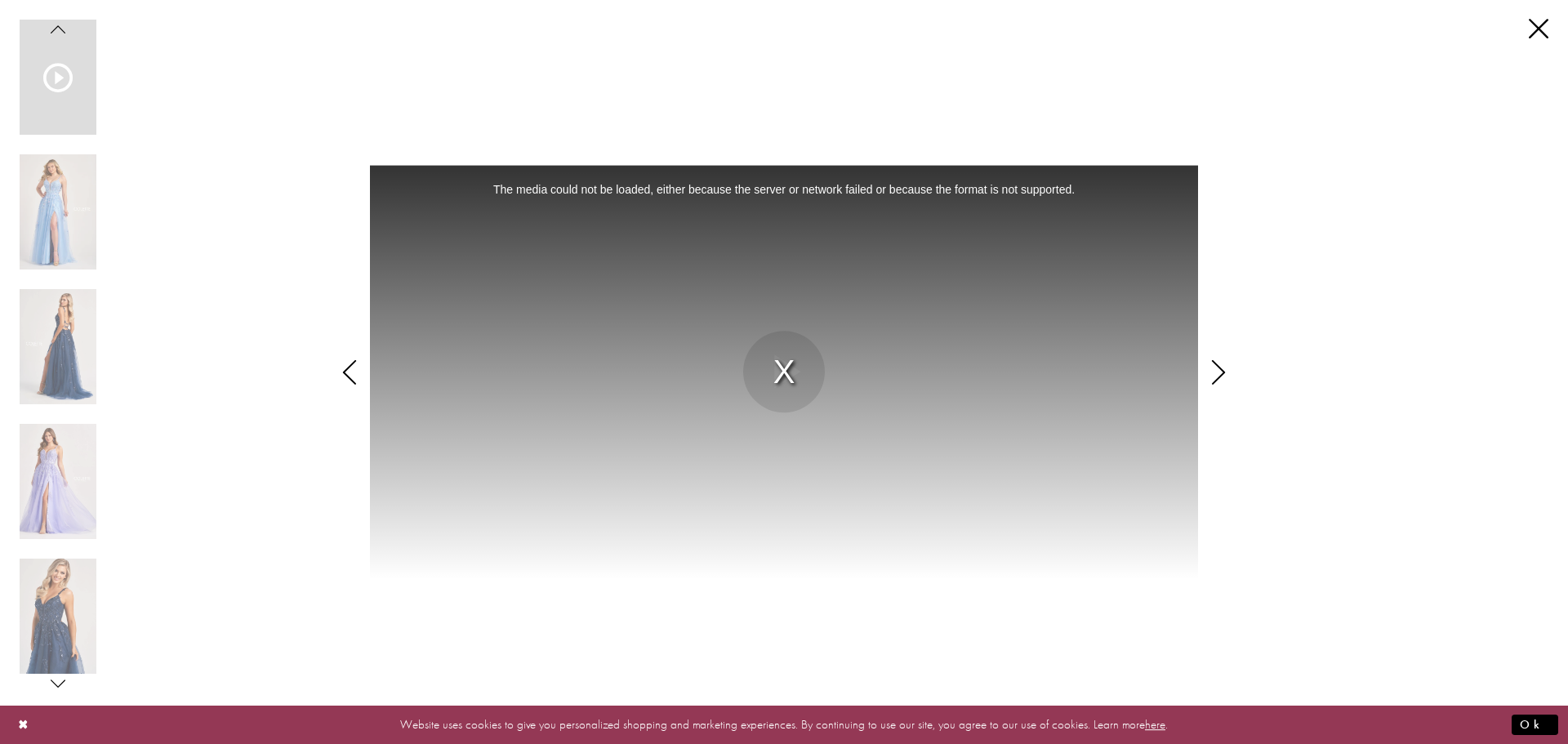
click at [783, 372] on div "The media could not be loaded, either because the server or network failed or b…" at bounding box center [784, 372] width 829 height 414
drag, startPoint x: 55, startPoint y: 333, endPoint x: 59, endPoint y: 325, distance: 8.9
click at [57, 329] on img "Scroll List" at bounding box center [58, 347] width 76 height 115
click at [58, 483] on img "Scroll List" at bounding box center [58, 481] width 76 height 115
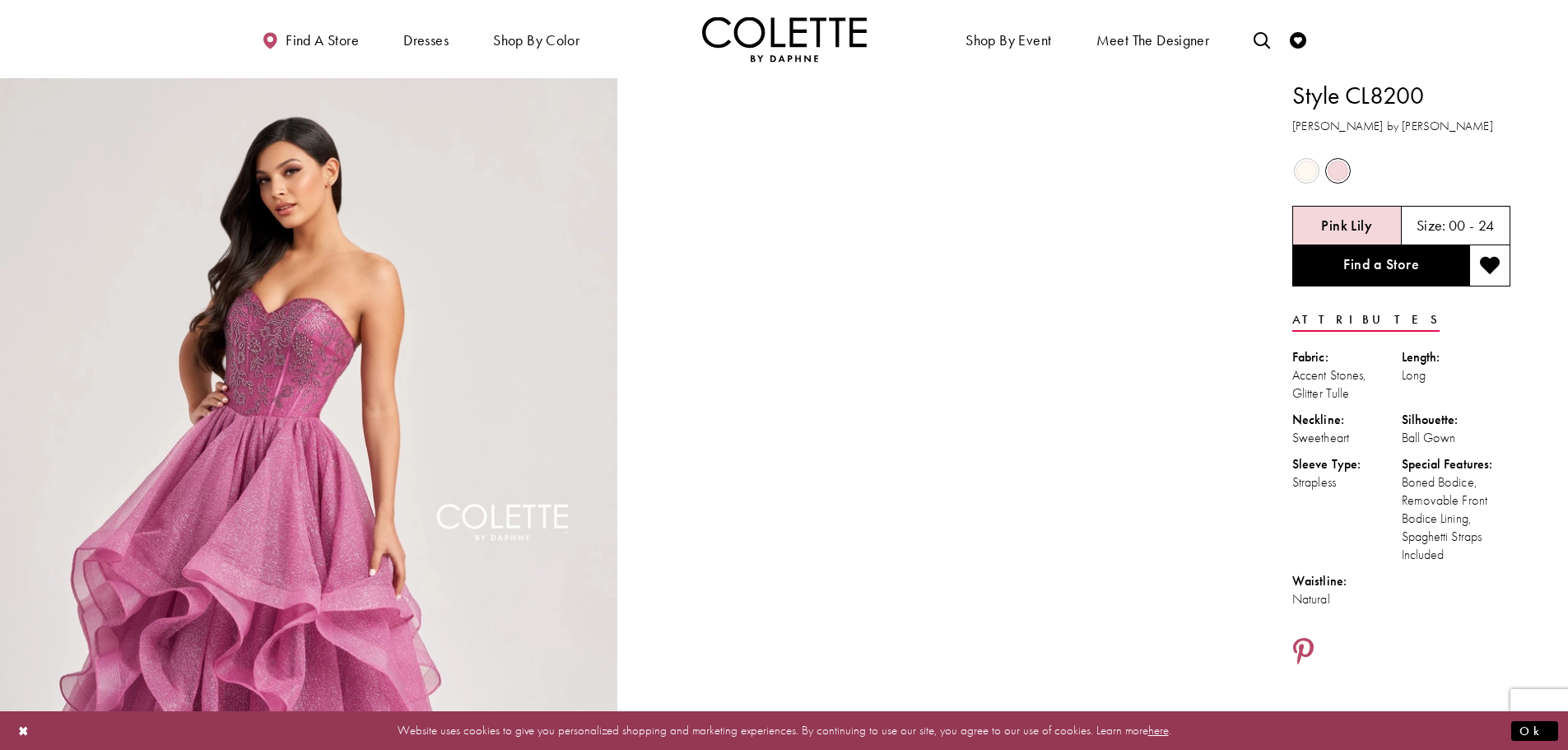
click at [1302, 167] on span "Product color controls state depends on size chosen" at bounding box center [1307, 171] width 21 height 21
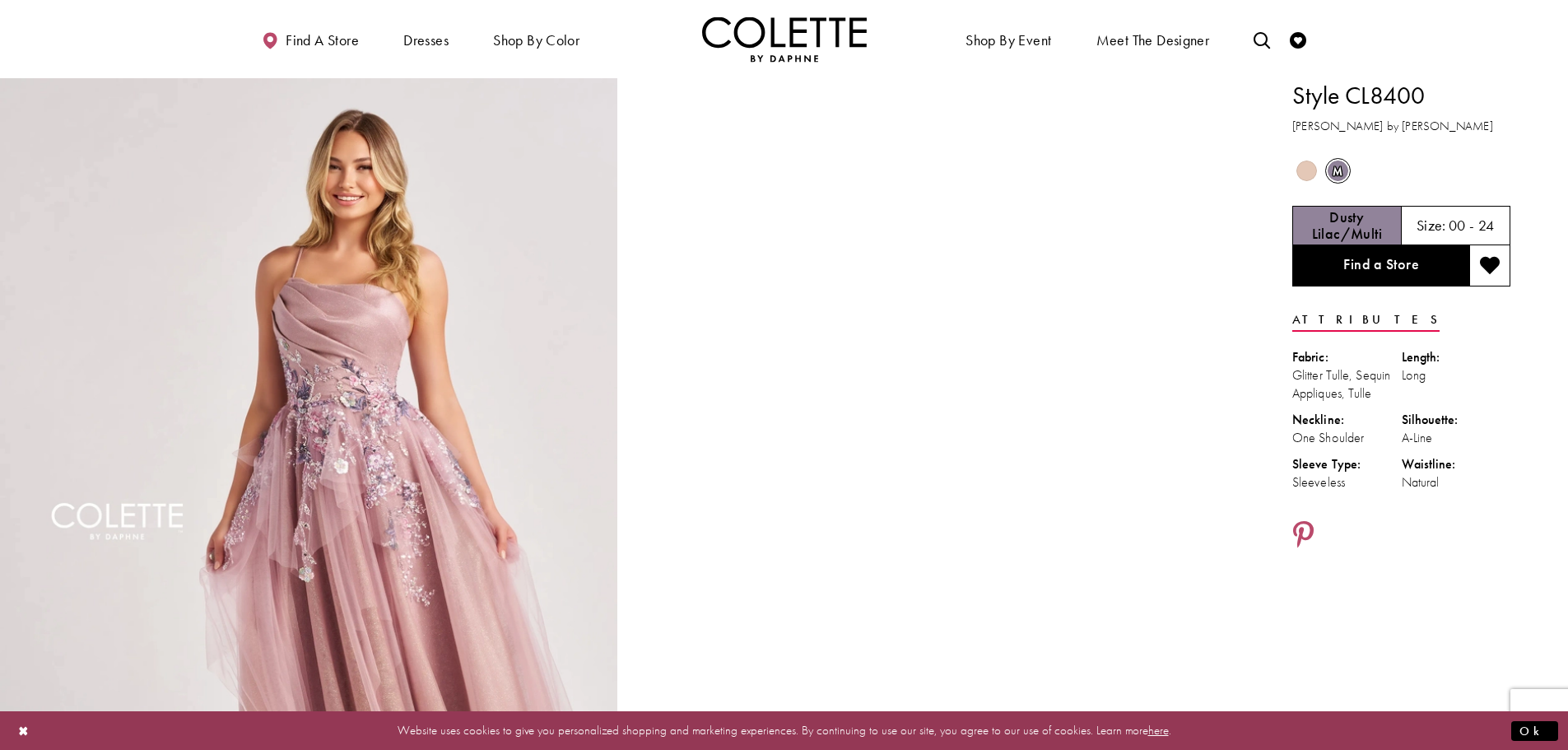
click at [1313, 168] on span "Product color controls state depends on size chosen" at bounding box center [1307, 171] width 21 height 21
click at [1341, 168] on span "m" at bounding box center [1338, 171] width 21 height 21
click at [1344, 226] on h5 "Dusty Lilac/Multi" at bounding box center [1347, 226] width 108 height 33
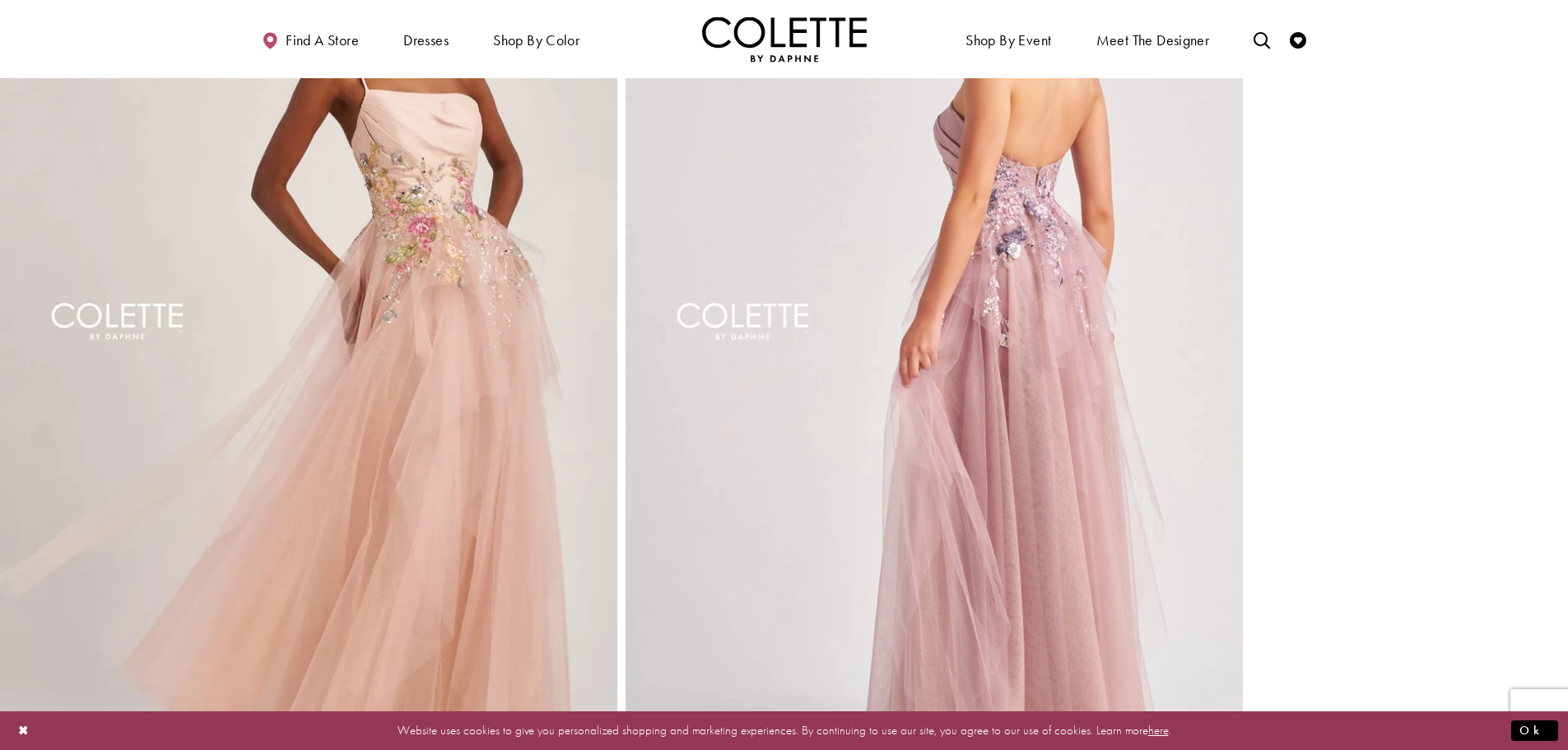
scroll to position [1070, 0]
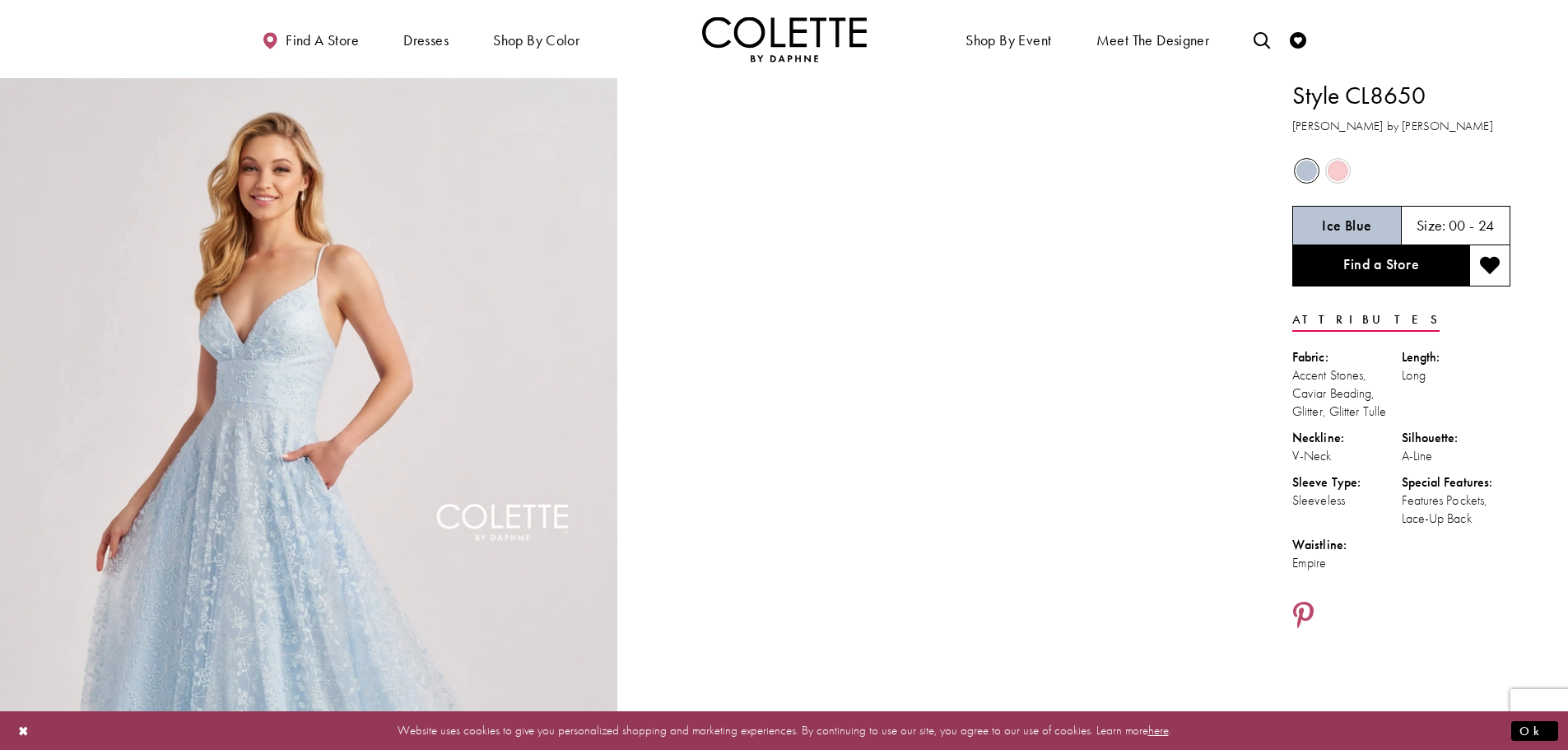
click at [1333, 170] on span "Product color controls state depends on size chosen" at bounding box center [1338, 171] width 21 height 21
